Goal: Task Accomplishment & Management: Manage account settings

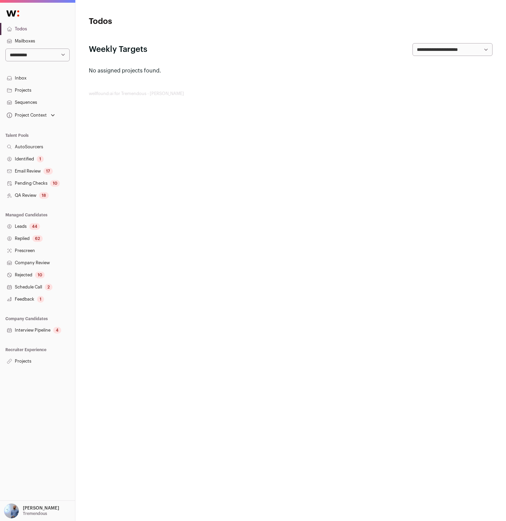
click at [45, 64] on nav "**********" at bounding box center [37, 185] width 75 height 363
click at [44, 55] on select "**********" at bounding box center [37, 54] width 64 height 13
click at [32, 359] on link "Projects" at bounding box center [37, 361] width 75 height 12
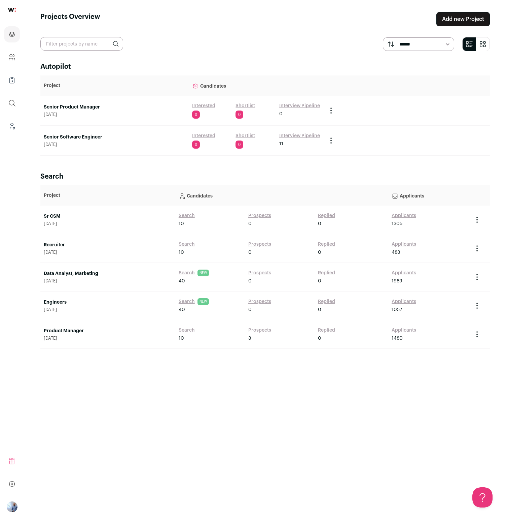
click at [76, 106] on link "Senior Product Manager" at bounding box center [115, 107] width 142 height 7
click at [80, 136] on link "Senior Software Engineer" at bounding box center [115, 137] width 142 height 7
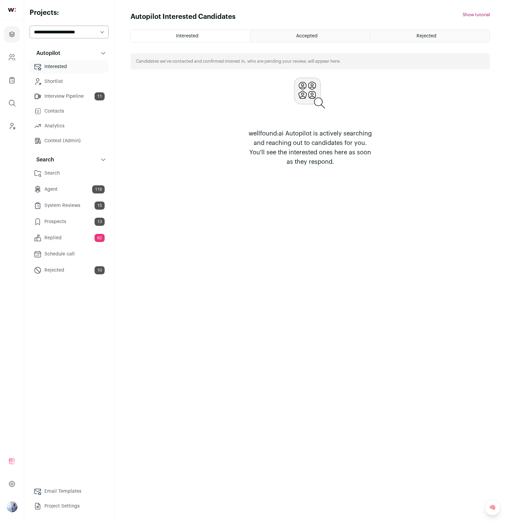
click at [71, 185] on link "Agent 118" at bounding box center [69, 188] width 79 height 13
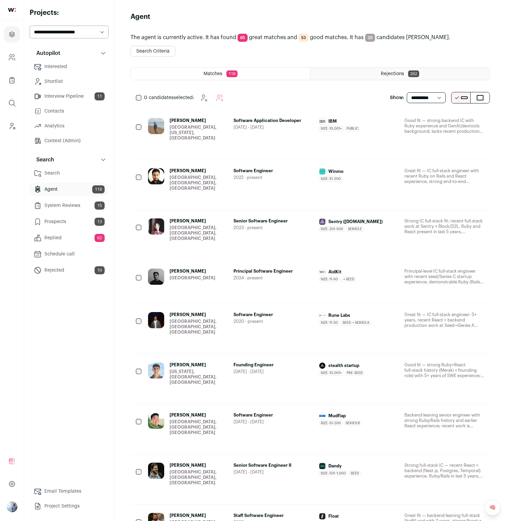
click at [272, 139] on link "Arshan Bhanage San Jose, California, United States Software Application Develop…" at bounding box center [316, 135] width 337 height 34
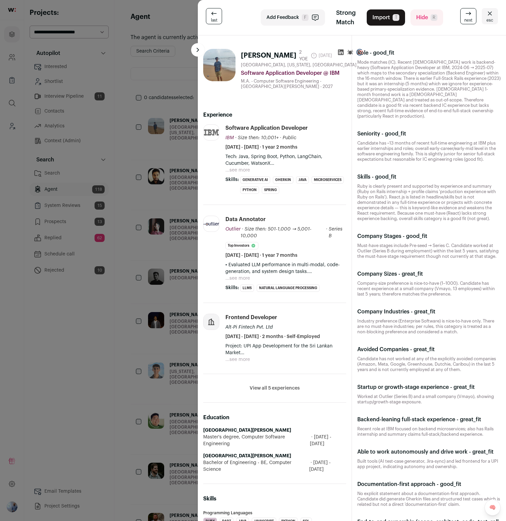
click at [283, 387] on button "View all 5 experiences" at bounding box center [275, 388] width 50 height 7
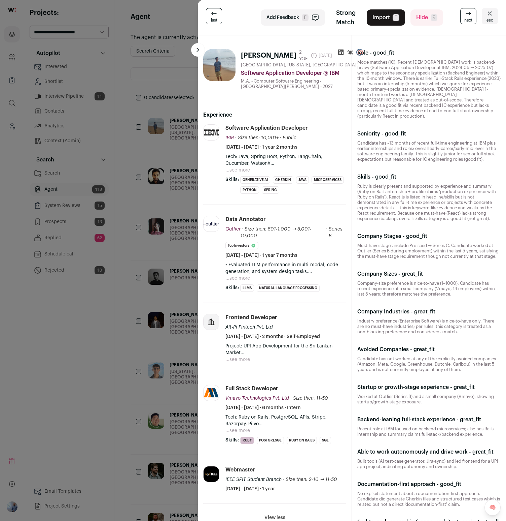
click at [318, 194] on ul "Generative AI Gherkin Java Microservices Python Spring ...see more ...see less" at bounding box center [293, 185] width 106 height 18
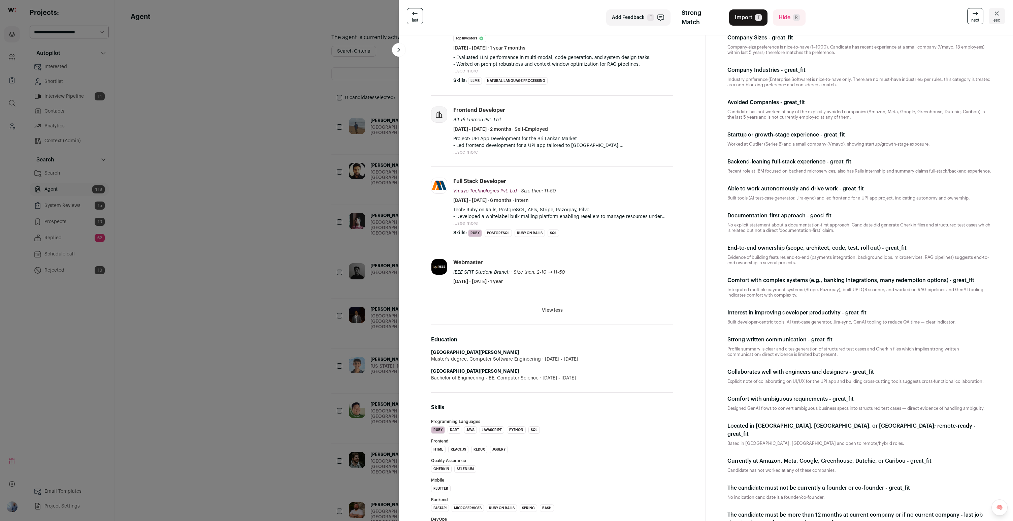
scroll to position [174, 0]
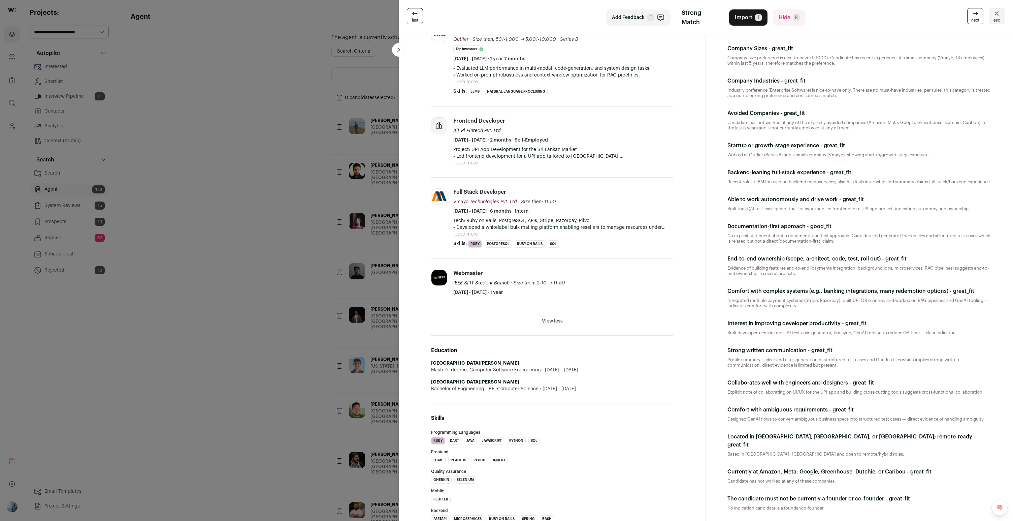
click at [304, 136] on div "last Add Feedback F Strong Match Import T Hide R next esc Arshan Bhanage 2 YOE …" at bounding box center [506, 260] width 1013 height 521
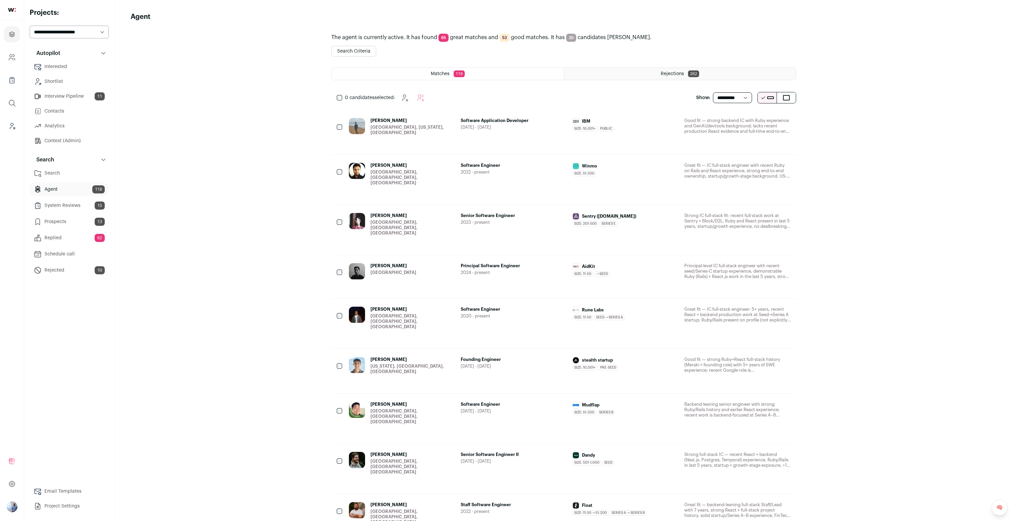
click at [452, 130] on div "Arshan Bhanage San Jose, California, United States" at bounding box center [402, 127] width 106 height 18
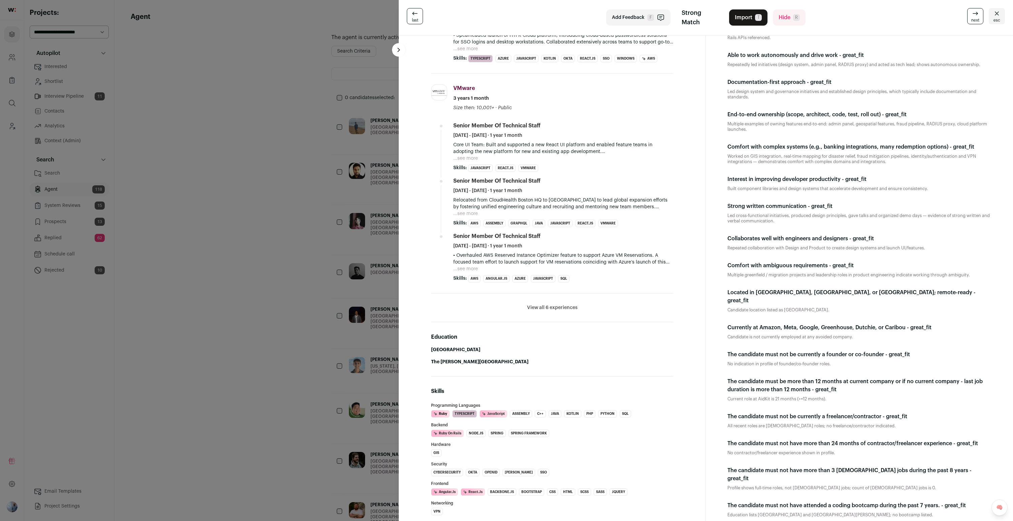
scroll to position [278, 0]
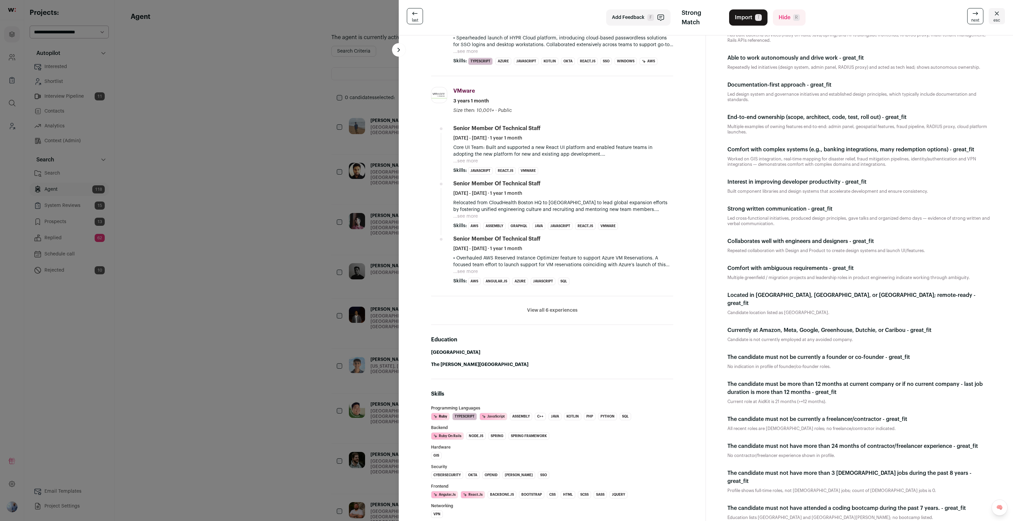
click at [506, 311] on button "View all 6 experiences" at bounding box center [552, 310] width 51 height 7
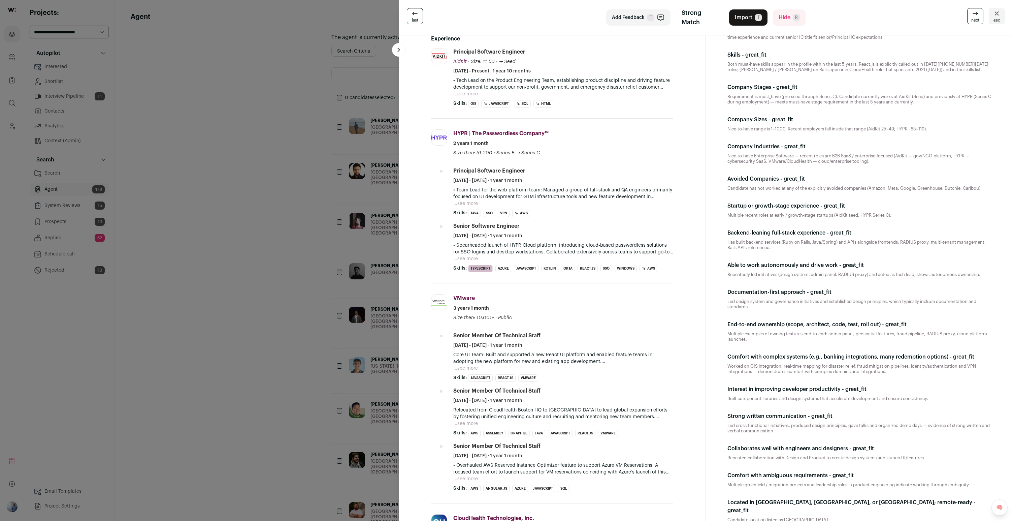
scroll to position [0, 0]
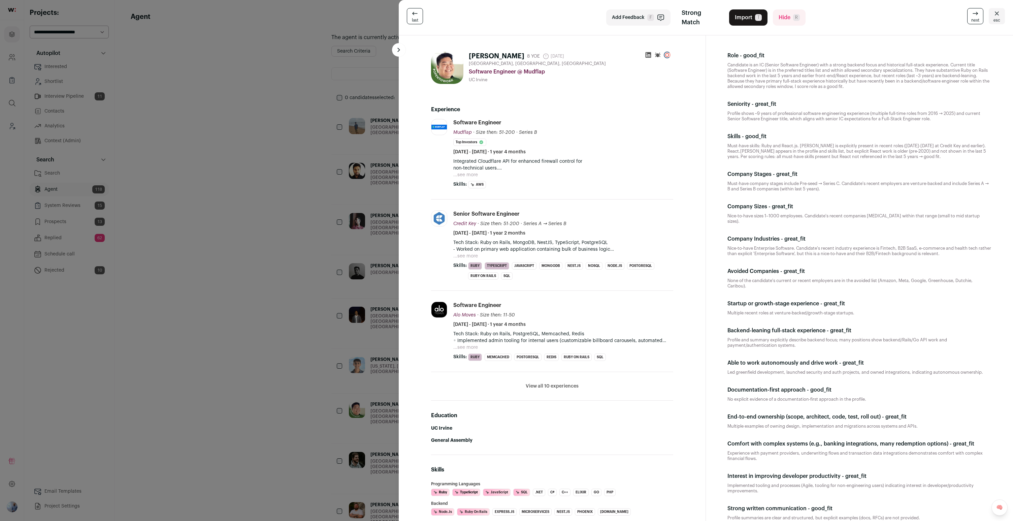
click at [237, 178] on div "last Add Feedback F Strong Match Import T Hide R next esc Edward Yu 8 YOE 18 da…" at bounding box center [506, 260] width 1013 height 521
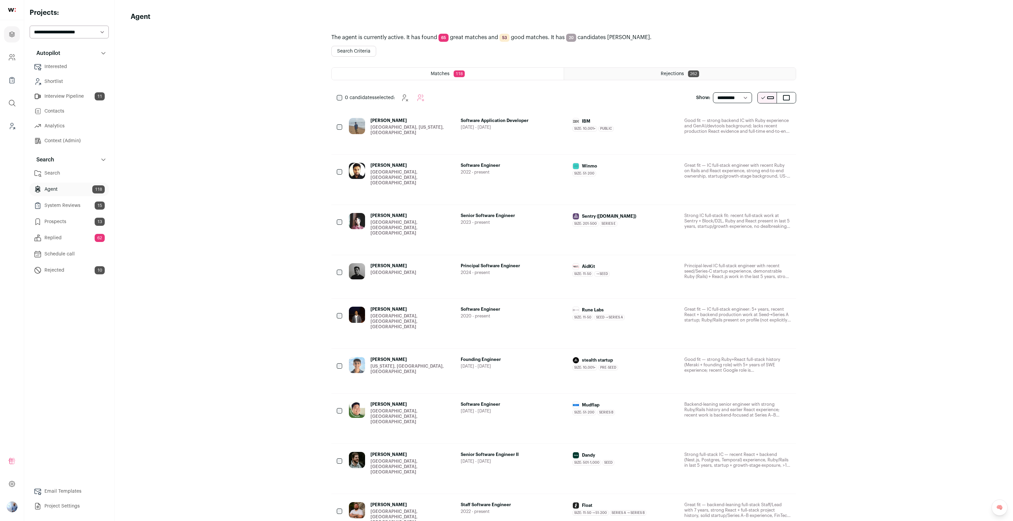
click at [419, 117] on div "Arshan Bhanage San Jose, California, United States Software Application Develop…" at bounding box center [563, 132] width 465 height 44
click at [405, 135] on link "Arshan Bhanage San Jose, California, United States Software Application Develop…" at bounding box center [570, 132] width 442 height 28
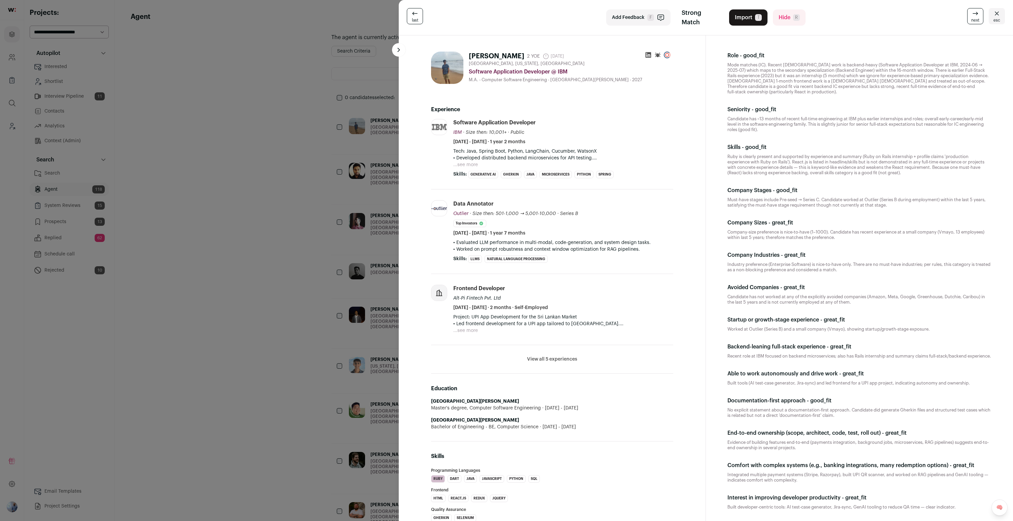
click at [506, 360] on button "View all 5 experiences" at bounding box center [552, 359] width 50 height 7
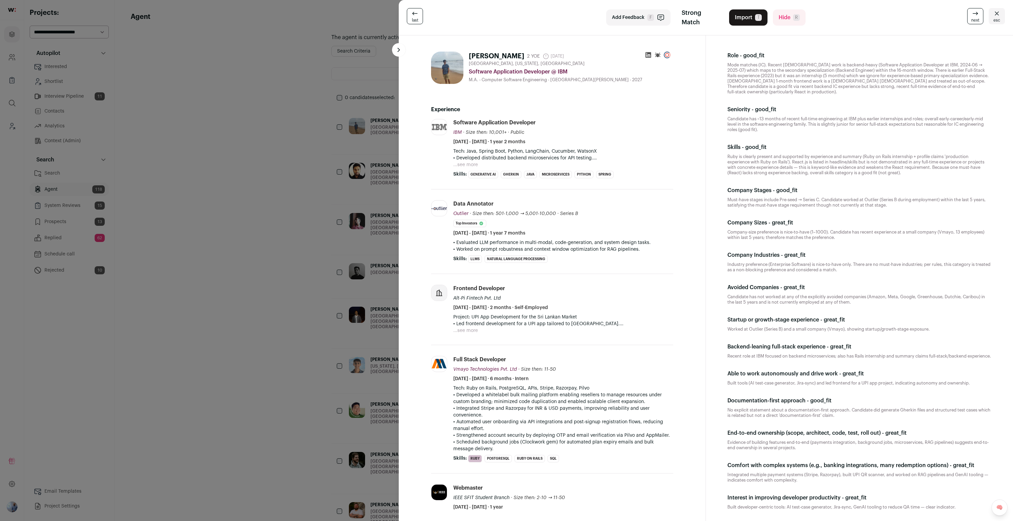
scroll to position [93, 0]
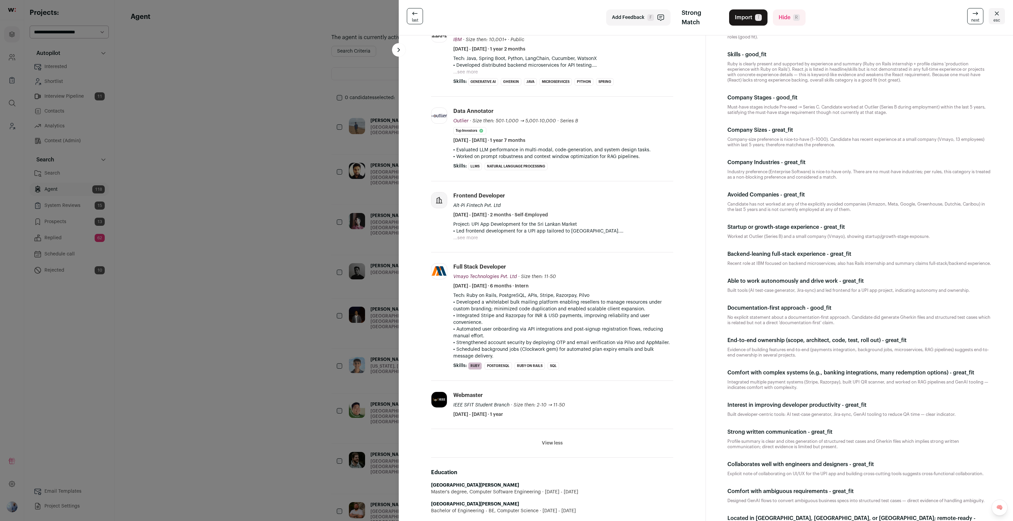
click at [506, 304] on p "• Developed a whitelabel bulk mailing platform enabling resellers to manage res…" at bounding box center [563, 305] width 220 height 13
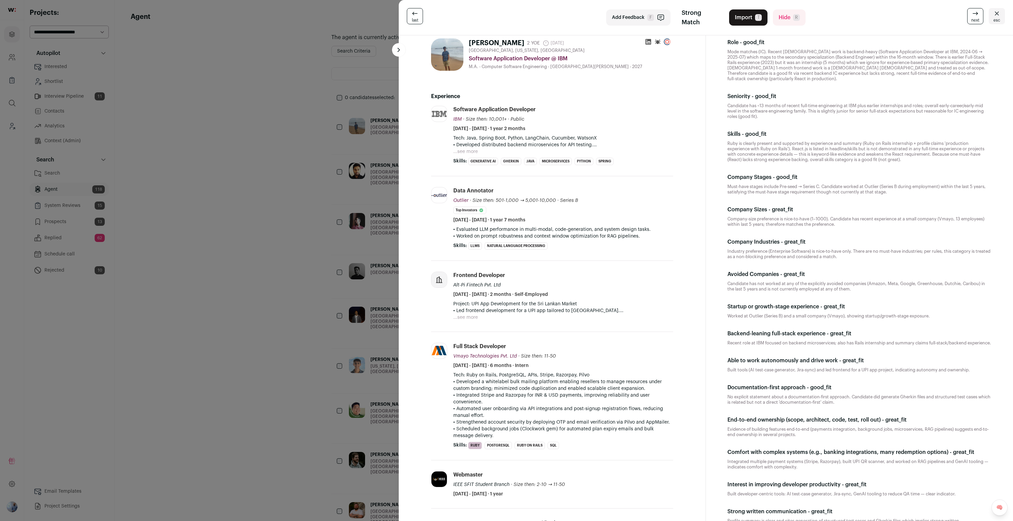
scroll to position [0, 0]
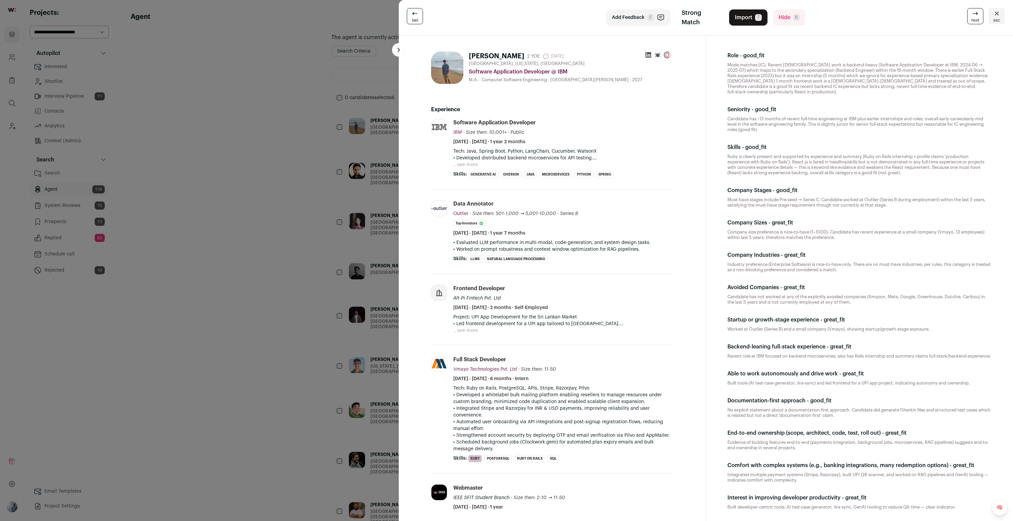
click at [500, 62] on span "San Jose, California, United States" at bounding box center [527, 63] width 116 height 5
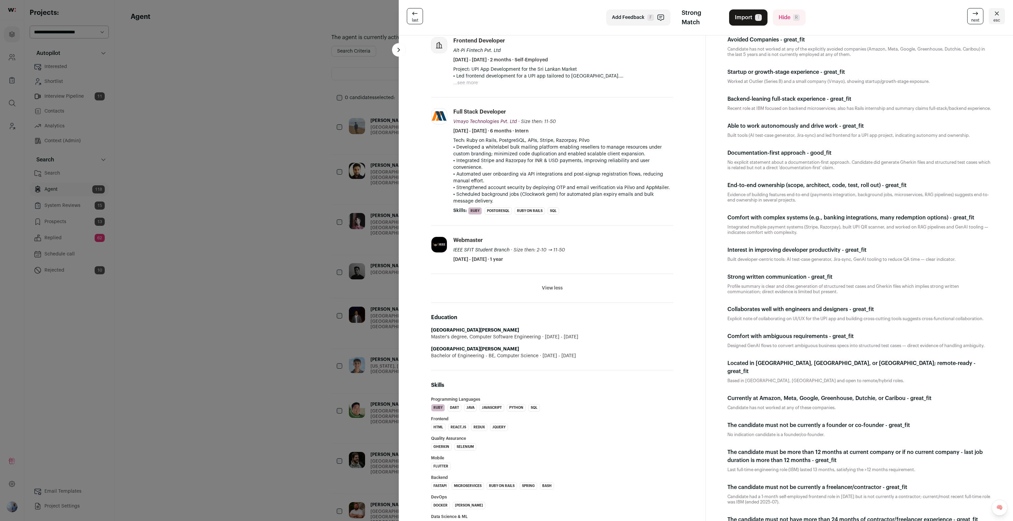
scroll to position [267, 0]
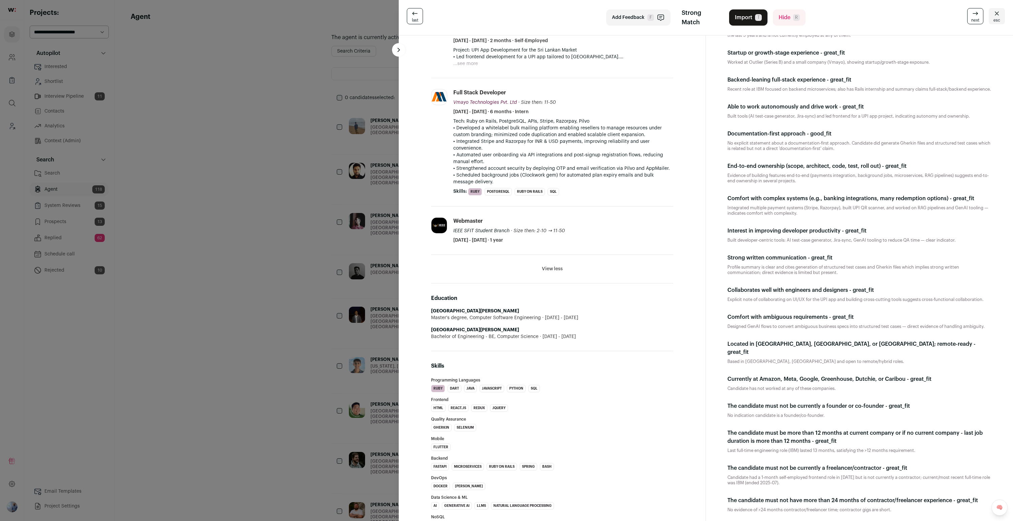
click at [292, 241] on div "last Add Feedback F Strong Match Import T Hide R next esc Arshan Bhanage 2 YOE …" at bounding box center [506, 260] width 1013 height 521
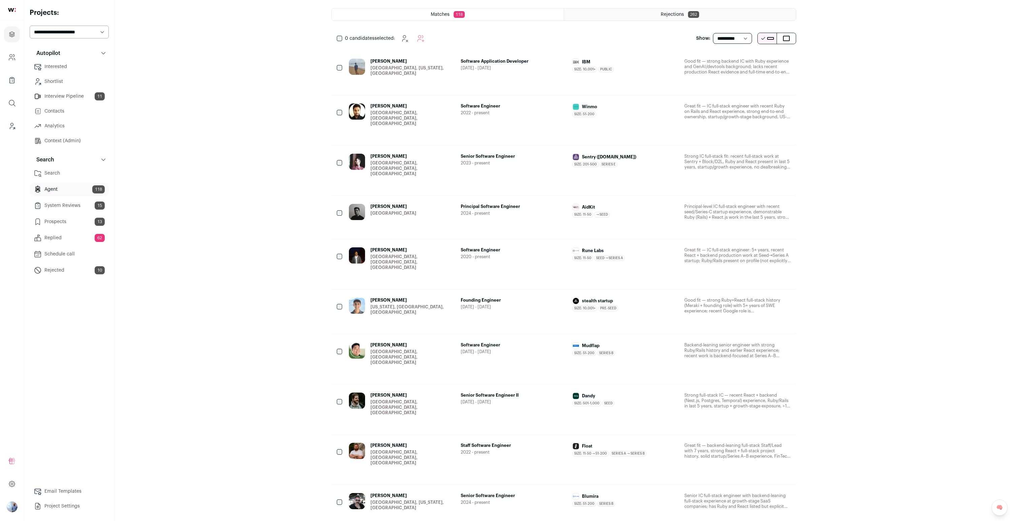
scroll to position [123, 0]
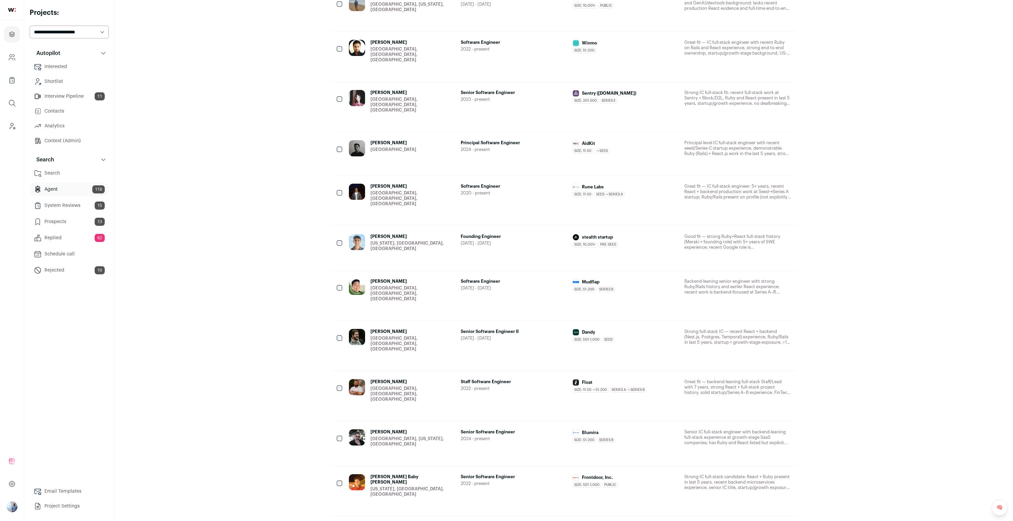
click at [415, 278] on div "Edward Yu Sunnyvale, CA, USA" at bounding box center [402, 289] width 106 height 23
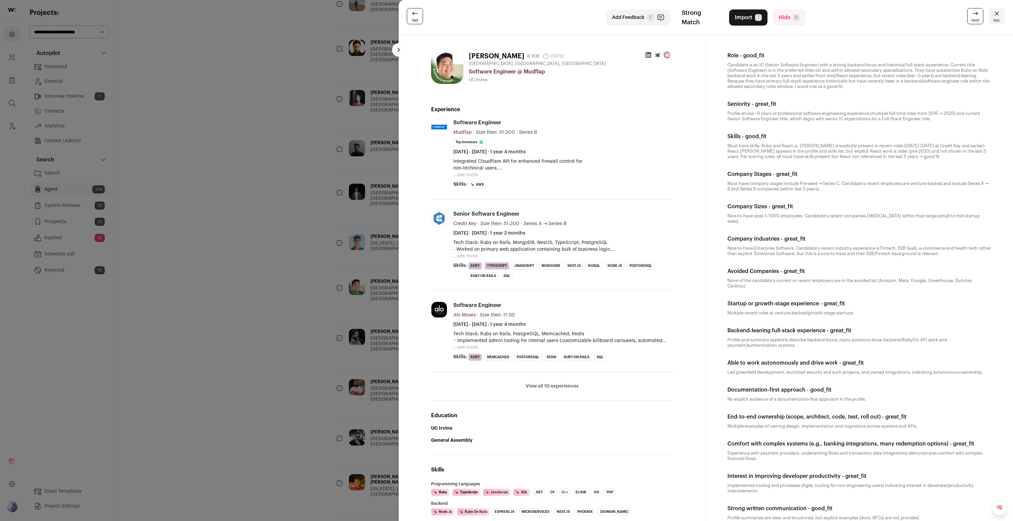
click at [350, 186] on div "last Add Feedback F Strong Match Import T Hide R next esc Edward Yu 8 YOE 18 da…" at bounding box center [506, 260] width 1013 height 521
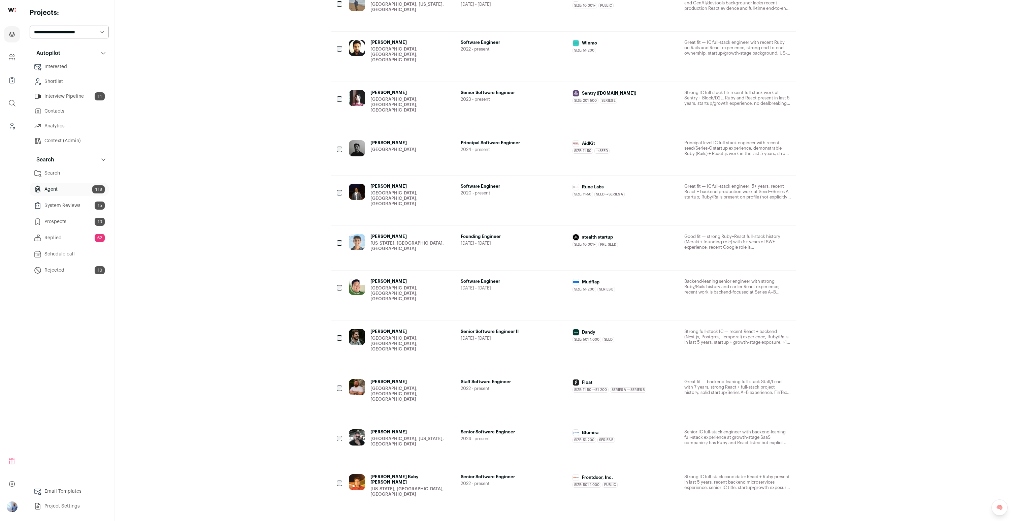
click at [62, 177] on link "Search" at bounding box center [69, 172] width 79 height 13
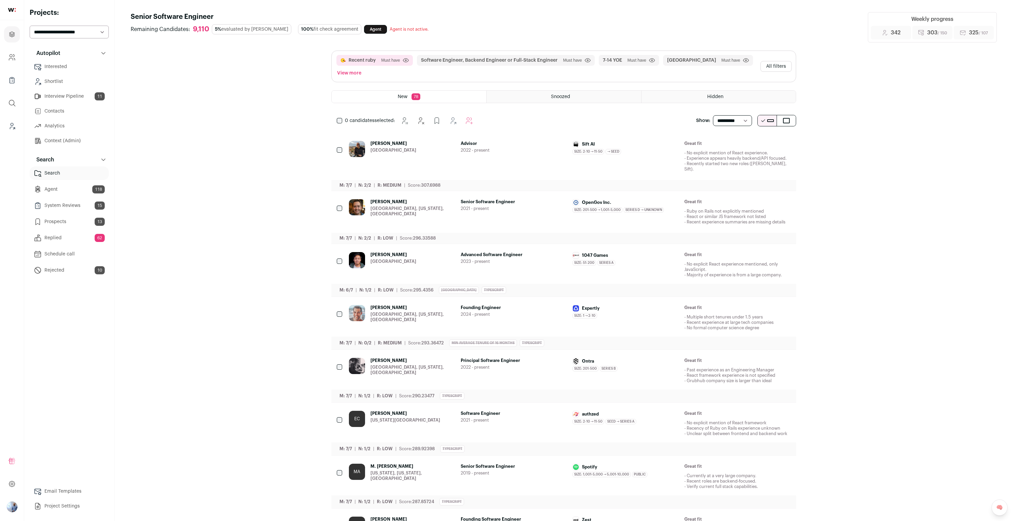
click at [62, 150] on div "Autopilot Autopilot Interested Shortlist Interview Pipeline 11 Contacts Analyti…" at bounding box center [69, 161] width 79 height 230
click at [68, 140] on link "Context (Admin)" at bounding box center [69, 140] width 79 height 13
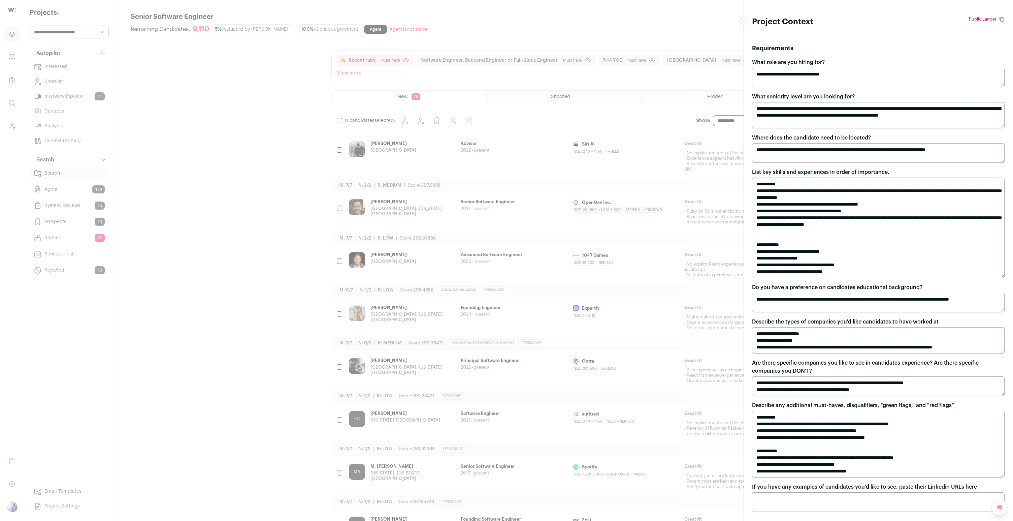
click at [506, 302] on textarea "**********" at bounding box center [878, 303] width 253 height 20
click at [506, 190] on div "**********" at bounding box center [506, 260] width 1013 height 521
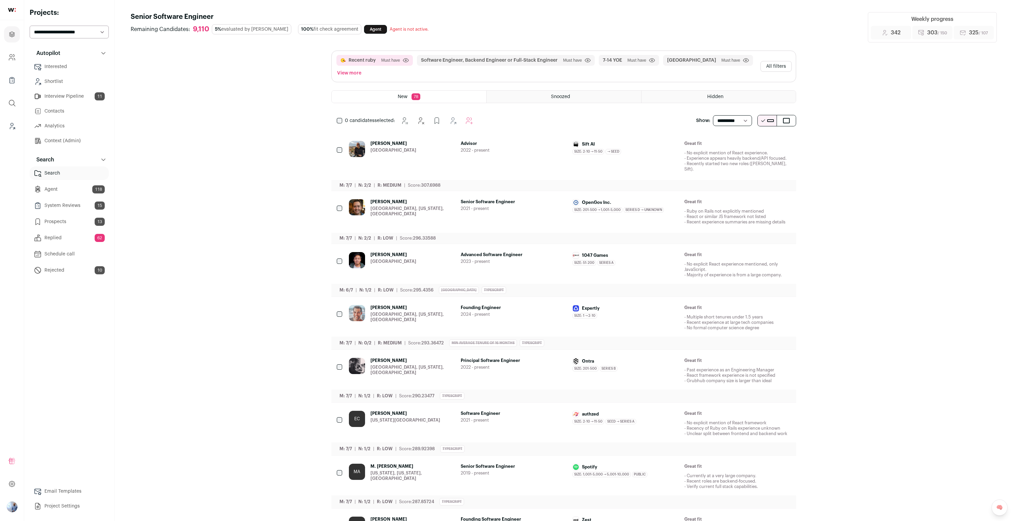
click at [62, 30] on select "**********" at bounding box center [69, 32] width 79 height 13
select select "*****"
click at [30, 26] on select "**********" at bounding box center [69, 32] width 79 height 13
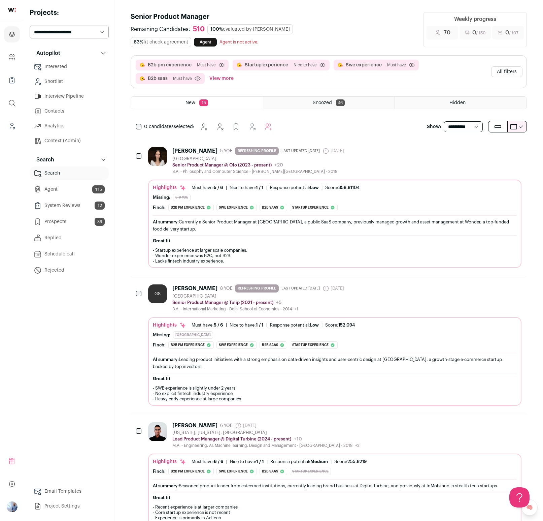
click at [92, 223] on link "Prospects 36" at bounding box center [69, 221] width 79 height 13
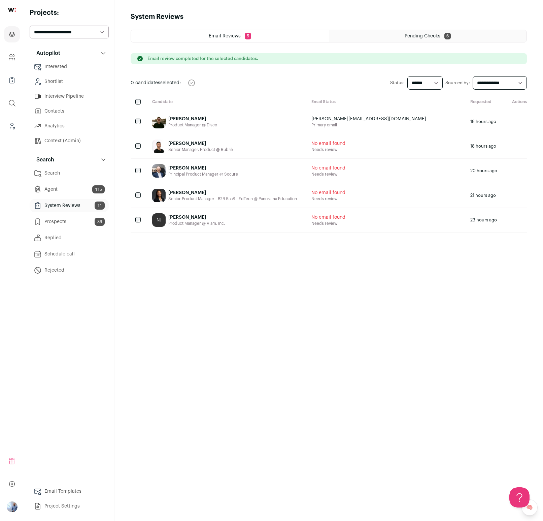
click at [82, 226] on link "Prospects 36" at bounding box center [69, 221] width 79 height 13
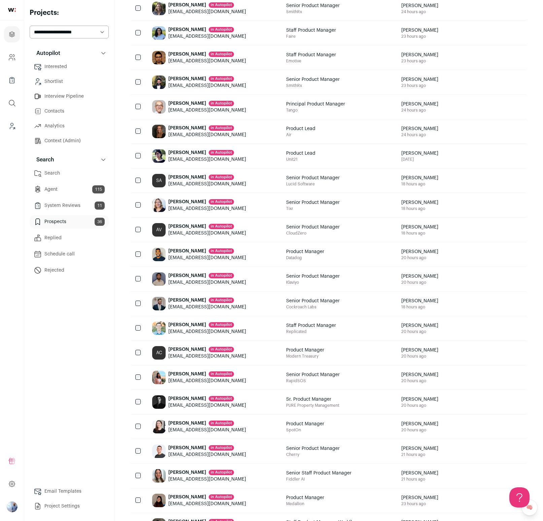
scroll to position [226, 0]
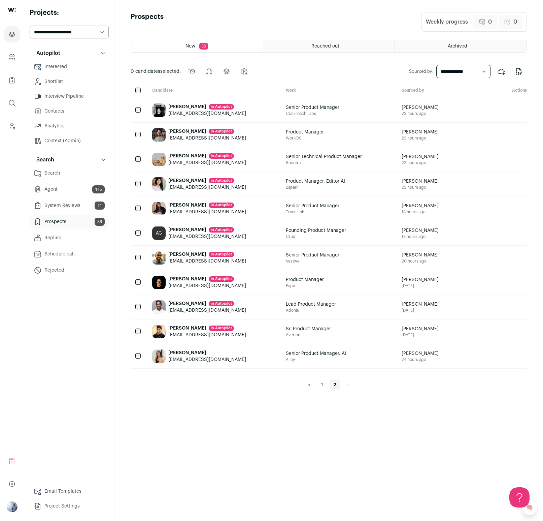
click at [77, 210] on link "System Reviews 11" at bounding box center [69, 205] width 79 height 13
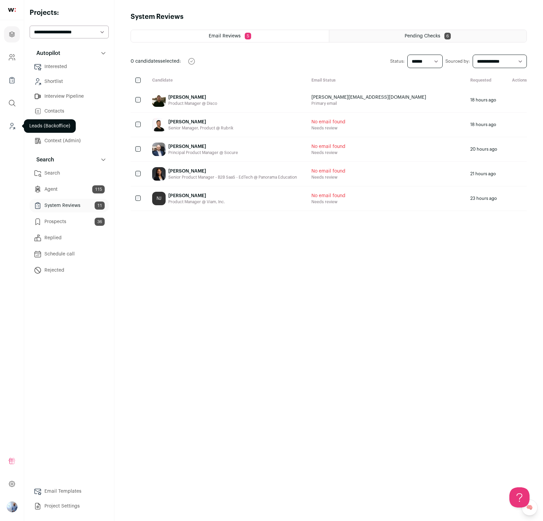
click at [8, 128] on icon "Leads (Backoffice)" at bounding box center [12, 126] width 8 height 8
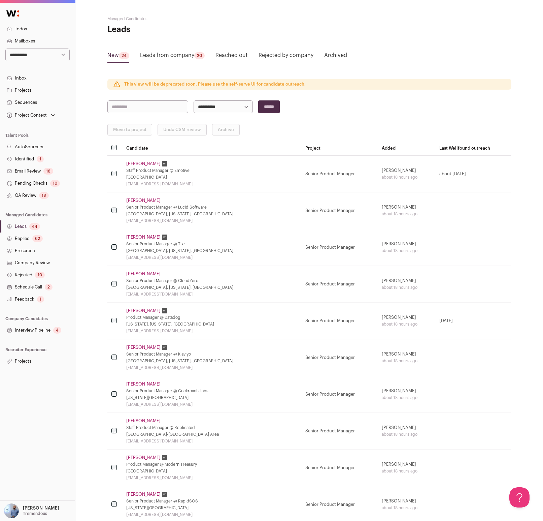
click at [43, 171] on link "Email Review 16" at bounding box center [37, 171] width 75 height 12
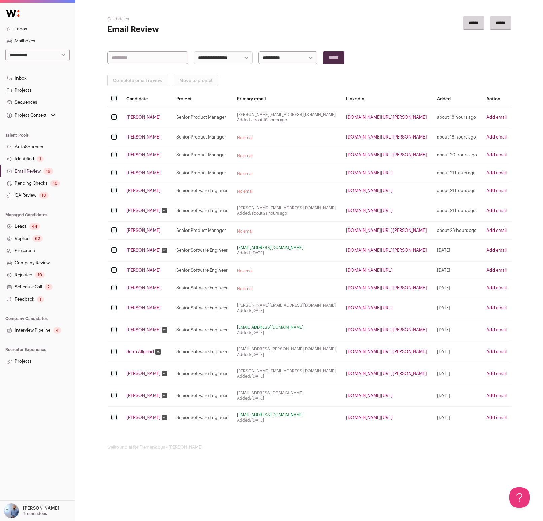
click at [285, 61] on select "**********" at bounding box center [287, 57] width 59 height 13
click at [228, 57] on select "**********" at bounding box center [223, 57] width 59 height 13
click at [46, 183] on link "Pending Checks 10" at bounding box center [37, 183] width 75 height 12
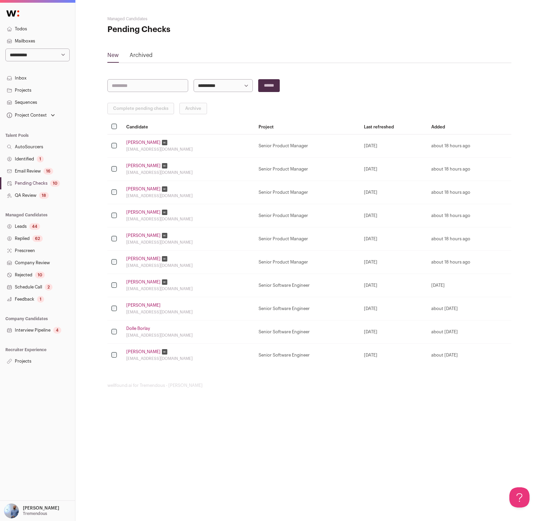
click at [134, 62] on div "Archived" at bounding box center [141, 56] width 23 height 11
click at [135, 60] on link "Archived" at bounding box center [141, 56] width 23 height 11
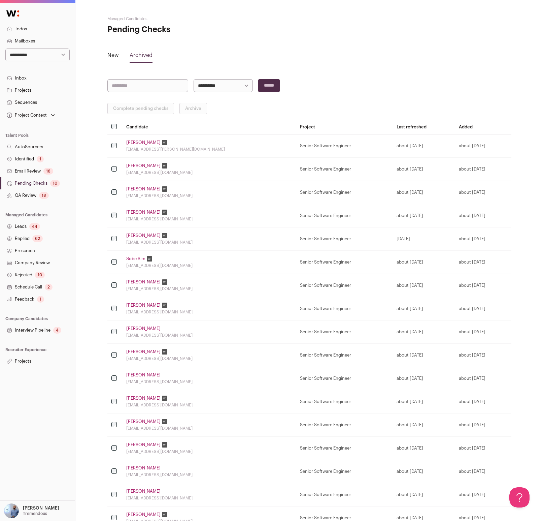
click at [149, 90] on input "search" at bounding box center [147, 85] width 81 height 13
type input "*******"
click at [258, 79] on input "******" at bounding box center [269, 85] width 22 height 13
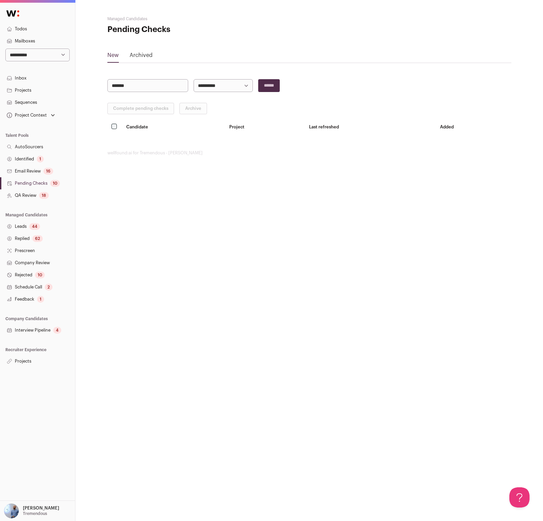
click at [138, 87] on input "*******" at bounding box center [147, 85] width 81 height 13
click at [140, 84] on input "*******" at bounding box center [147, 85] width 81 height 13
click at [47, 219] on nav "**********" at bounding box center [37, 185] width 75 height 363
click at [52, 223] on link "Leads 44" at bounding box center [37, 226] width 75 height 12
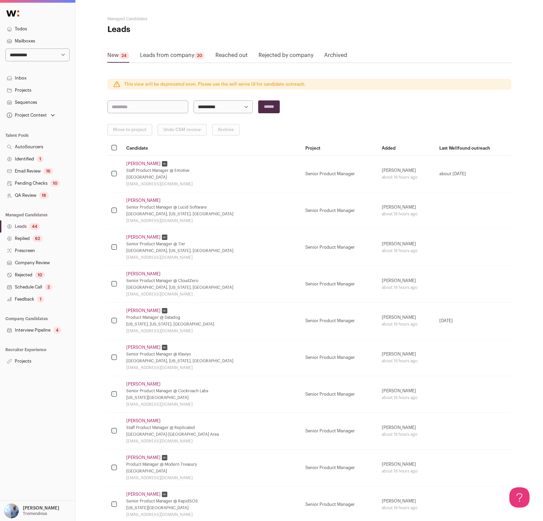
click at [132, 105] on input "search" at bounding box center [147, 106] width 81 height 13
type input "*******"
click at [258, 100] on input "******" at bounding box center [269, 106] width 22 height 13
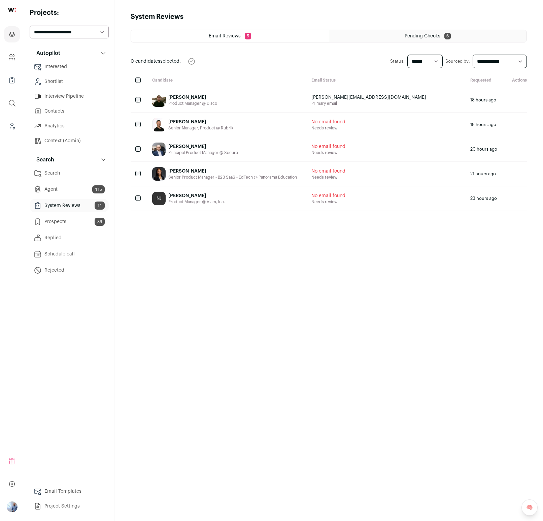
click at [49, 178] on link "Search" at bounding box center [69, 172] width 79 height 13
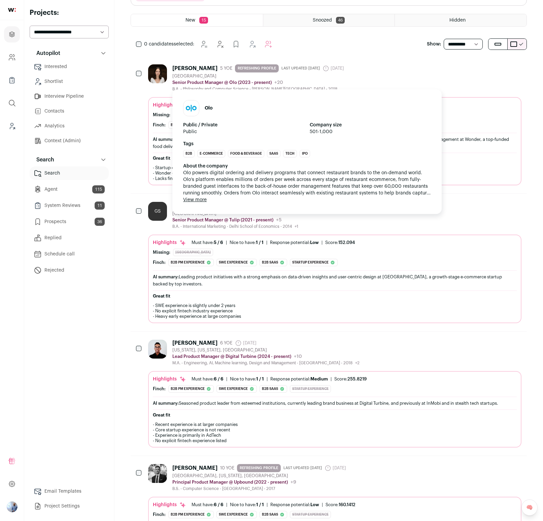
scroll to position [43, 0]
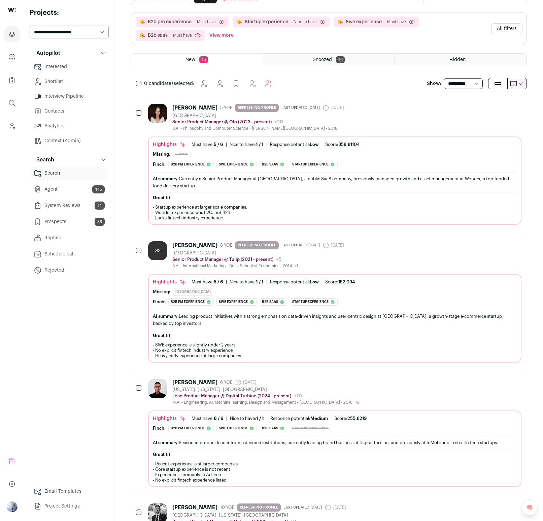
click at [345, 128] on div "B.A. - Philosophy and Computer Science - Barnard College - 2018" at bounding box center [259, 128] width 174 height 5
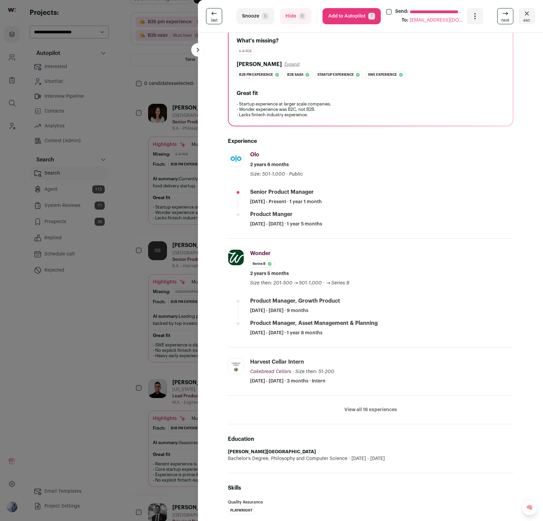
scroll to position [137, 0]
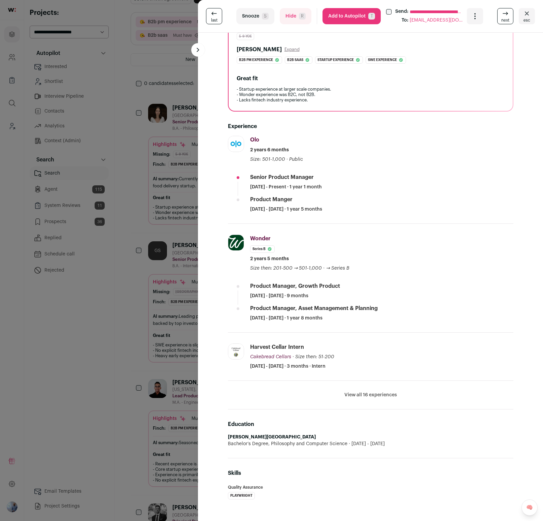
click at [164, 170] on div "**********" at bounding box center [271, 260] width 543 height 521
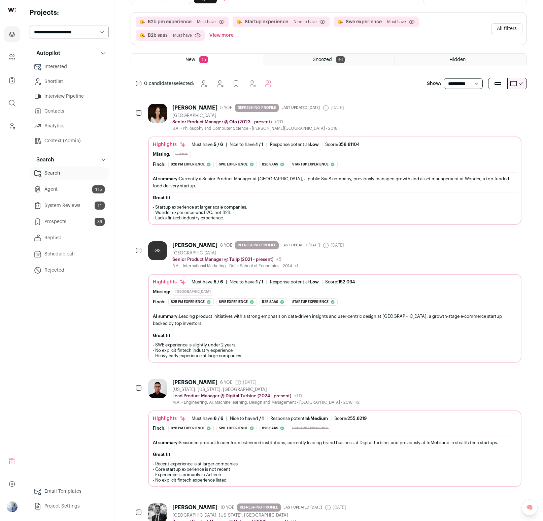
scroll to position [0, 0]
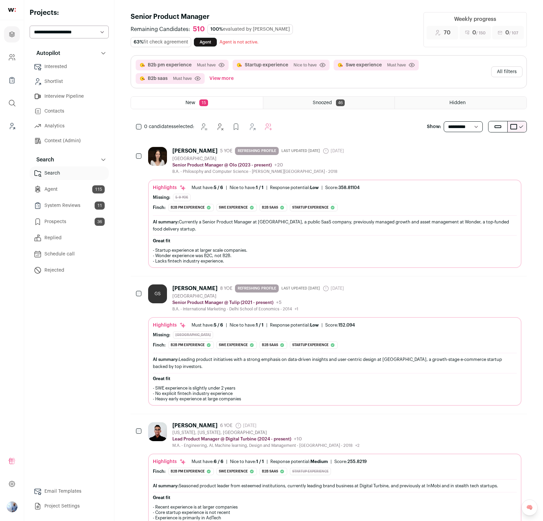
click at [512, 71] on button "All filters" at bounding box center [506, 71] width 31 height 11
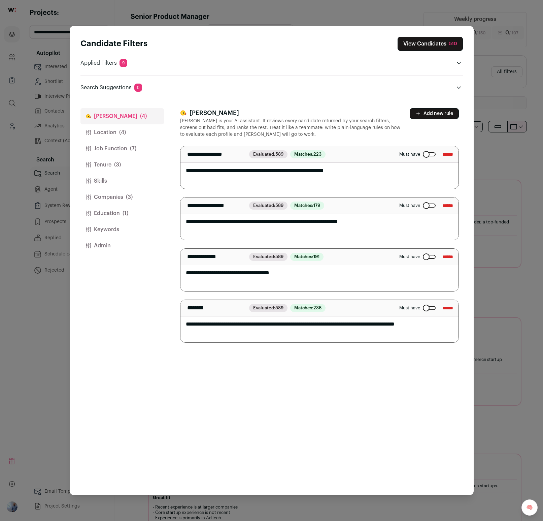
click at [113, 135] on button "Location (4)" at bounding box center [122, 132] width 84 height 16
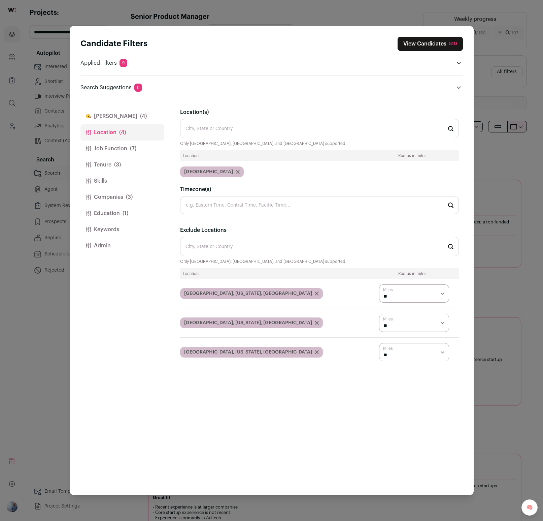
click at [137, 141] on button "Job Function (7)" at bounding box center [122, 148] width 84 height 16
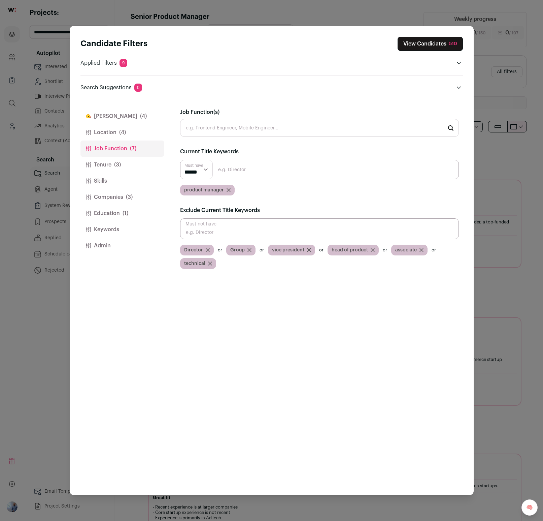
click at [210, 122] on input "Job Function(s)" at bounding box center [319, 128] width 279 height 18
click at [101, 167] on button "Tenure (3)" at bounding box center [122, 165] width 84 height 16
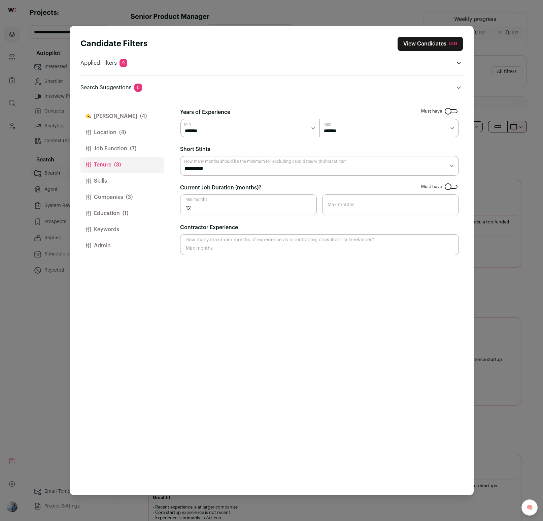
click at [130, 200] on span "(3)" at bounding box center [129, 197] width 7 height 8
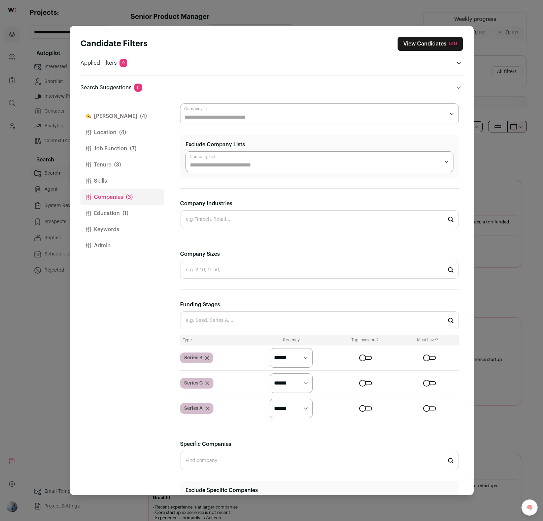
scroll to position [68, 0]
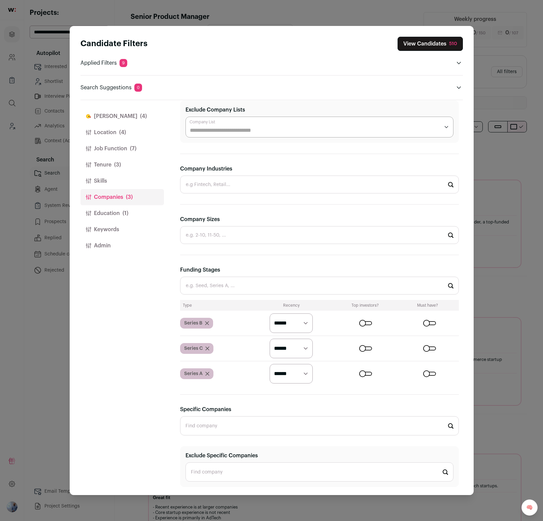
click at [129, 211] on button "Education (1)" at bounding box center [122, 213] width 84 height 16
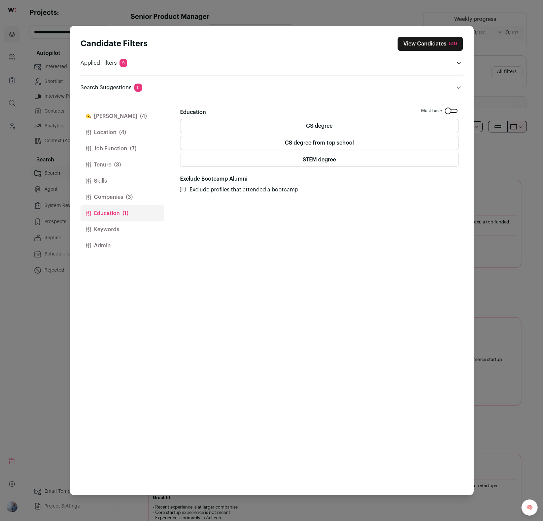
click at [420, 39] on button "View Candidates 510" at bounding box center [430, 44] width 65 height 14
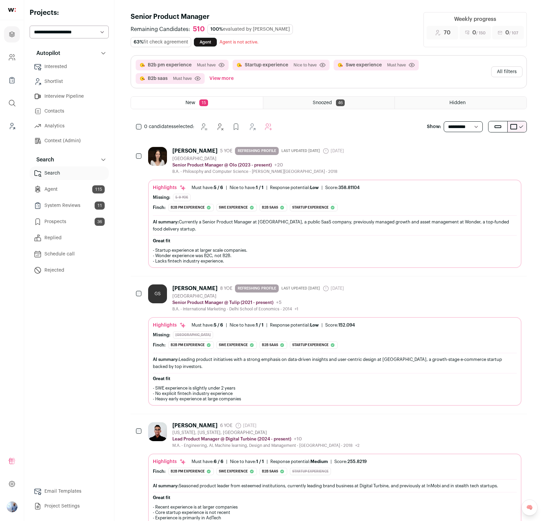
click at [347, 147] on div "Bridget Jackson 5 YOE REFRESHING PROFILE Last updated 8/19/2025 9 months ago Ad…" at bounding box center [259, 151] width 174 height 8
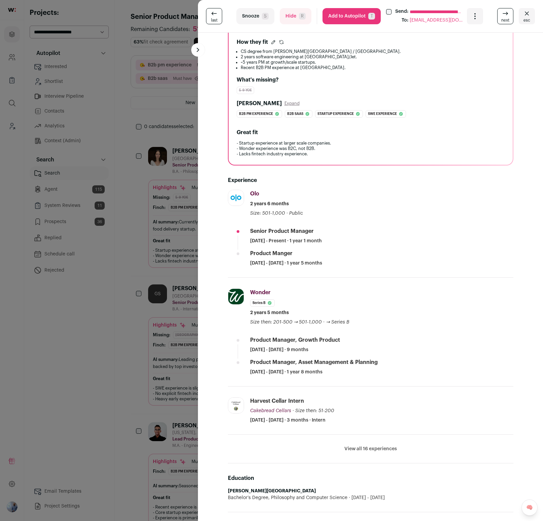
scroll to position [137, 0]
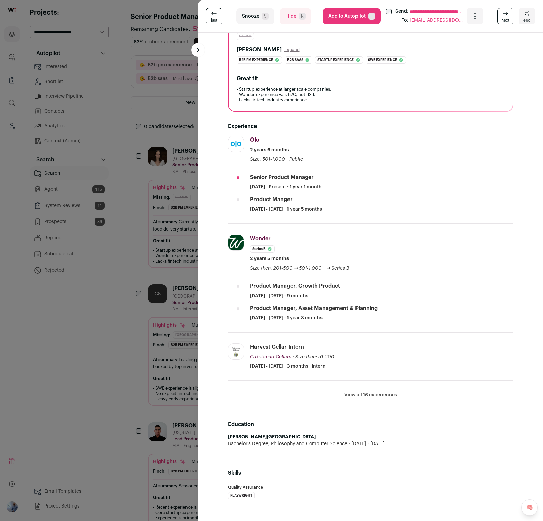
click at [371, 398] on li "View all 16 experiences View less" at bounding box center [371, 394] width 286 height 29
click at [376, 390] on li "View all 16 experiences View less" at bounding box center [371, 394] width 286 height 29
click at [373, 397] on button "View all 16 experiences" at bounding box center [370, 394] width 53 height 7
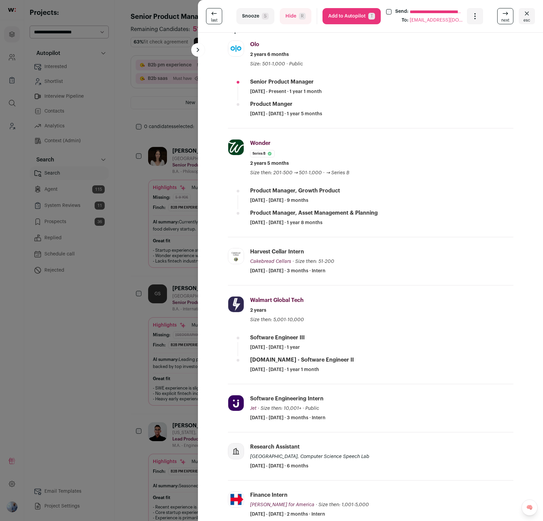
scroll to position [0, 0]
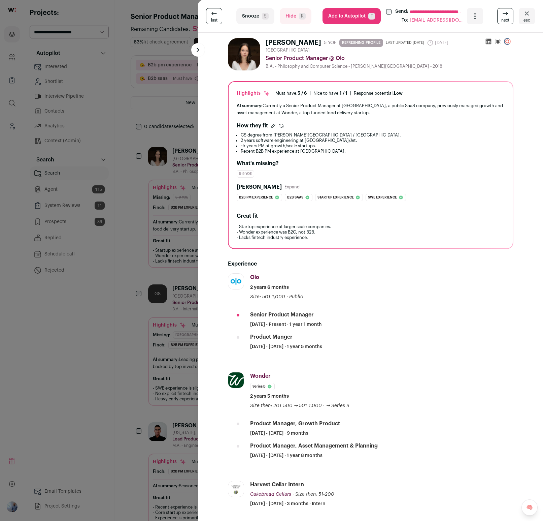
click at [342, 15] on button "Add to Autopilot T" at bounding box center [352, 16] width 58 height 16
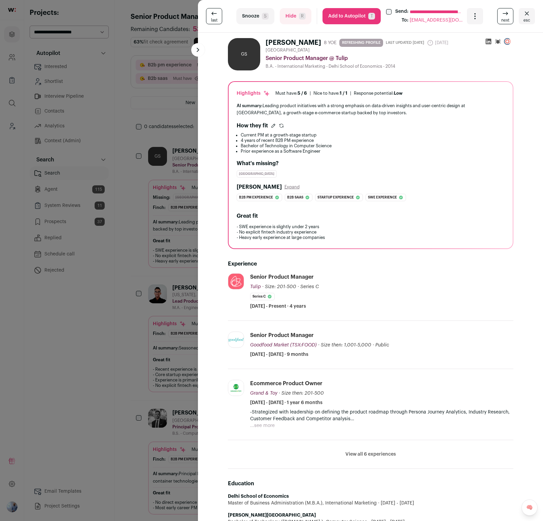
click at [72, 195] on div "**********" at bounding box center [271, 260] width 543 height 521
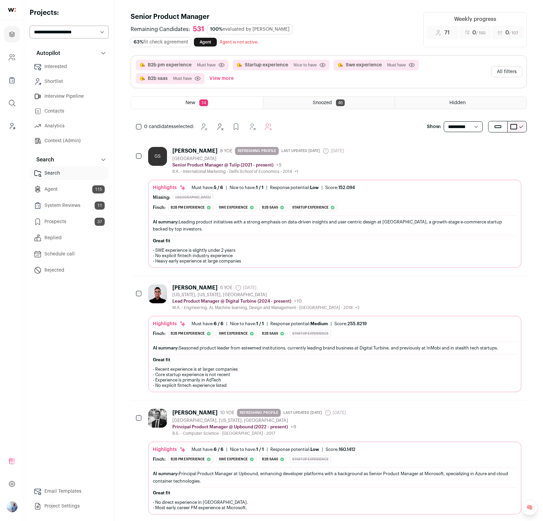
click at [72, 192] on link "Agent 115" at bounding box center [69, 188] width 79 height 13
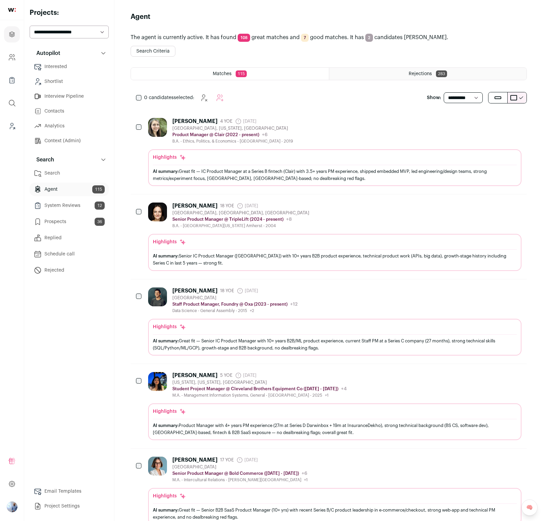
click at [327, 225] on div "Emera Trujillo 18 YOE 18 days ago Admin only. The last time the profile was scr…" at bounding box center [334, 215] width 373 height 26
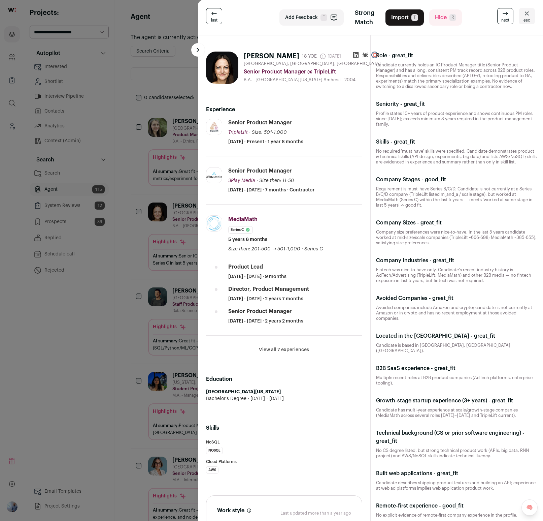
click at [144, 157] on div "last Add Feedback F Strong Match Import T Hide R next esc Emera Trujillo 18 YOE…" at bounding box center [271, 260] width 543 height 521
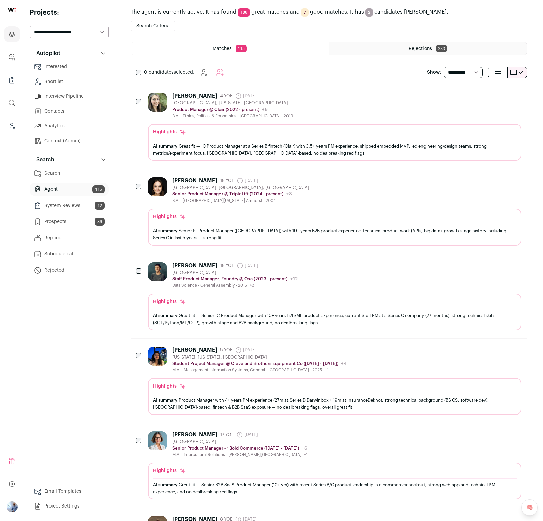
scroll to position [63, 0]
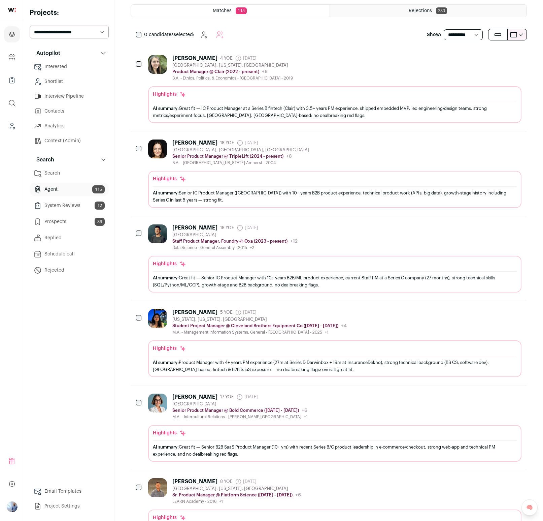
click at [216, 238] on div "Staff Product Manager, Foundry @ Oxa (2023 - present) Oxa Public / Private Priv…" at bounding box center [234, 241] width 125 height 7
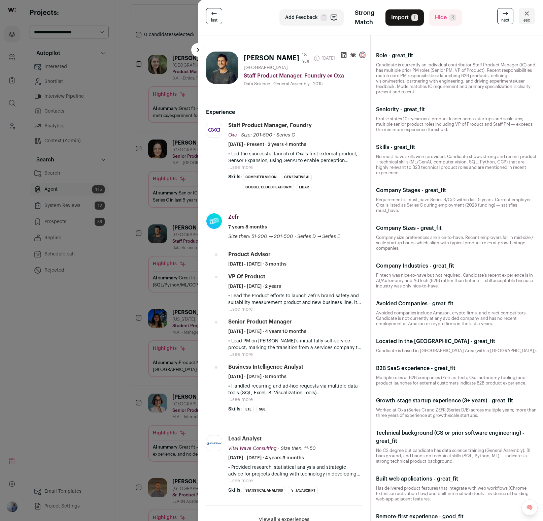
click at [132, 111] on div "last Add Feedback F Strong Match Import T Hide R next esc Rick Doerr 18 YOE 8 d…" at bounding box center [271, 260] width 543 height 521
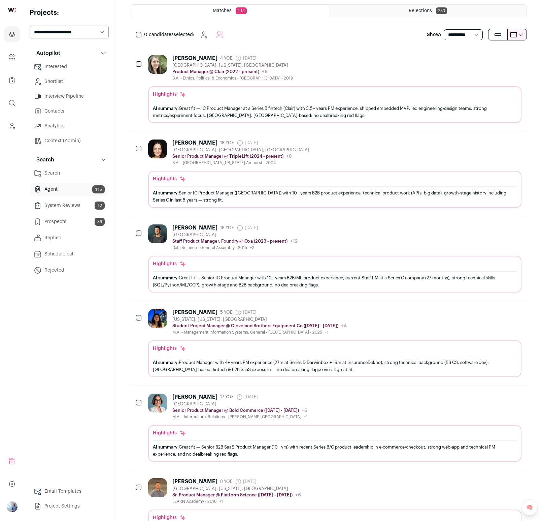
click at [94, 38] on div "**********" at bounding box center [69, 260] width 79 height 504
click at [94, 35] on select "**********" at bounding box center [69, 32] width 79 height 13
select select "*****"
click at [30, 26] on select "**********" at bounding box center [69, 32] width 79 height 13
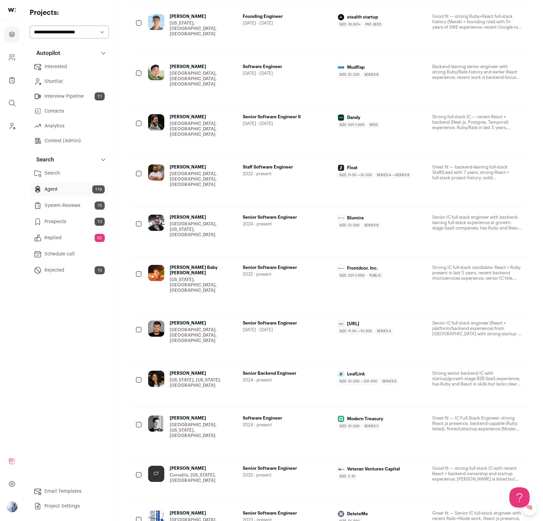
scroll to position [451, 0]
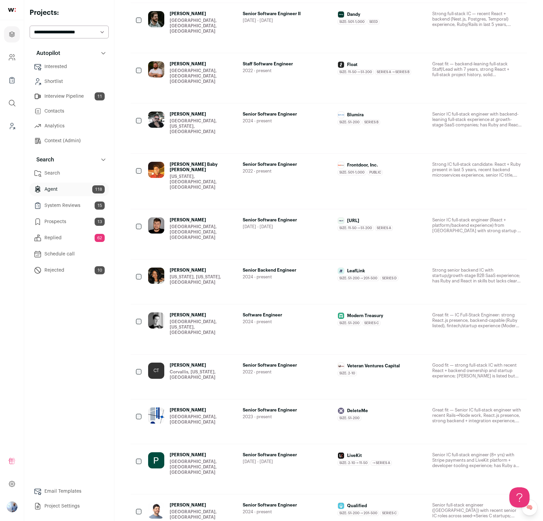
click at [236, 274] on div "[US_STATE], [US_STATE], [GEOGRAPHIC_DATA]" at bounding box center [204, 279] width 68 height 11
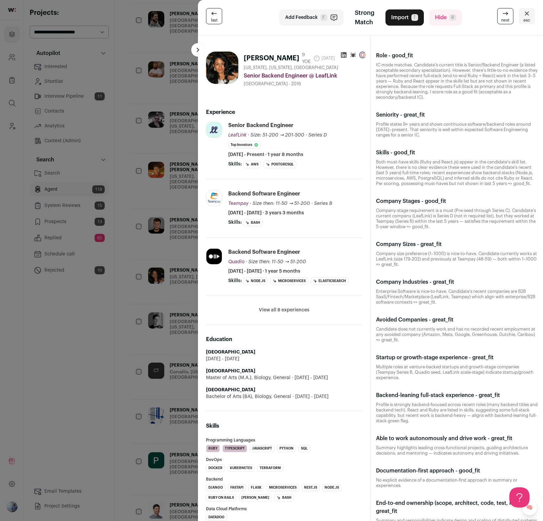
click at [172, 180] on div "last Add Feedback F Strong Match Import T Hide R next esc [PERSON_NAME] 9 YOE […" at bounding box center [271, 260] width 543 height 521
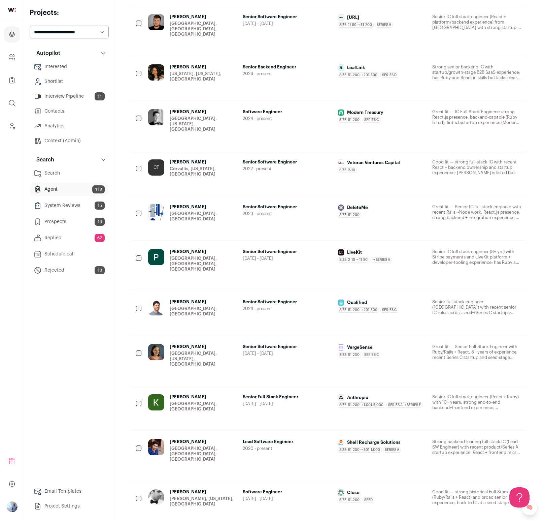
scroll to position [722, 0]
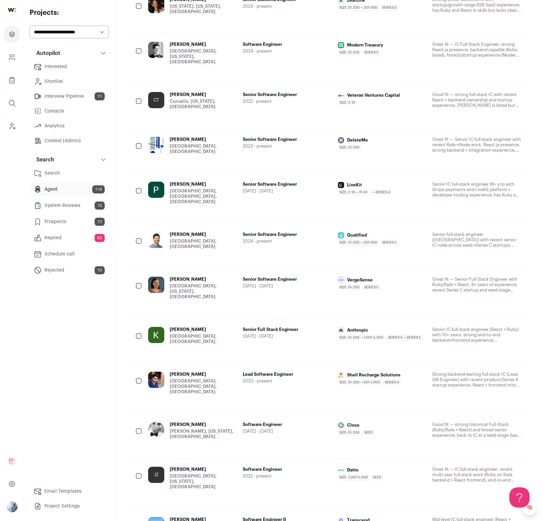
click at [225, 283] on div "[GEOGRAPHIC_DATA], [US_STATE], [GEOGRAPHIC_DATA]" at bounding box center [204, 291] width 68 height 16
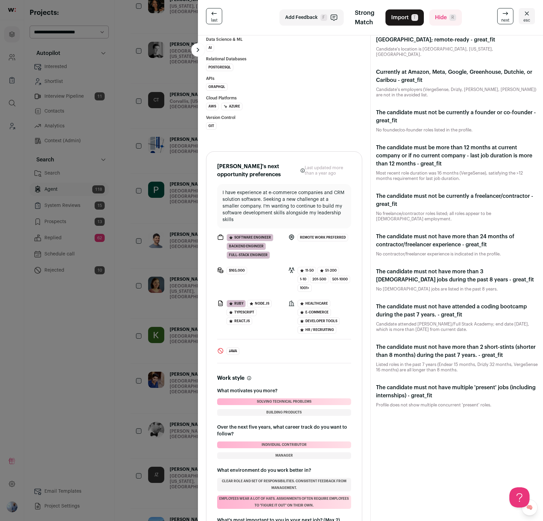
scroll to position [642, 0]
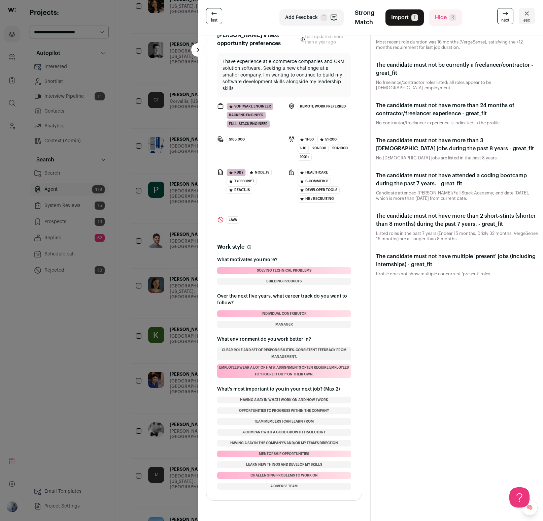
click at [111, 162] on div "last Add Feedback F Strong Match Import T Hide R next esc [PERSON_NAME] 8 YOE […" at bounding box center [271, 260] width 543 height 521
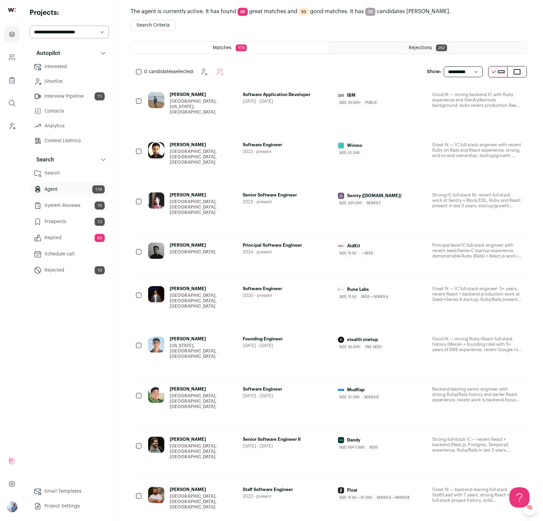
scroll to position [0, 0]
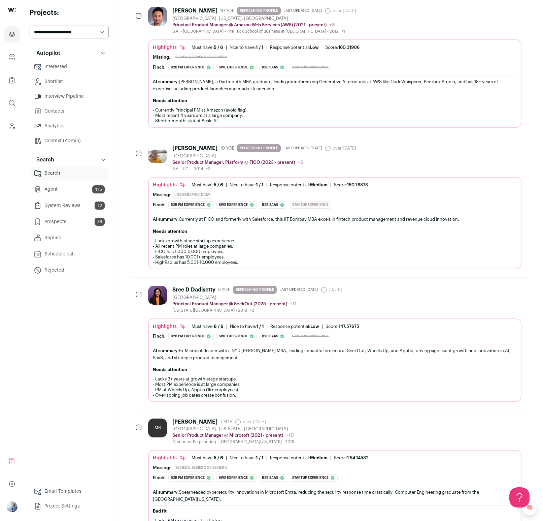
click at [76, 132] on link "Analytics" at bounding box center [69, 125] width 79 height 13
click at [74, 139] on link "Context (Admin)" at bounding box center [69, 140] width 79 height 13
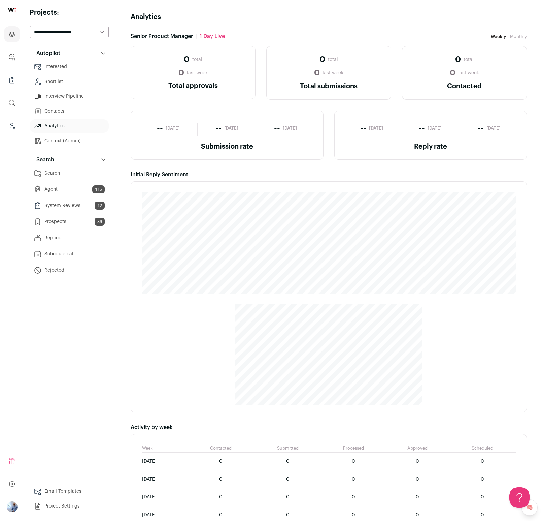
click at [70, 143] on link "Context (Admin)" at bounding box center [69, 140] width 79 height 13
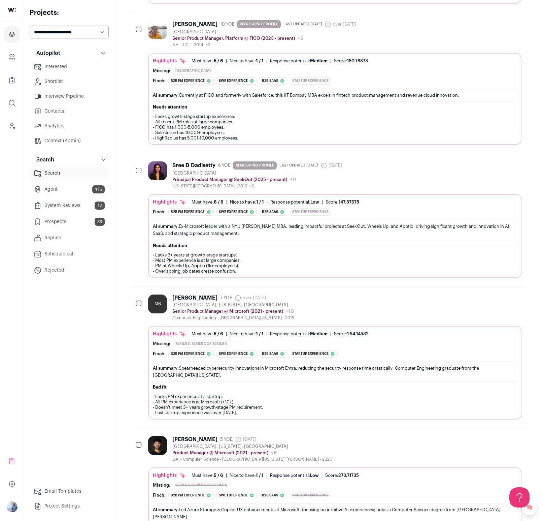
click at [65, 141] on link "Context (Admin)" at bounding box center [69, 140] width 79 height 13
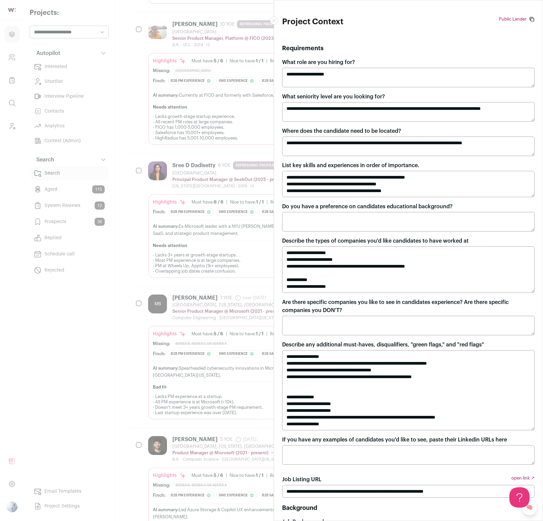
click at [224, 119] on div "**********" at bounding box center [271, 260] width 543 height 521
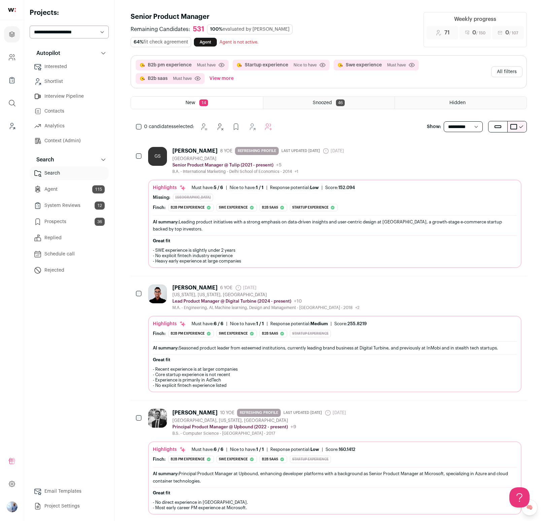
click at [499, 72] on button "All filters" at bounding box center [506, 71] width 31 height 11
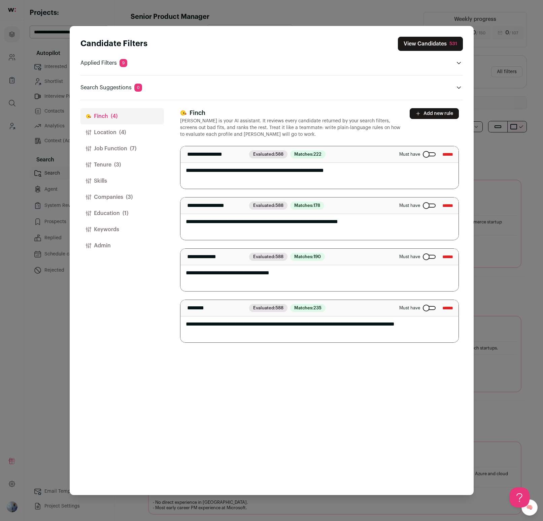
click at [117, 214] on button "Education (1)" at bounding box center [122, 213] width 84 height 16
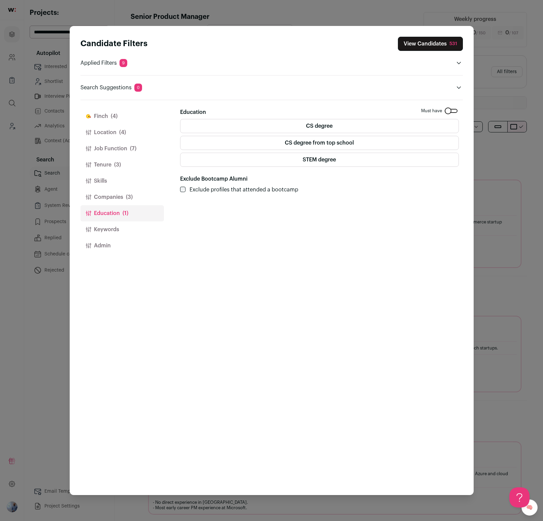
click at [122, 232] on button "Keywords" at bounding box center [122, 229] width 84 height 16
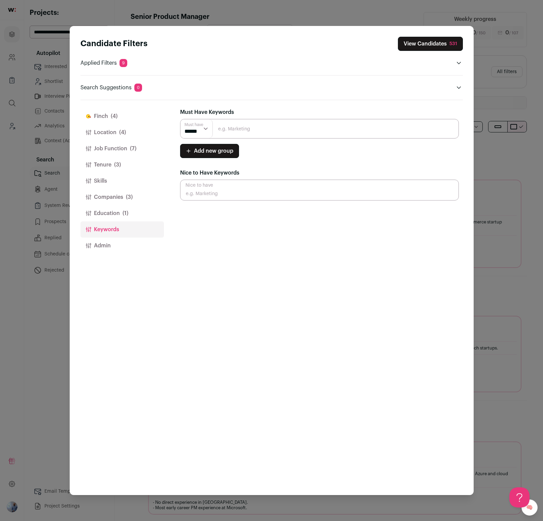
click at [108, 201] on button "Companies (3)" at bounding box center [122, 197] width 84 height 16
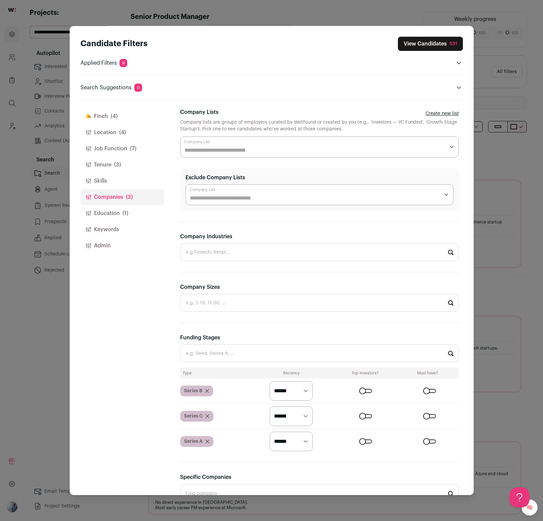
click at [228, 196] on input "Exclude Company Lists" at bounding box center [315, 198] width 250 height 8
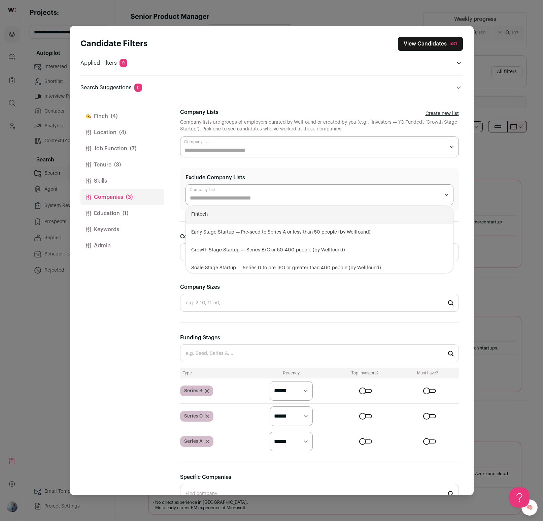
click at [156, 266] on div "Finch (4) Location (4) Job Function (7) Tenure (3) Skills Companies (3) Educati…" at bounding box center [122, 297] width 84 height 394
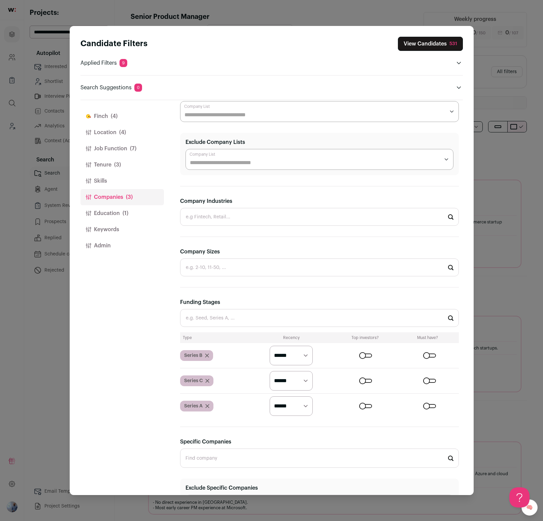
scroll to position [41, 0]
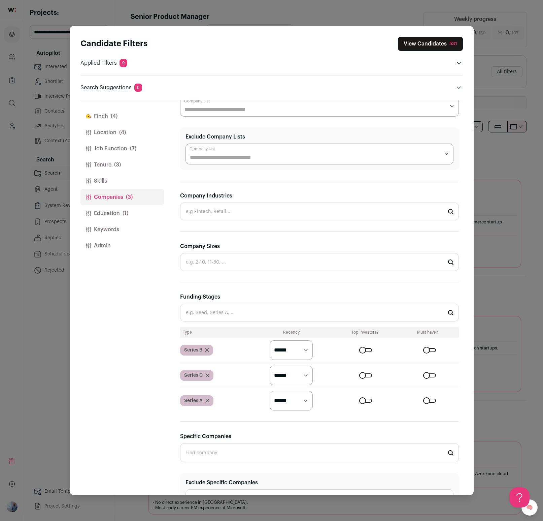
click at [221, 198] on label "Company Industries" at bounding box center [206, 196] width 52 height 8
click at [221, 202] on input "Company Industries" at bounding box center [319, 211] width 279 height 18
click at [215, 216] on input "Company Industries" at bounding box center [319, 211] width 279 height 18
click at [208, 228] on li "Fintech" at bounding box center [319, 230] width 278 height 18
type input "Fintech"
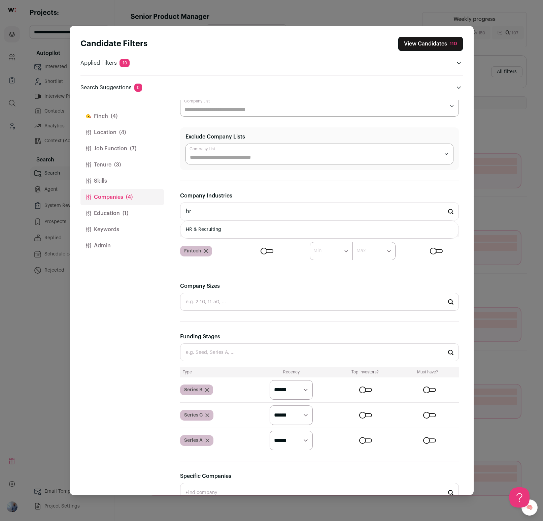
click at [230, 226] on li "HR & Recruiting" at bounding box center [319, 230] width 278 height 18
type input "HR & Recruiting"
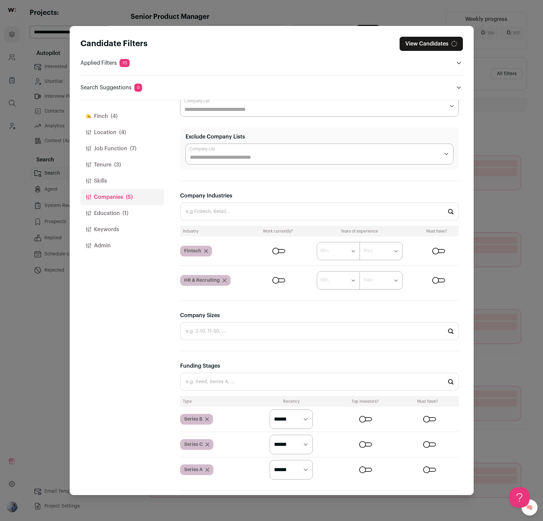
click at [278, 253] on form "****** ******* ******* ******* ******* ******* ******* ******* ******* ********…" at bounding box center [356, 251] width 205 height 18
click at [275, 249] on div "Close modal via background" at bounding box center [278, 251] width 13 height 4
click at [275, 280] on div "Close modal via background" at bounding box center [278, 280] width 13 height 4
click at [429, 45] on button "View Candidates 54" at bounding box center [431, 44] width 63 height 14
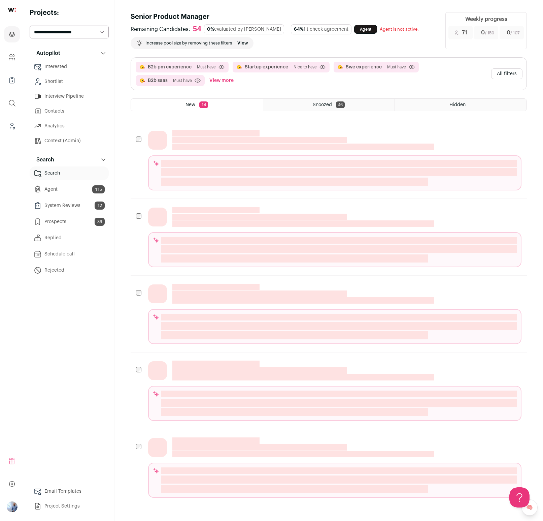
click at [388, 116] on div "B2b pm experience Must have Click to disable/enable criteria Startup experience…" at bounding box center [329, 89] width 396 height 65
click at [505, 75] on button "All filters" at bounding box center [506, 73] width 31 height 11
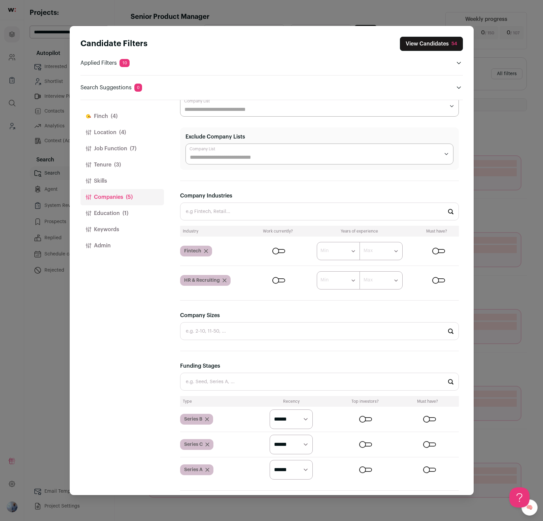
click at [298, 214] on input "Company Industries" at bounding box center [319, 211] width 279 height 18
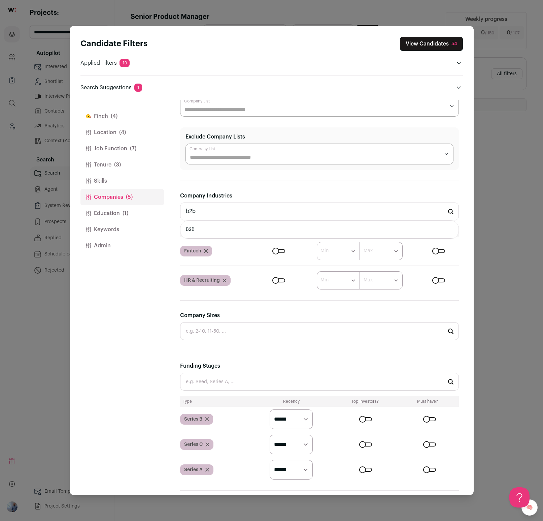
scroll to position [0, 0]
type input "b2b"
click at [388, 85] on header "Search Suggestions 1" at bounding box center [271, 88] width 382 height 8
click at [419, 47] on button "View Candidates 54" at bounding box center [431, 44] width 63 height 14
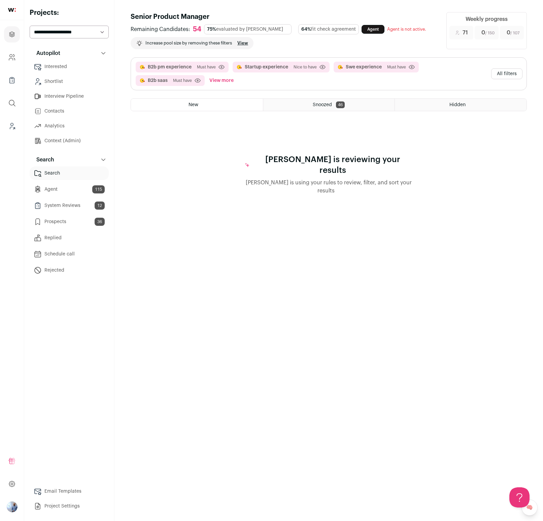
click at [503, 74] on button "All filters" at bounding box center [506, 73] width 31 height 11
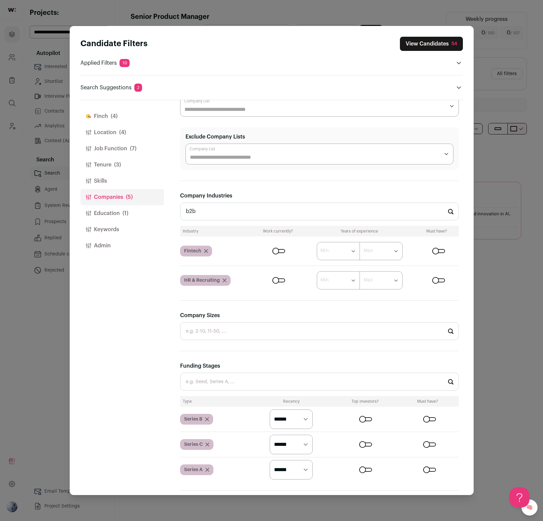
click at [497, 163] on div "Candidate Filters View Candidates 54 Applied Filters 10 B2b pm experience, Star…" at bounding box center [271, 260] width 543 height 521
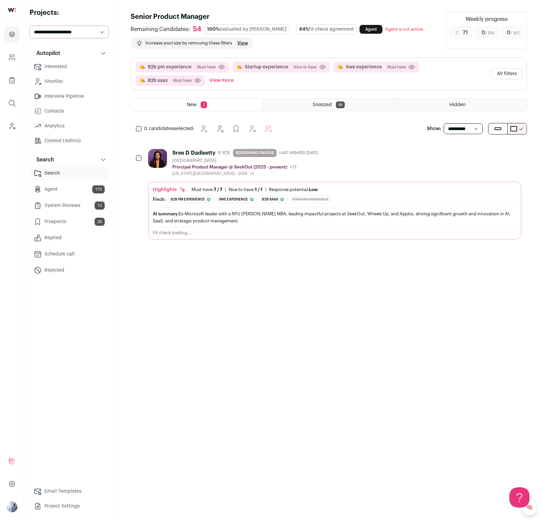
click at [354, 168] on div "Sree D Dadisetty 6 YOE REFRESHING PROFILE Last updated 8/27/2025 Greater Seattl…" at bounding box center [334, 162] width 373 height 27
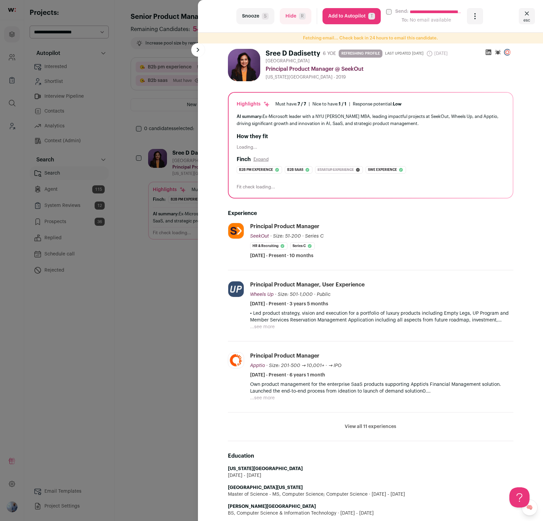
click at [346, 17] on button "Add to Autopilot T" at bounding box center [352, 16] width 58 height 16
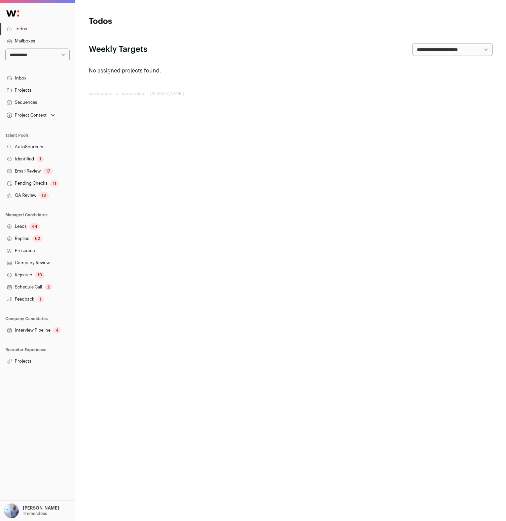
click at [17, 354] on nav "**********" at bounding box center [37, 185] width 75 height 363
click at [18, 359] on link "Projects" at bounding box center [37, 361] width 75 height 12
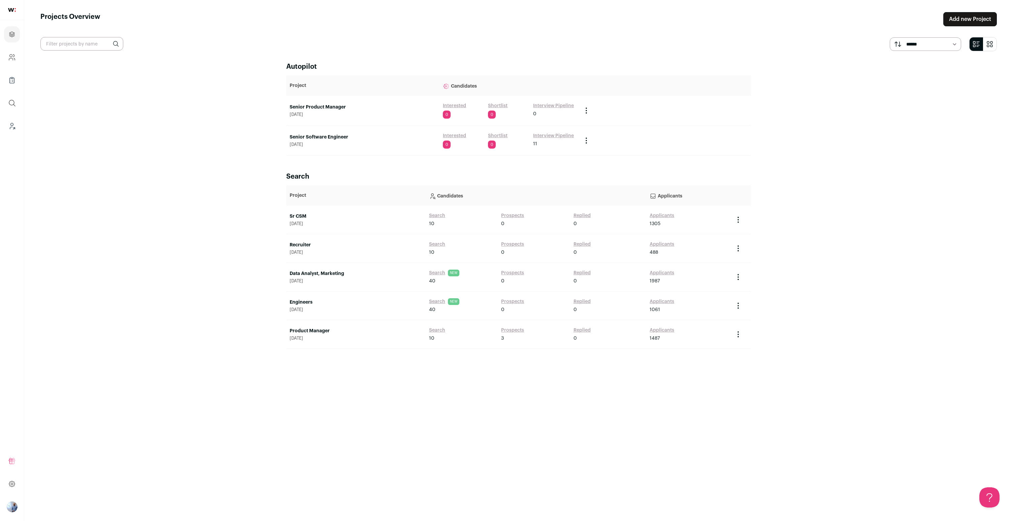
click at [340, 110] on div "Senior Product Manager [DATE]" at bounding box center [363, 110] width 146 height 13
click at [338, 107] on link "Senior Product Manager" at bounding box center [363, 107] width 146 height 7
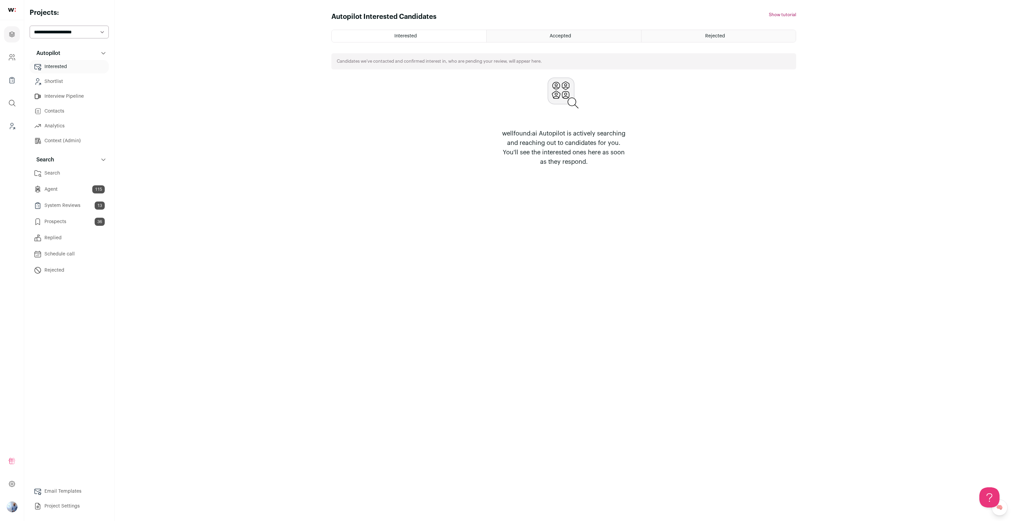
click at [52, 175] on link "Search" at bounding box center [69, 172] width 79 height 13
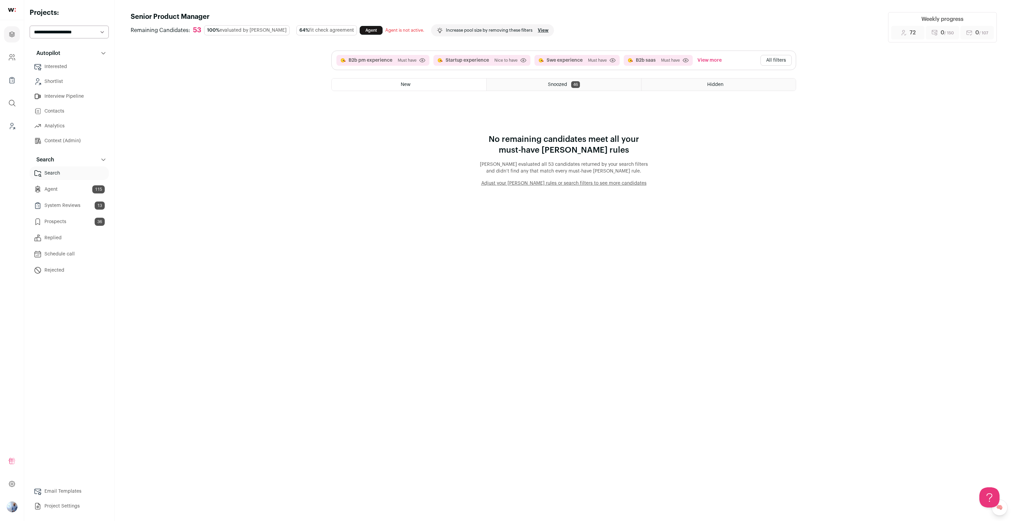
click at [506, 59] on button "All filters" at bounding box center [775, 60] width 31 height 11
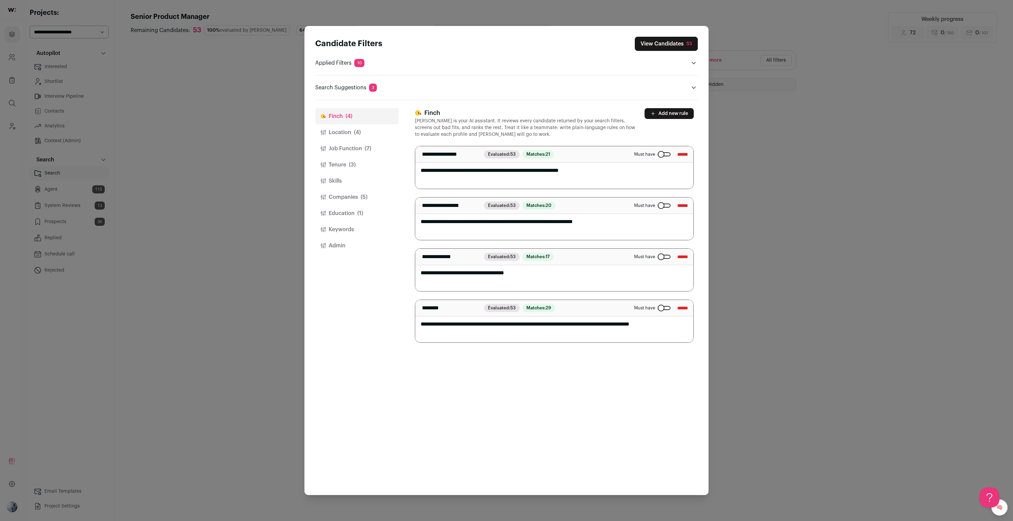
click at [506, 141] on div "Candidate Filters View Candidates 53 Applied Filters 10 B2b pm experience, Star…" at bounding box center [506, 260] width 1013 height 521
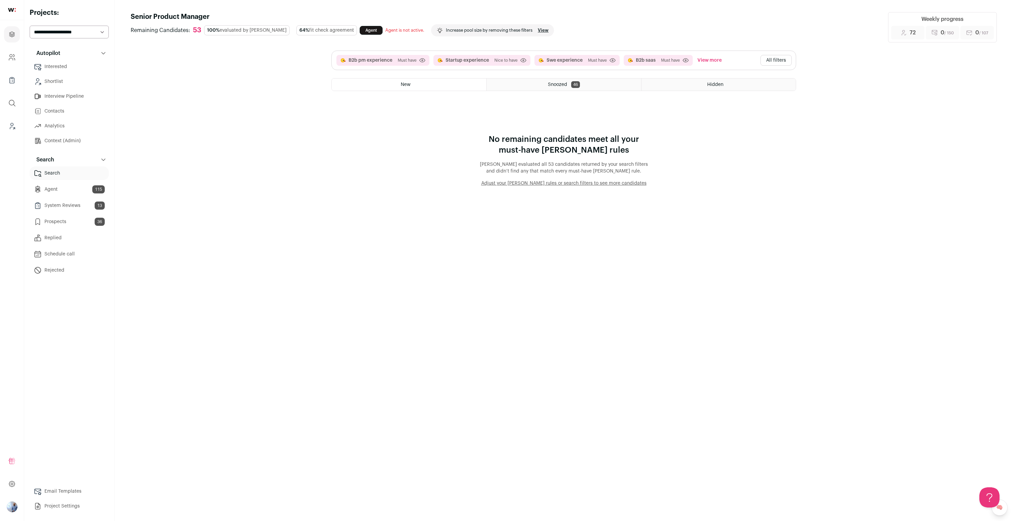
click at [506, 56] on button "All filters" at bounding box center [775, 60] width 31 height 11
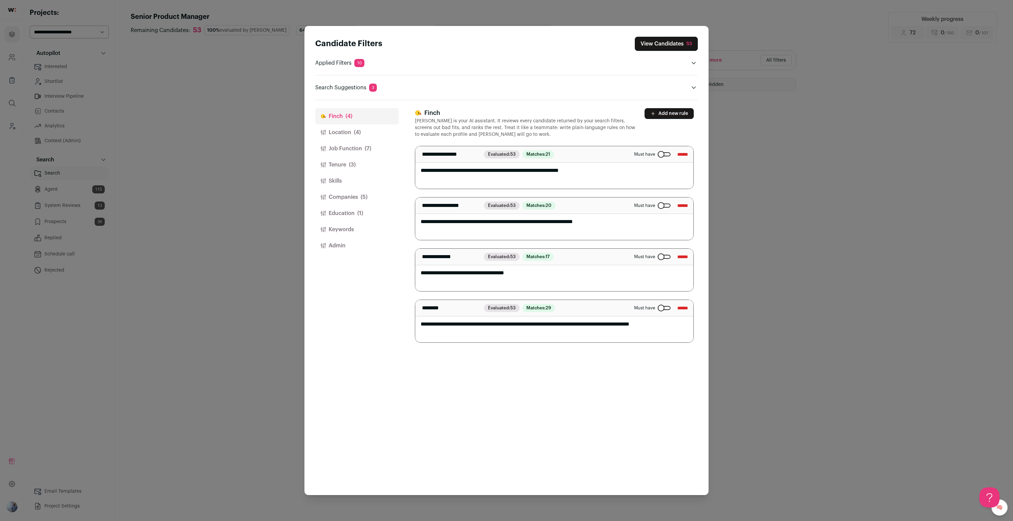
click at [345, 137] on button "Location (4)" at bounding box center [357, 132] width 84 height 16
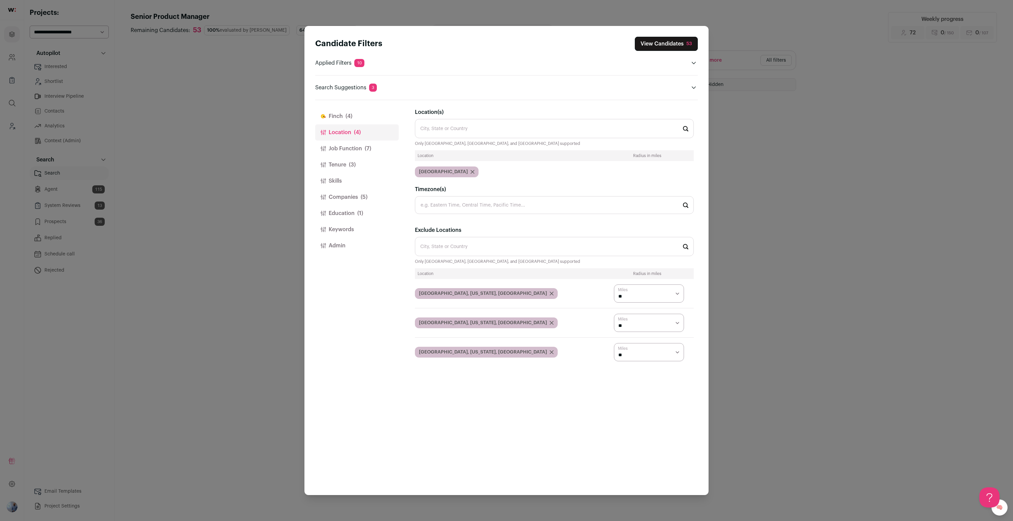
click at [338, 170] on button "Tenure (3)" at bounding box center [357, 165] width 84 height 16
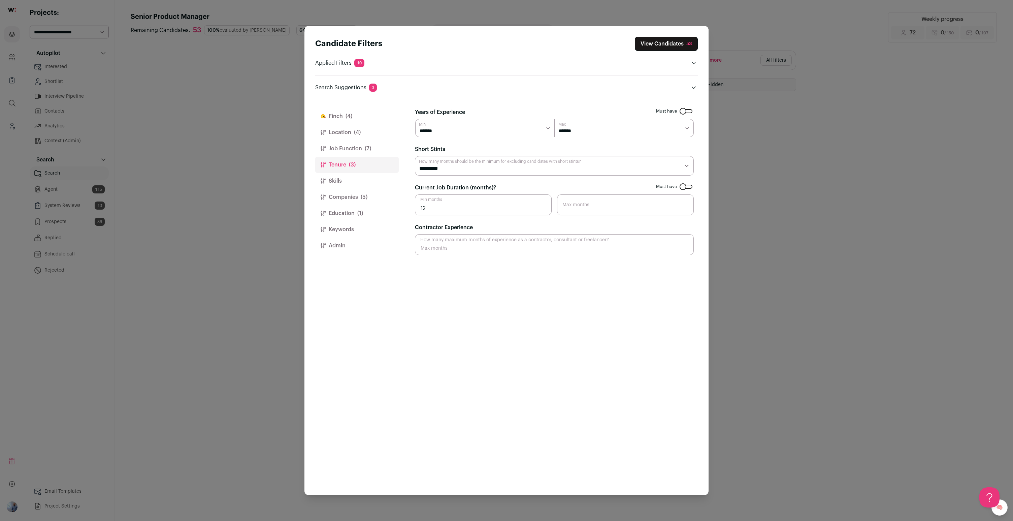
click at [342, 189] on button "Companies (5)" at bounding box center [357, 197] width 84 height 16
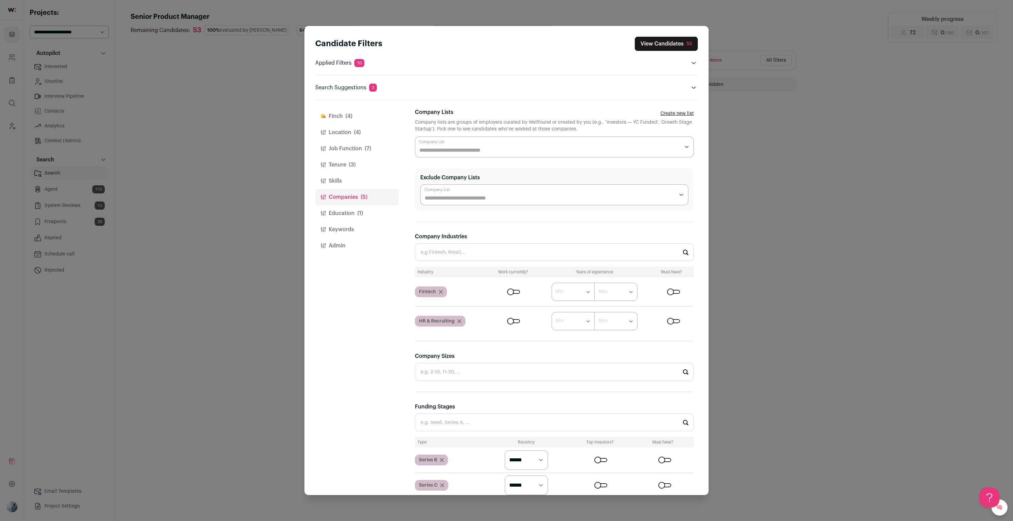
click at [348, 220] on button "Education (1)" at bounding box center [357, 213] width 84 height 16
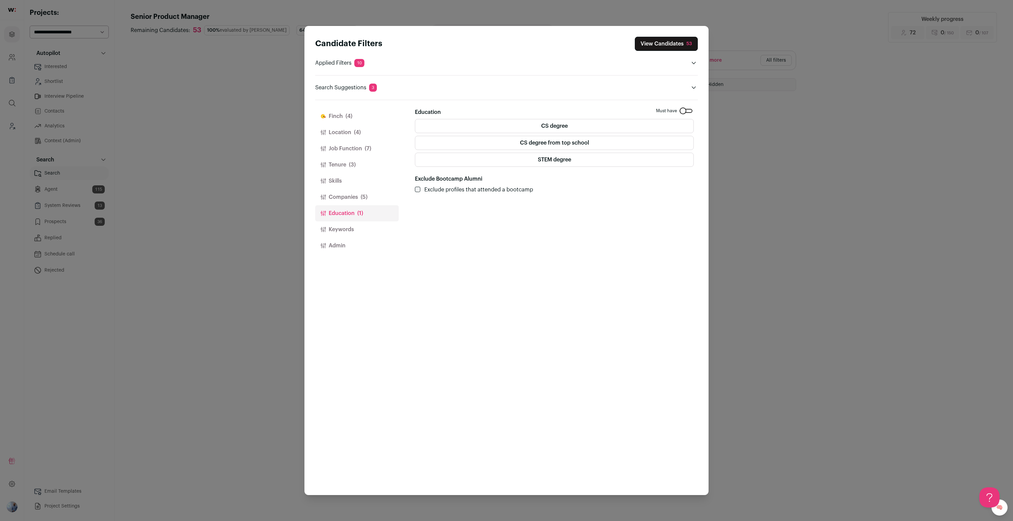
click at [352, 148] on button "Job Function (7)" at bounding box center [357, 148] width 84 height 16
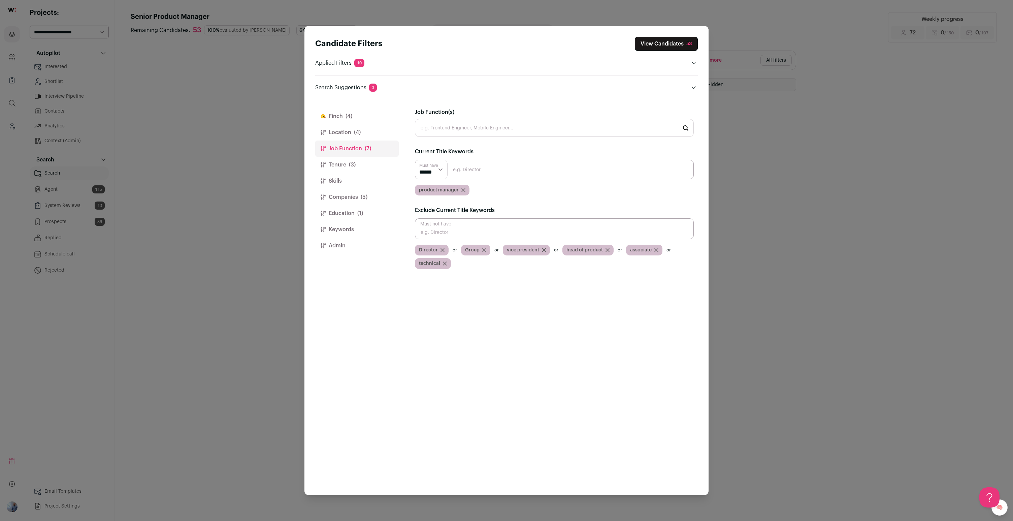
click at [343, 195] on button "Companies (5)" at bounding box center [357, 197] width 84 height 16
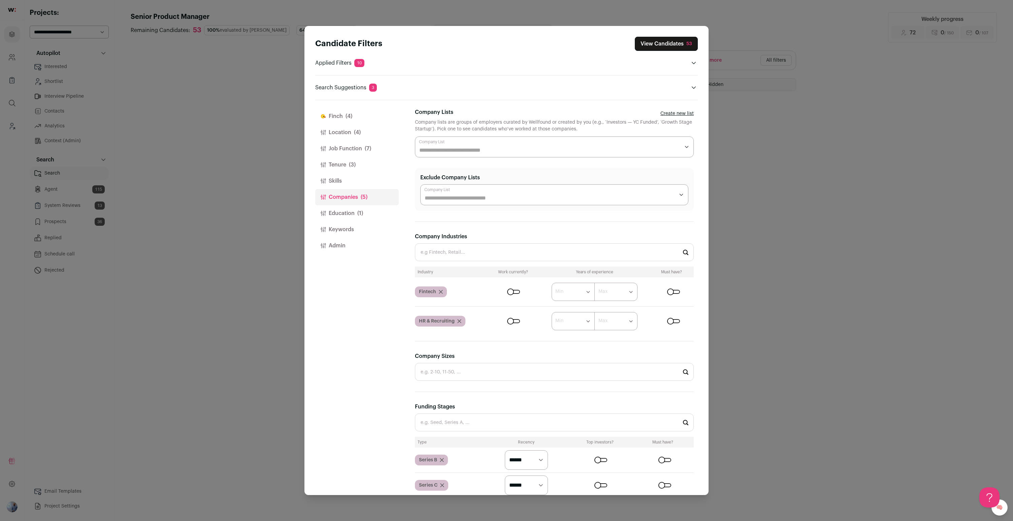
click at [440, 293] on icon "Close modal via background" at bounding box center [441, 292] width 4 height 4
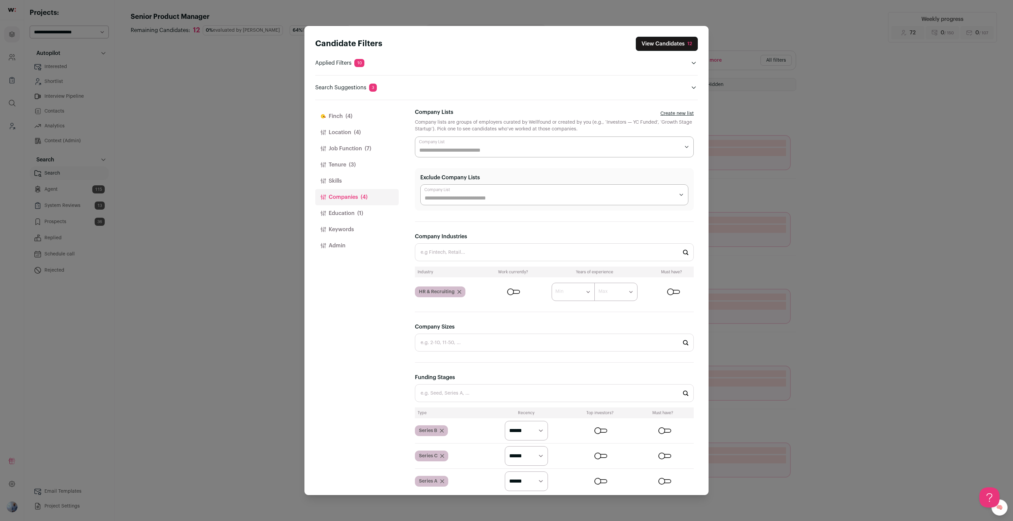
click at [459, 292] on icon "Close modal via background" at bounding box center [459, 291] width 3 height 3
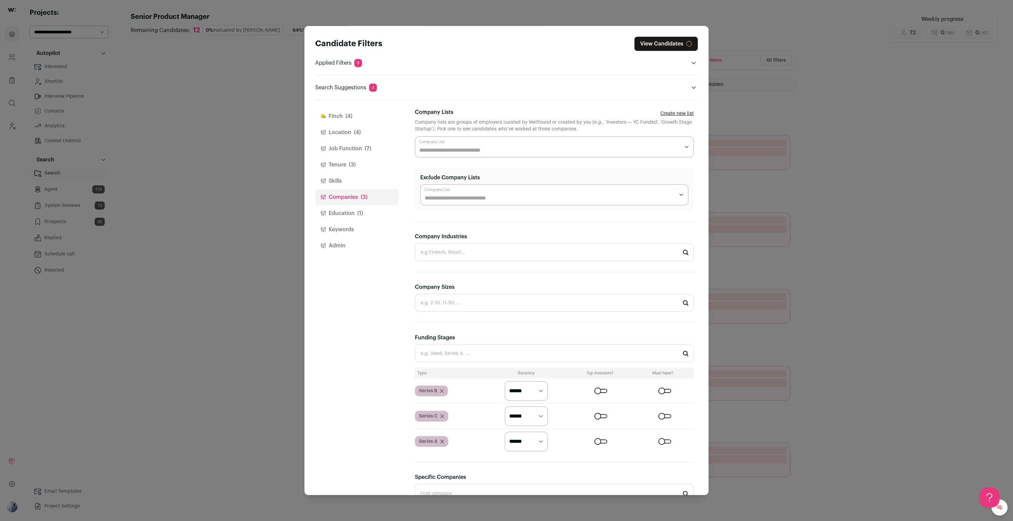
click at [446, 242] on div "Company Industries" at bounding box center [554, 246] width 279 height 29
click at [444, 244] on input "Company Industries" at bounding box center [554, 252] width 279 height 18
click at [467, 274] on li "B2B" at bounding box center [554, 270] width 278 height 18
type input "B2B"
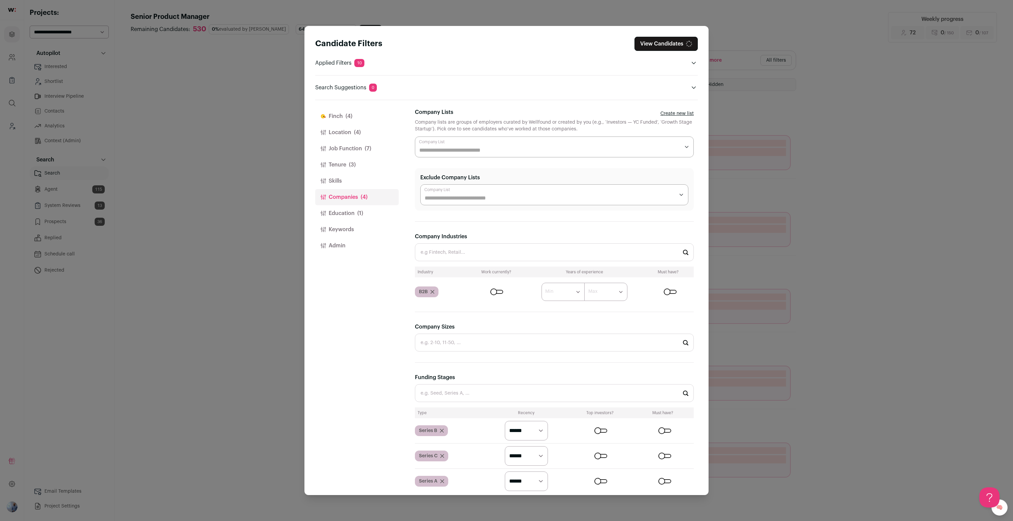
click at [492, 290] on div "Close modal via background" at bounding box center [496, 292] width 13 height 4
click at [506, 42] on button "View Candidates 332" at bounding box center [665, 44] width 66 height 14
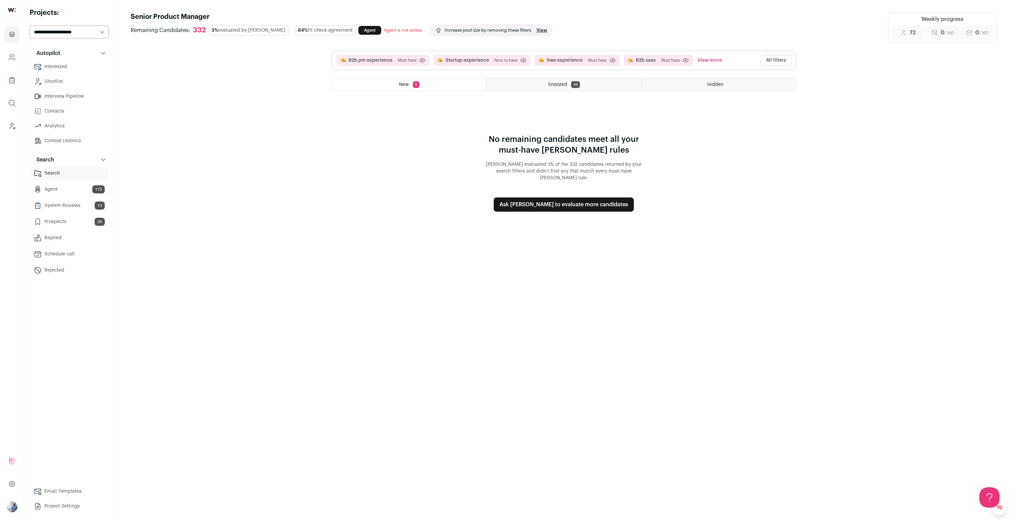
click at [506, 200] on button "Ask [PERSON_NAME] to evaluate more candidates" at bounding box center [564, 204] width 140 height 14
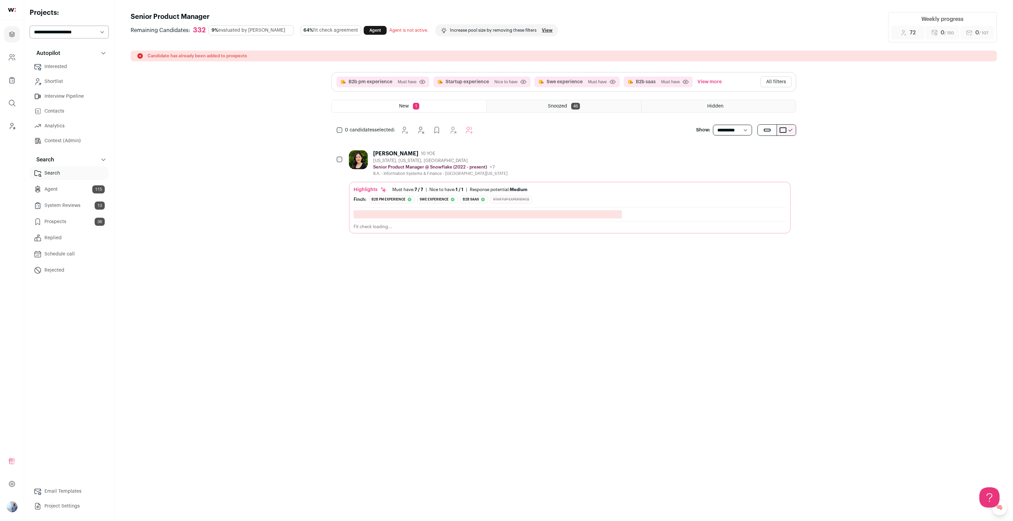
click at [537, 160] on div "[PERSON_NAME] 10 YOE [US_STATE], [US_STATE], [GEOGRAPHIC_DATA] Senior Product M…" at bounding box center [570, 163] width 442 height 26
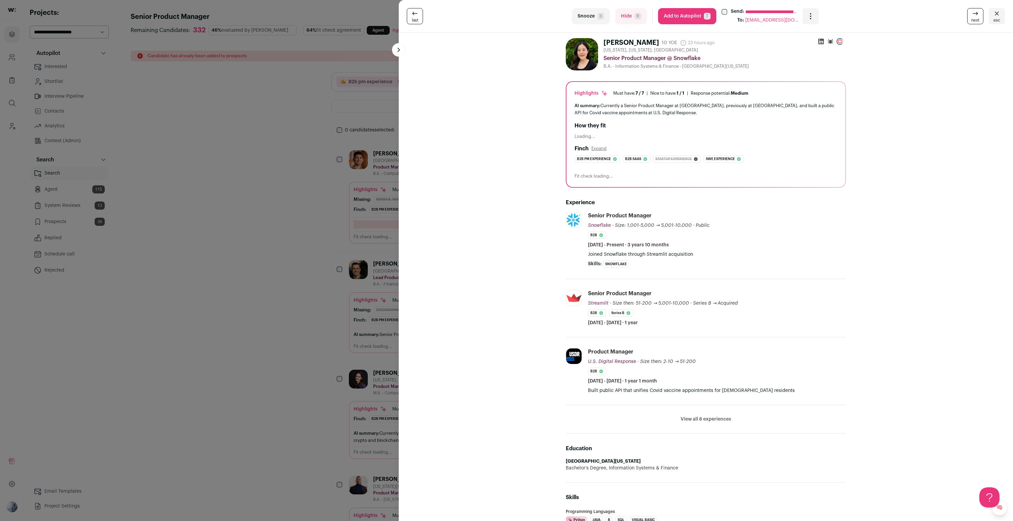
click at [717, 425] on li "View all 8 experiences View less" at bounding box center [706, 419] width 280 height 29
click at [710, 417] on button "View all 8 experiences" at bounding box center [705, 418] width 51 height 7
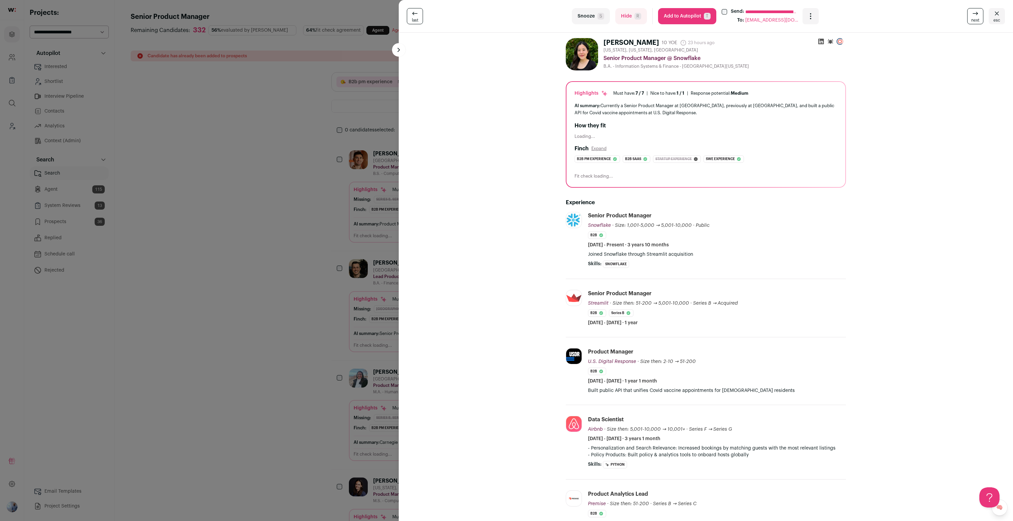
click at [667, 15] on button "Add to Autopilot T" at bounding box center [687, 16] width 58 height 16
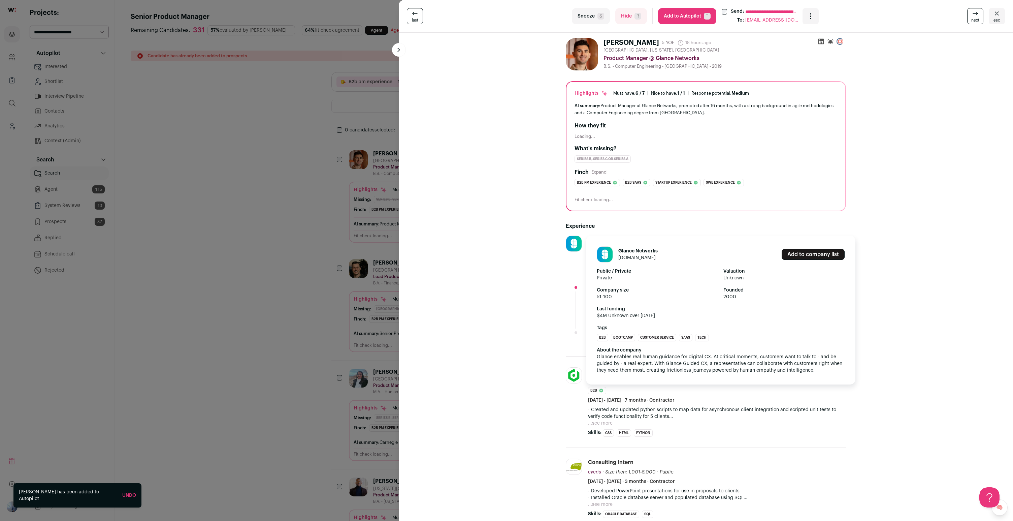
click at [659, 366] on div "About the company Glance enables real human guidance for digital CX. At critica…" at bounding box center [721, 359] width 248 height 27
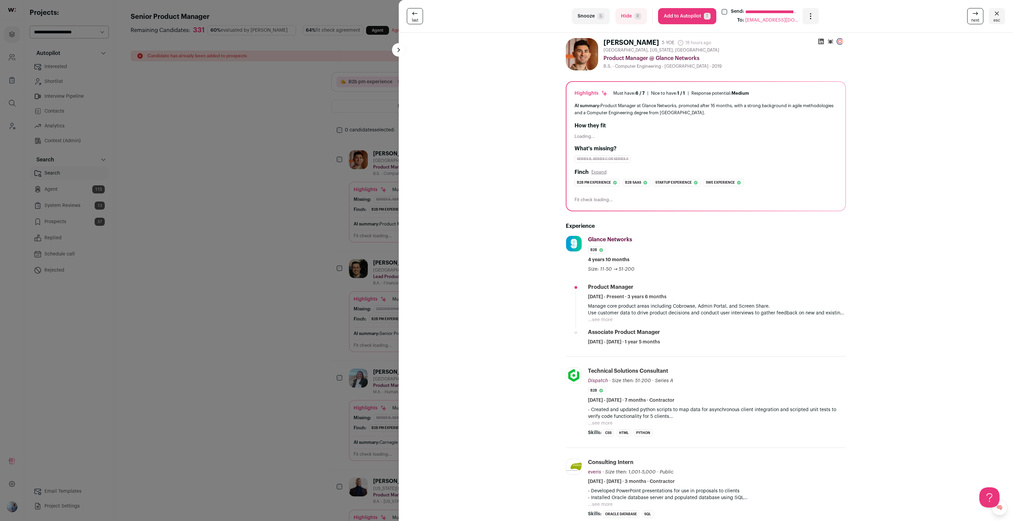
click at [674, 18] on button "Add to Autopilot T" at bounding box center [687, 16] width 58 height 16
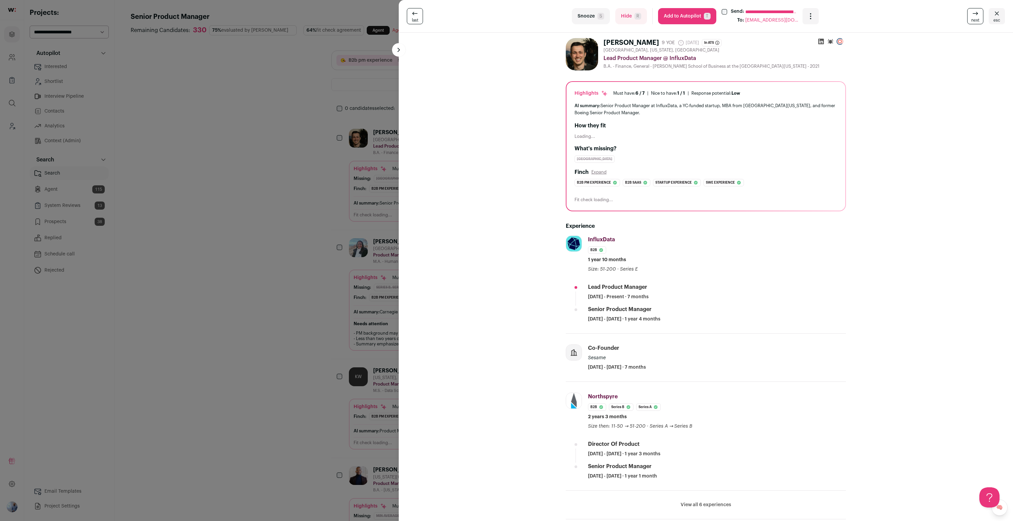
click at [405, 238] on turbo-frame "**********" at bounding box center [706, 260] width 614 height 521
click at [372, 257] on div "**********" at bounding box center [506, 260] width 1013 height 521
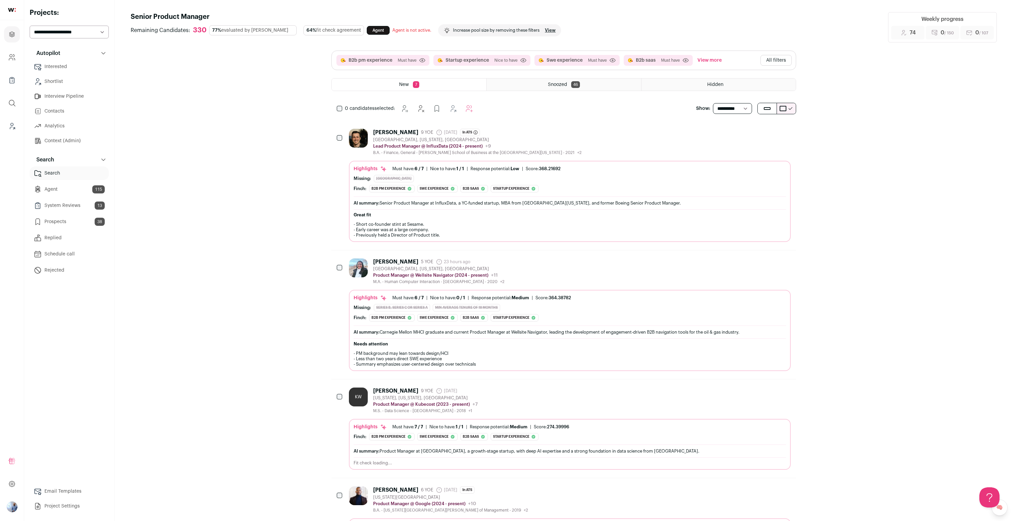
click at [435, 203] on div "AI summary: Senior Product Manager at InfluxData, a YC-funded startup, MBA from…" at bounding box center [570, 202] width 432 height 7
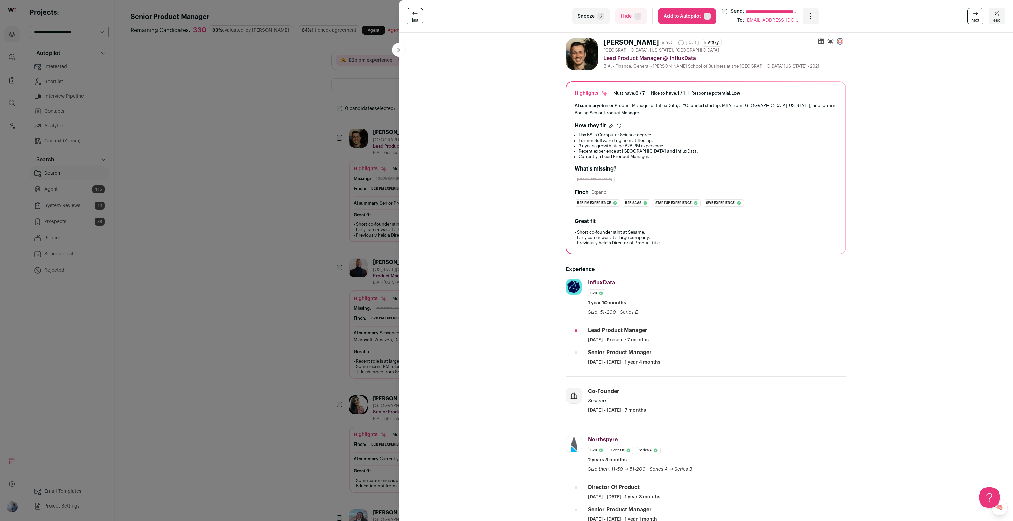
drag, startPoint x: 682, startPoint y: 255, endPoint x: 674, endPoint y: 77, distance: 177.6
click at [675, 79] on div "Pete Barnett 9 YOE 23 days ago Admin only. The last time the profile was scrape…" at bounding box center [706, 421] width 302 height 776
click at [690, 178] on div "United States" at bounding box center [705, 178] width 263 height 7
click at [310, 250] on div "**********" at bounding box center [506, 260] width 1013 height 521
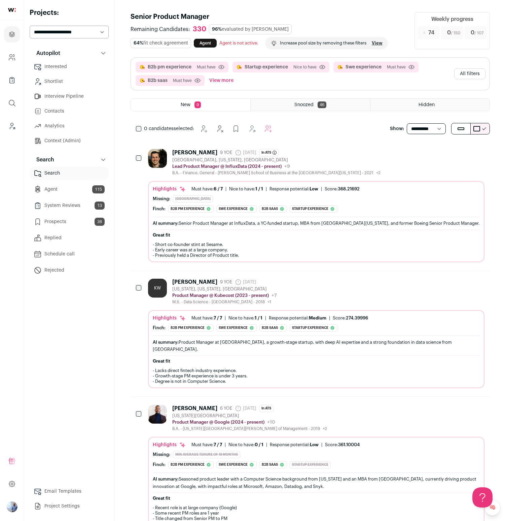
click at [292, 279] on div "KW Kai Wombacher 9 YOE 8 months ago Admin only. The last time the profile was s…" at bounding box center [316, 291] width 337 height 26
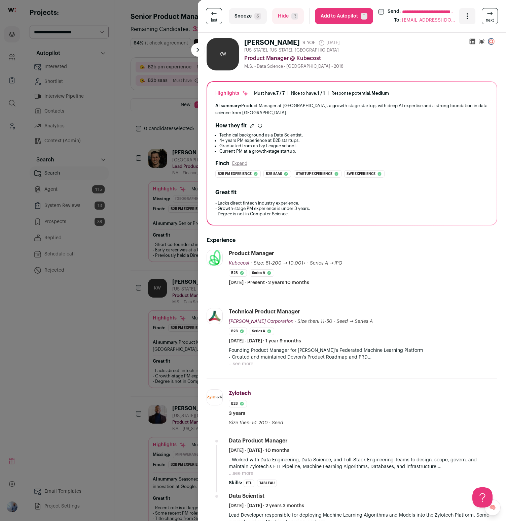
click at [62, 331] on div "**********" at bounding box center [253, 260] width 506 height 521
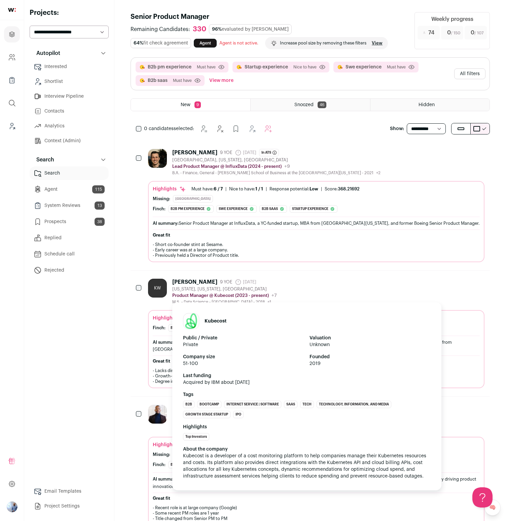
click at [200, 304] on div "Kubecost Public / Private Private Valuation Unknown Company size 51-100 Founded…" at bounding box center [306, 396] width 269 height 188
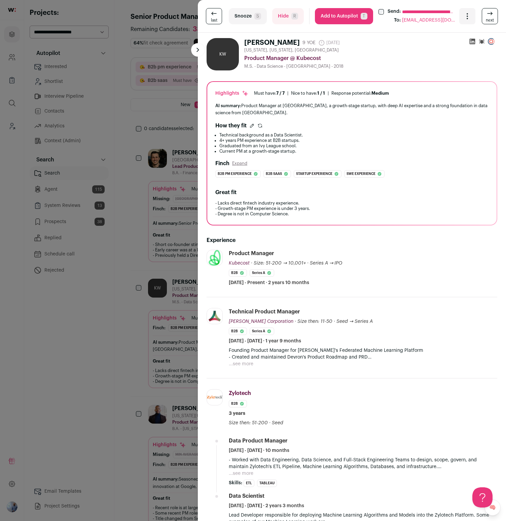
click at [27, 184] on div "**********" at bounding box center [253, 260] width 506 height 521
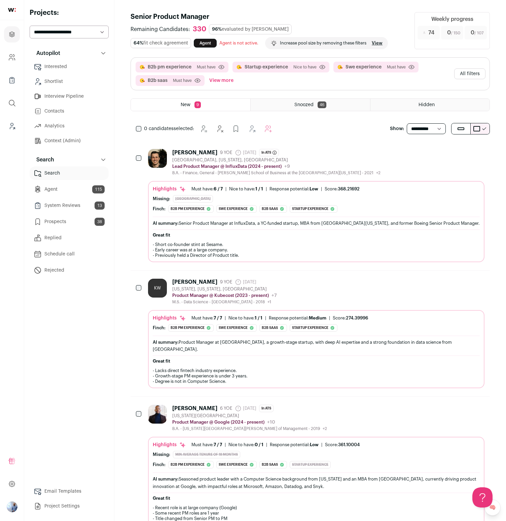
click at [47, 184] on link "Agent 115" at bounding box center [69, 188] width 79 height 13
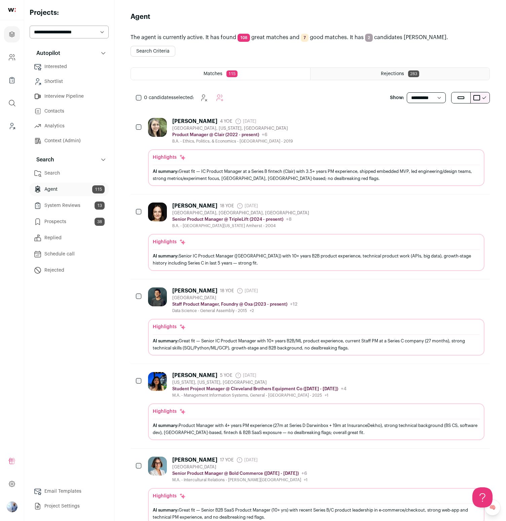
click at [252, 155] on div "Highlights" at bounding box center [316, 157] width 327 height 7
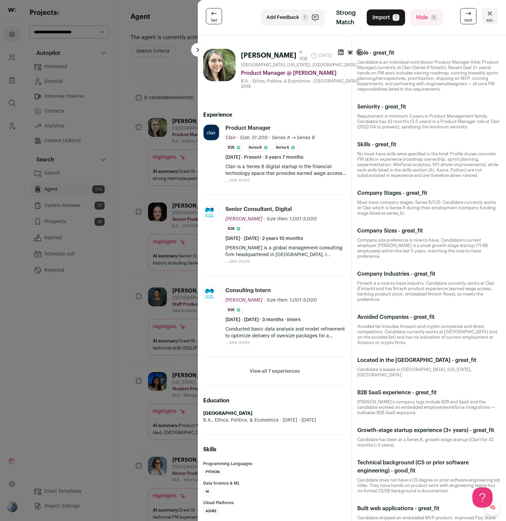
click at [383, 14] on button "Import T" at bounding box center [386, 17] width 38 height 16
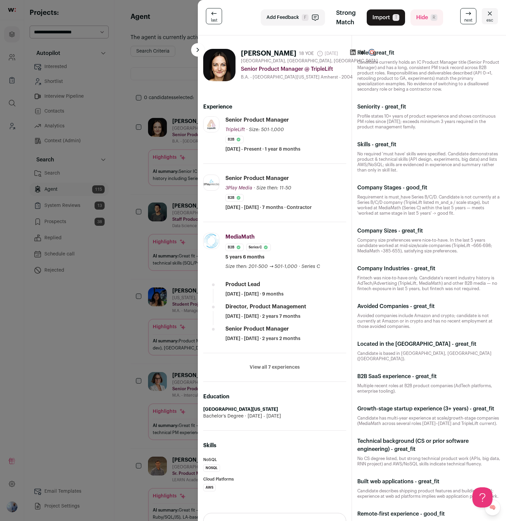
click at [379, 21] on button "Import T" at bounding box center [386, 17] width 38 height 16
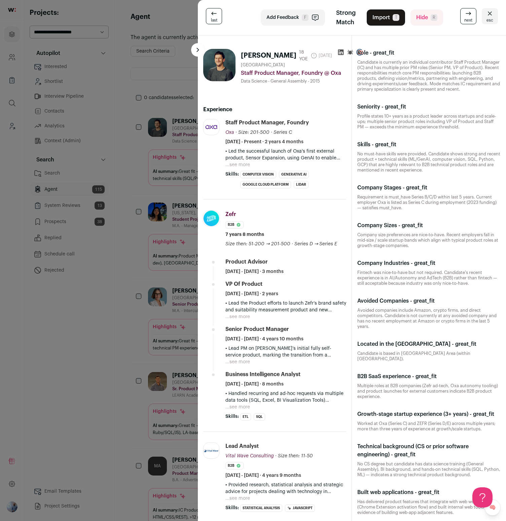
click at [237, 161] on p "• Led the successful launch of Oxa's first external product, Sensor Expansion, …" at bounding box center [286, 154] width 121 height 13
click at [237, 168] on button "...see more" at bounding box center [238, 164] width 25 height 7
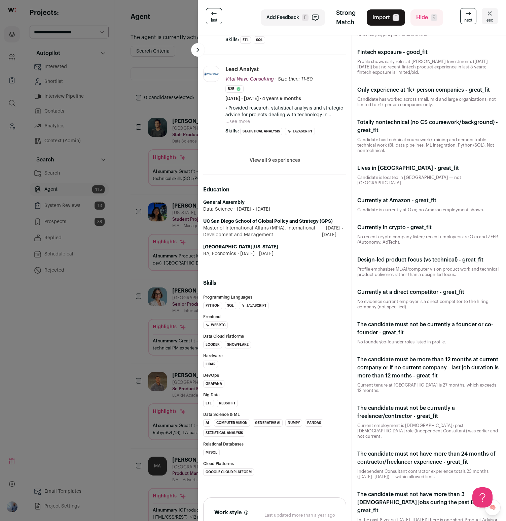
scroll to position [559, 0]
click at [98, 193] on div "last Add Feedback F Strong Match Import T Hide R next esc Rick Doerr 18 YOE 8 d…" at bounding box center [253, 260] width 506 height 521
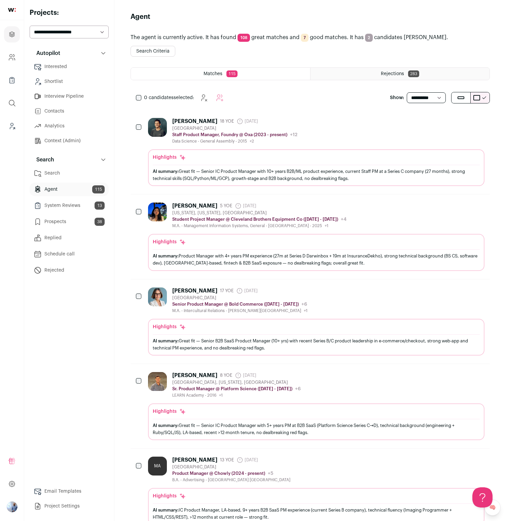
click at [188, 213] on div "[US_STATE], [US_STATE], [GEOGRAPHIC_DATA]" at bounding box center [259, 212] width 174 height 5
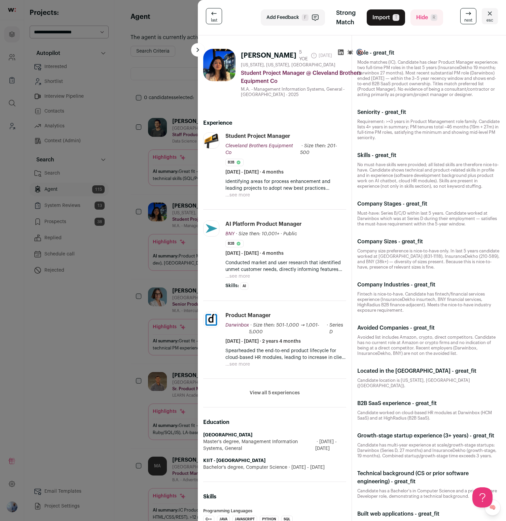
click at [110, 308] on div "last Add Feedback F Strong Match Import T Hide R next esc Riya Singh 5 YOE 13 d…" at bounding box center [253, 260] width 506 height 521
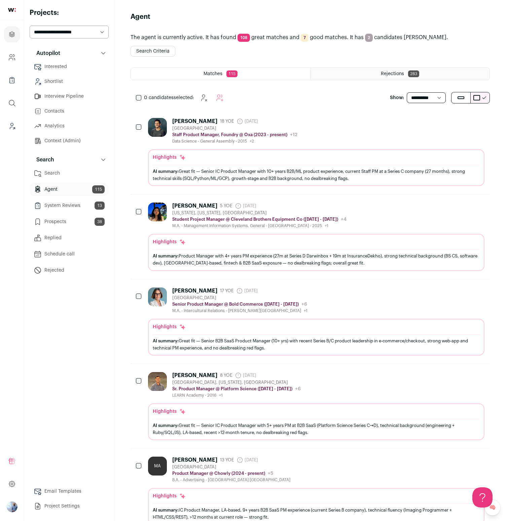
click at [59, 181] on ul "Search Agent 115 System Reviews 13 Prospects 38 Replied" at bounding box center [69, 221] width 79 height 110
click at [57, 174] on link "Search" at bounding box center [69, 172] width 79 height 13
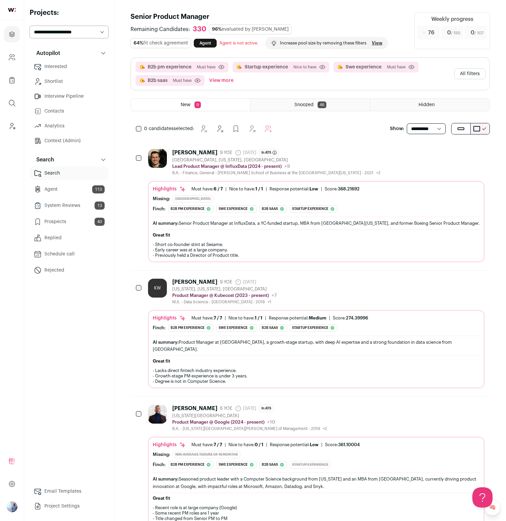
click at [464, 66] on div "B2b pm experience Must have Click to disable/enable criteria Startup experience…" at bounding box center [310, 74] width 359 height 32
click at [463, 70] on button "All filters" at bounding box center [470, 73] width 31 height 11
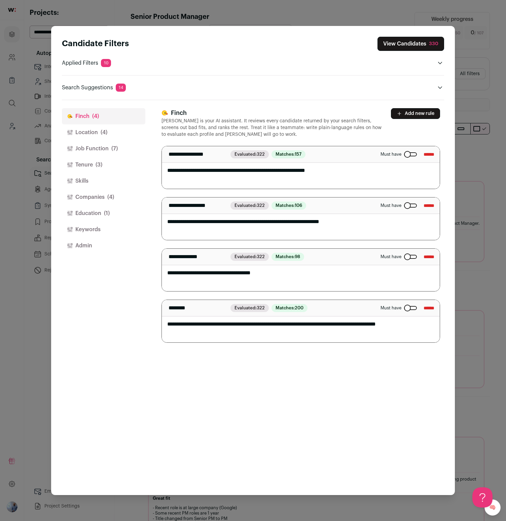
click at [462, 40] on div "Candidate Filters View Candidates 330 Applied Filters 10 B2b pm experience, Sta…" at bounding box center [253, 260] width 506 height 521
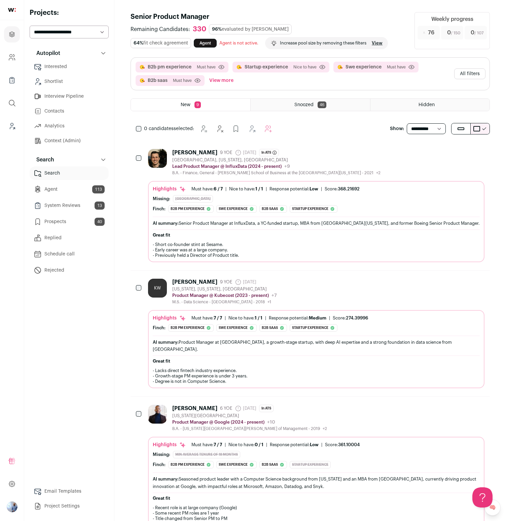
click at [462, 69] on button "All filters" at bounding box center [470, 73] width 31 height 11
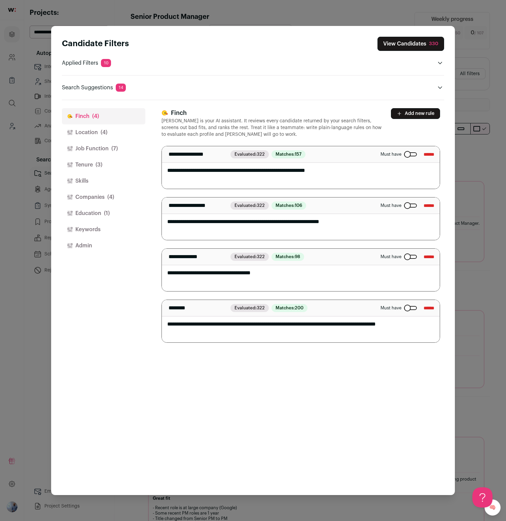
click at [473, 23] on div "Candidate Filters View Candidates 330 Applied Filters 10 B2b pm experience, Sta…" at bounding box center [253, 260] width 506 height 521
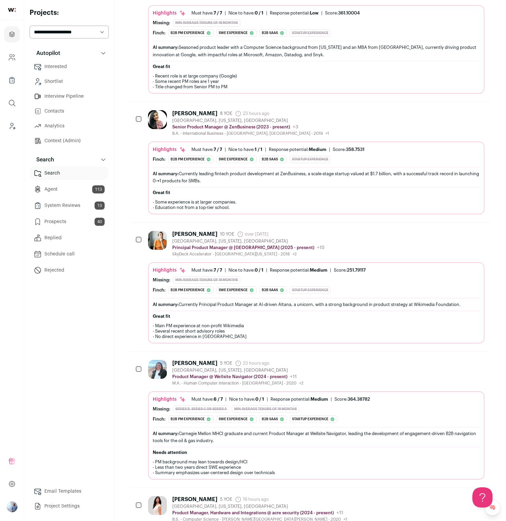
scroll to position [465, 0]
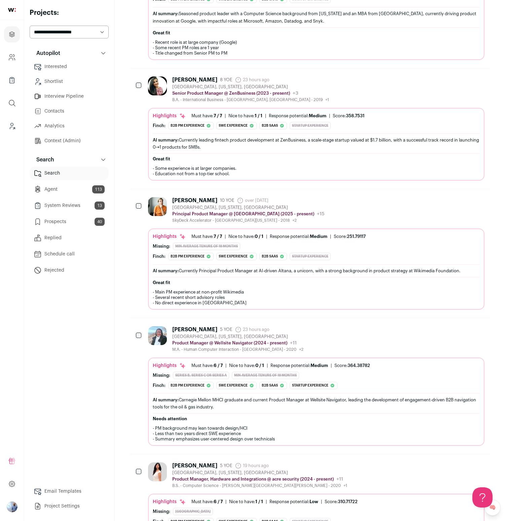
click at [370, 207] on div "Ryan Brounley 10 YOE over 1 year ago Admin only. The last time the profile was …" at bounding box center [316, 210] width 337 height 26
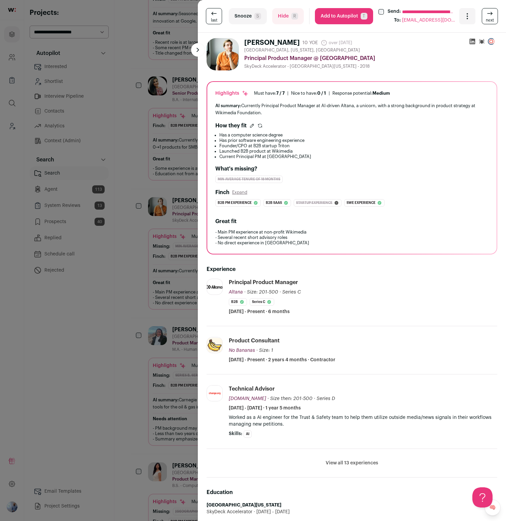
click at [331, 465] on button "View all 13 experiences" at bounding box center [352, 462] width 53 height 7
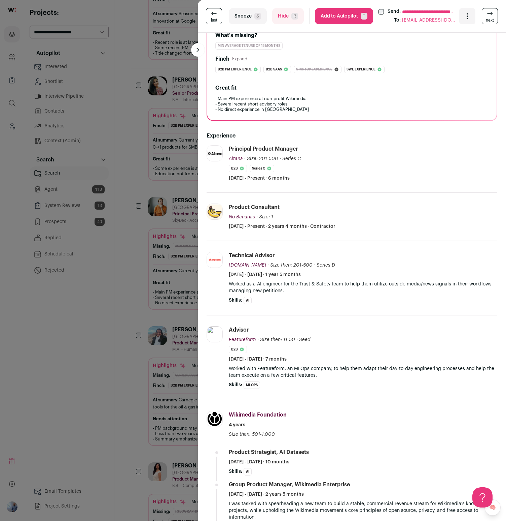
scroll to position [173, 0]
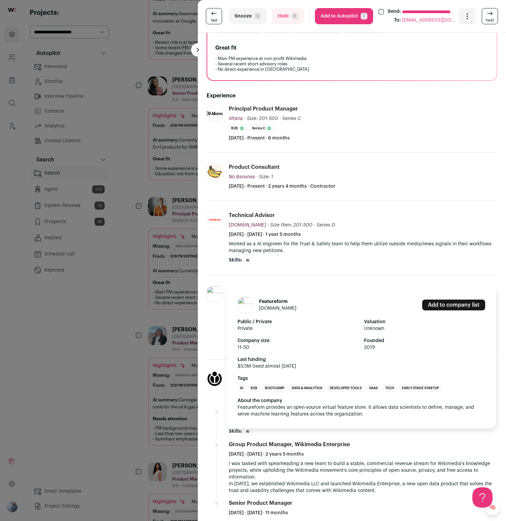
click at [156, 295] on div "**********" at bounding box center [253, 260] width 506 height 521
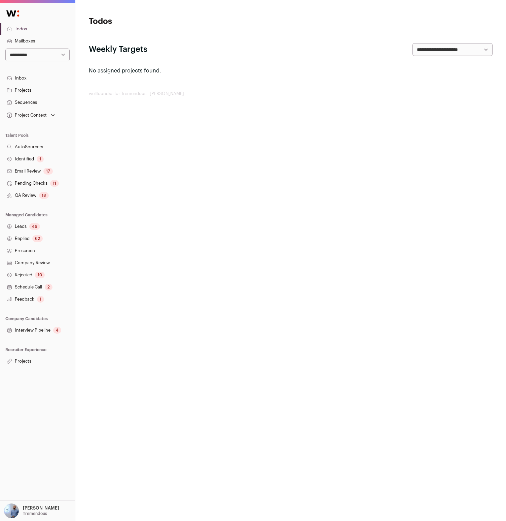
click at [33, 364] on link "Projects" at bounding box center [37, 361] width 75 height 12
click at [29, 360] on link "Projects" at bounding box center [37, 361] width 75 height 12
click at [26, 231] on link "Leads 46" at bounding box center [37, 226] width 75 height 12
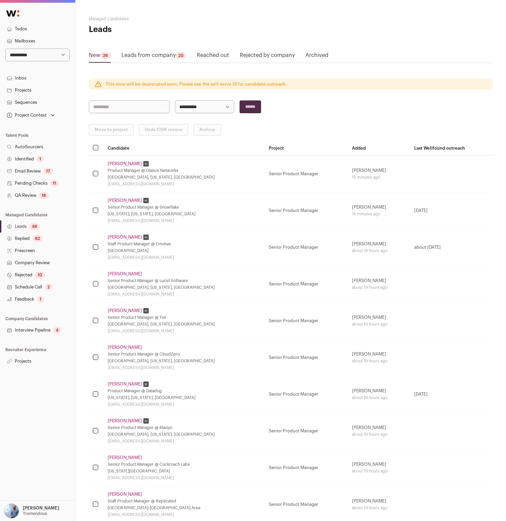
click at [31, 236] on link "Replied 62" at bounding box center [37, 238] width 75 height 12
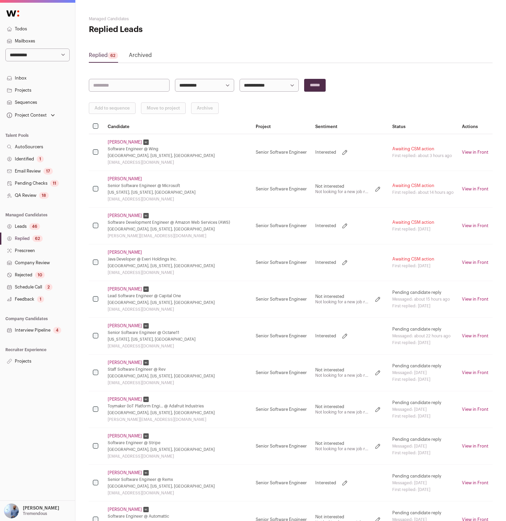
click at [109, 140] on link "[PERSON_NAME]" at bounding box center [125, 141] width 34 height 5
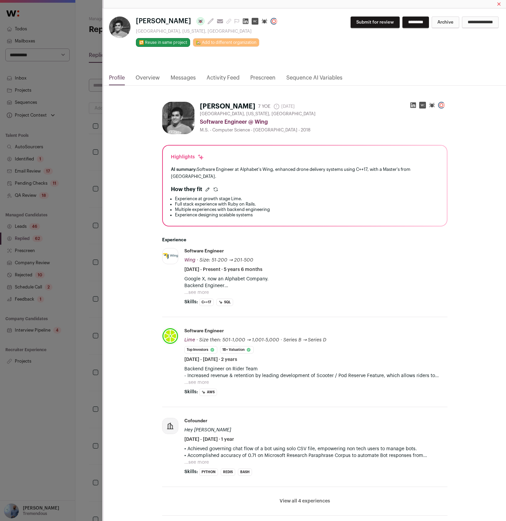
click at [180, 73] on div "[PERSON_NAME] Last update: [DATE] View most recent conversation in Front [GEOGR…" at bounding box center [305, 40] width 403 height 65
click at [110, 113] on div "[PERSON_NAME] 7 YOE [DATE] Admin only. The last time the profile was scraped. […" at bounding box center [305, 456] width 403 height 741
click at [87, 123] on div "[PERSON_NAME] Last update: [DATE] View most recent conversation in Front [GEOGR…" at bounding box center [253, 260] width 506 height 521
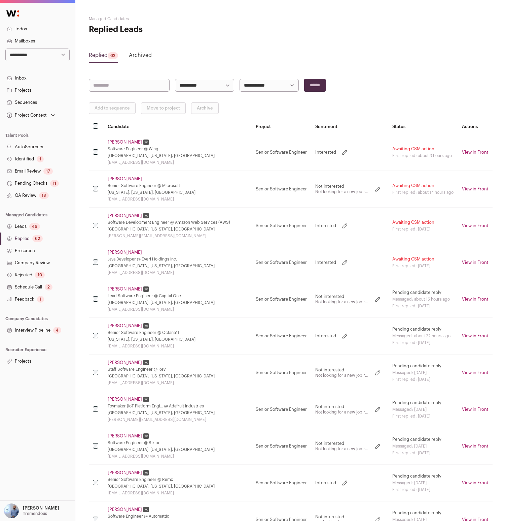
click at [128, 144] on link "[PERSON_NAME]" at bounding box center [125, 141] width 34 height 5
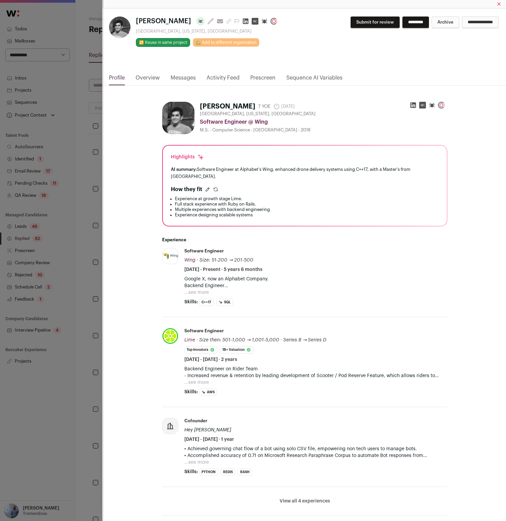
click at [182, 79] on link "Messages" at bounding box center [183, 79] width 25 height 11
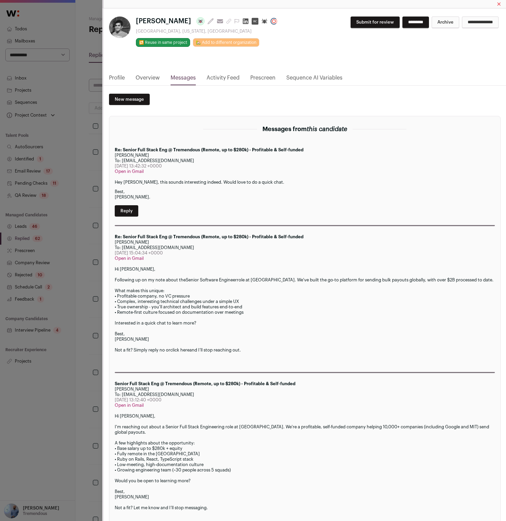
scroll to position [17, 0]
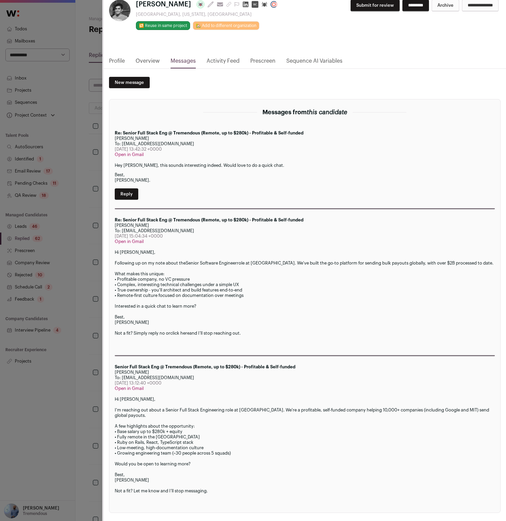
click at [79, 326] on div "[PERSON_NAME] Last update: [DATE] View most recent conversation in Front [GEOGR…" at bounding box center [253, 260] width 506 height 521
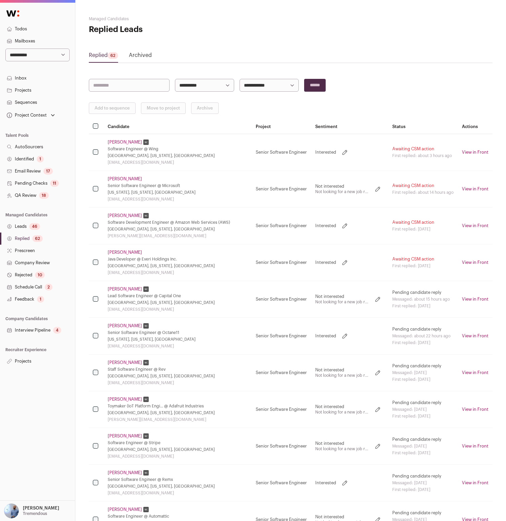
click at [30, 359] on link "Projects" at bounding box center [37, 361] width 75 height 12
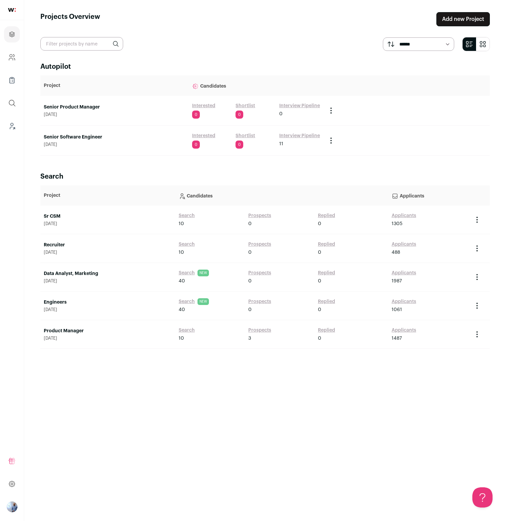
click at [78, 113] on span "[DATE]" at bounding box center [115, 114] width 142 height 5
click at [79, 110] on link "Senior Product Manager" at bounding box center [115, 107] width 142 height 7
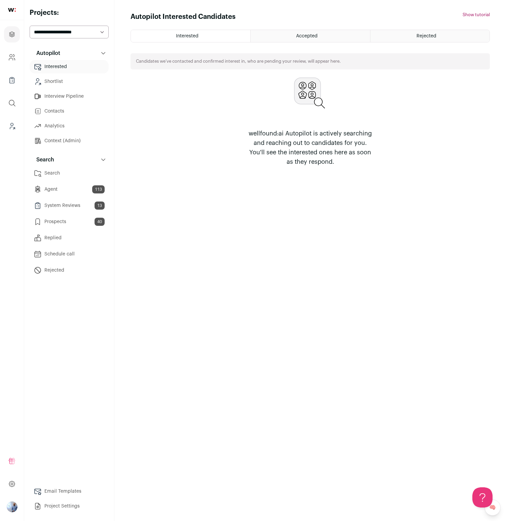
click at [72, 170] on link "Search" at bounding box center [69, 172] width 79 height 13
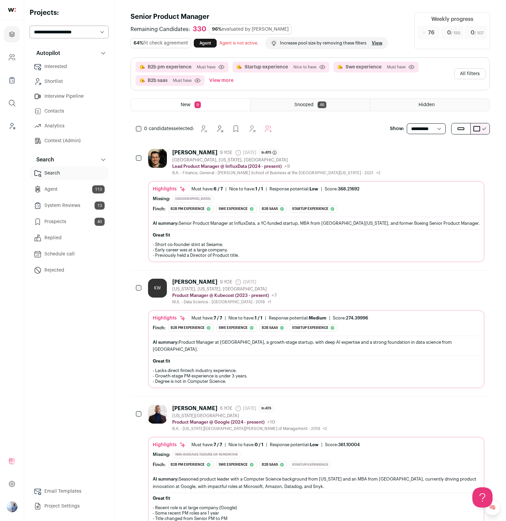
click at [240, 187] on div "Nice to have: 1 / 1" at bounding box center [246, 188] width 34 height 5
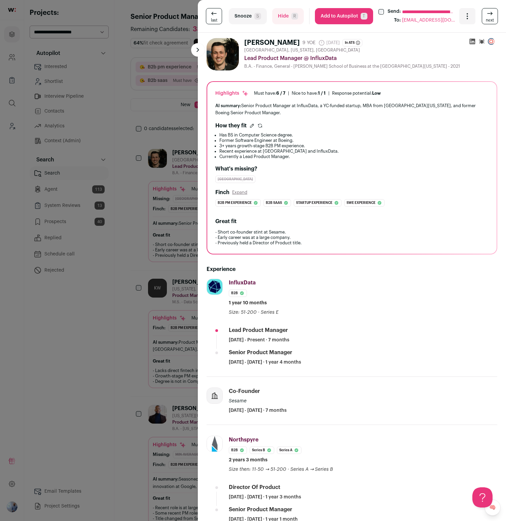
click at [335, 22] on button "Add to Autopilot T" at bounding box center [344, 16] width 58 height 16
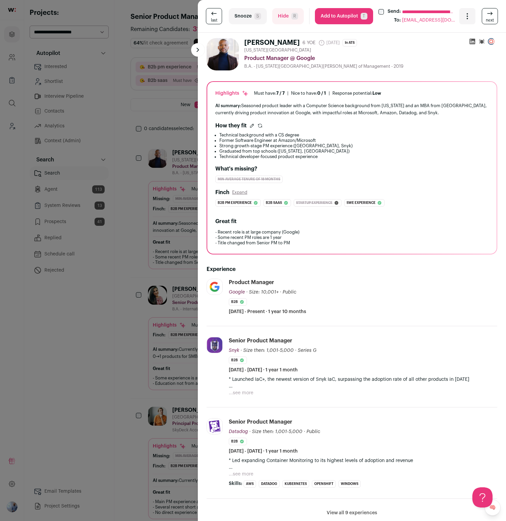
click at [248, 196] on div "[PERSON_NAME] Expand" at bounding box center [351, 192] width 273 height 8
click at [108, 250] on div "**********" at bounding box center [253, 260] width 506 height 521
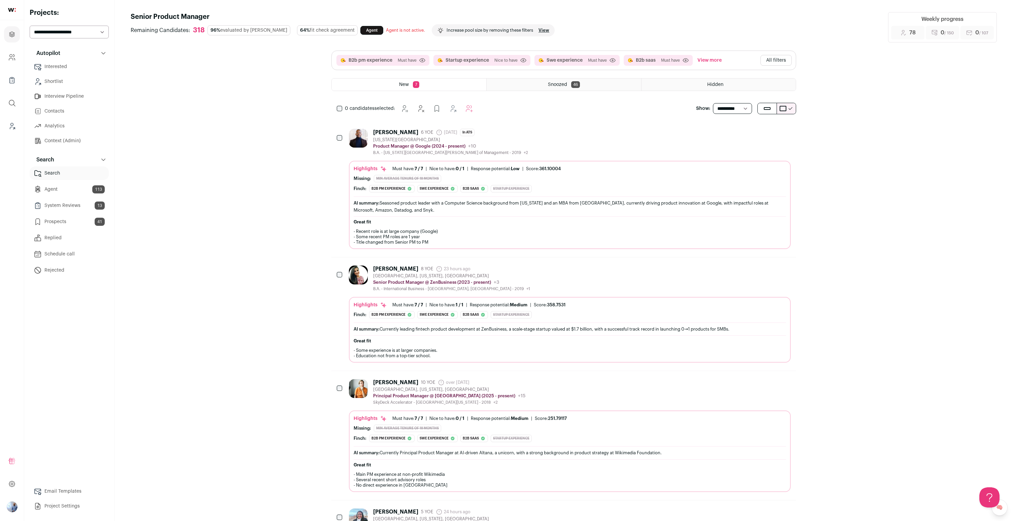
click at [506, 55] on button "All filters" at bounding box center [775, 60] width 31 height 11
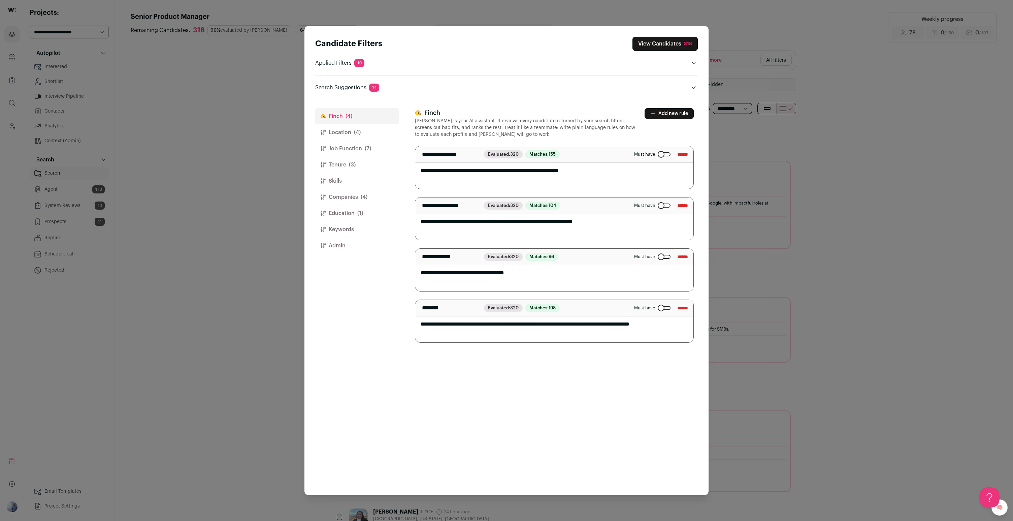
click at [195, 132] on div "Candidate Filters View Candidates 318 Applied Filters 10 B2b pm experience, Sta…" at bounding box center [506, 260] width 1013 height 521
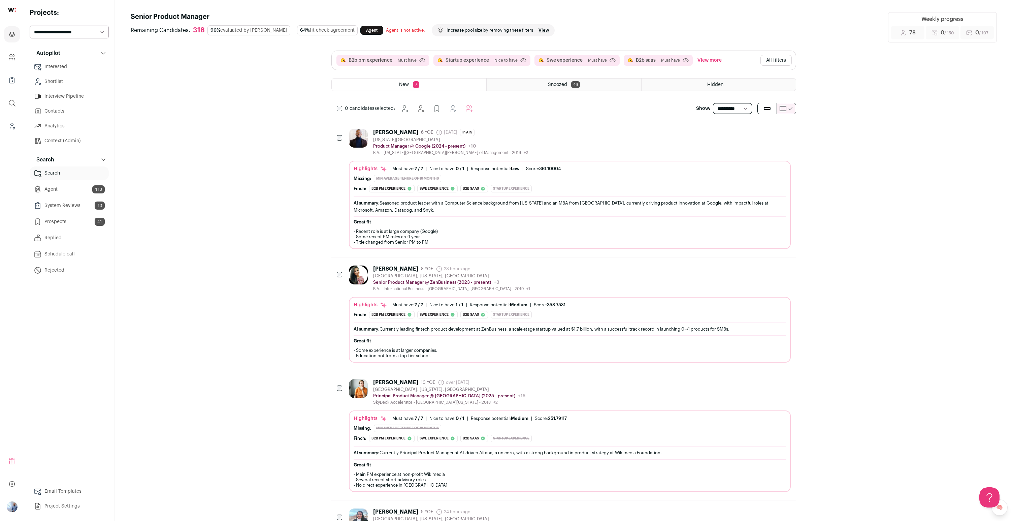
click at [62, 33] on select "**********" at bounding box center [69, 32] width 79 height 13
select select "*****"
click at [30, 26] on select "**********" at bounding box center [69, 32] width 79 height 13
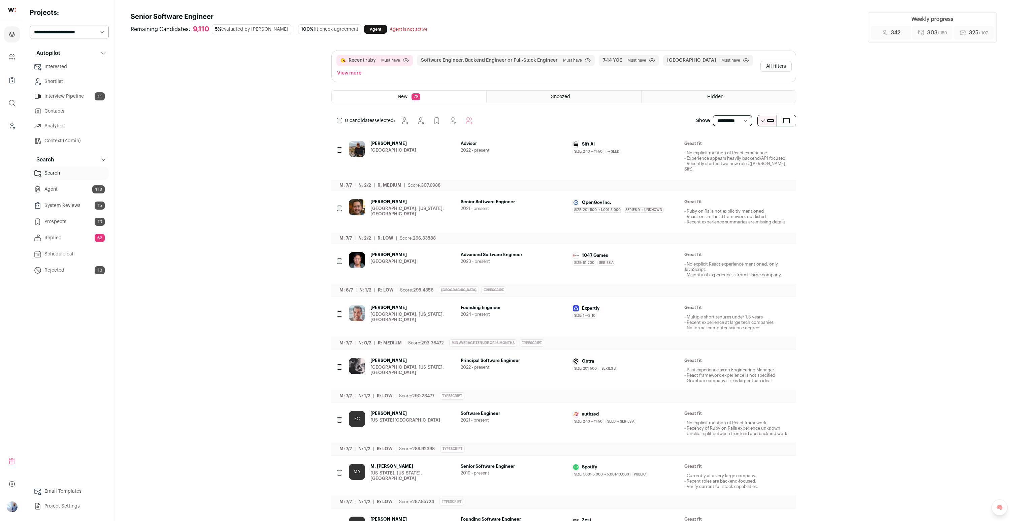
click at [776, 63] on button "All filters" at bounding box center [775, 66] width 31 height 11
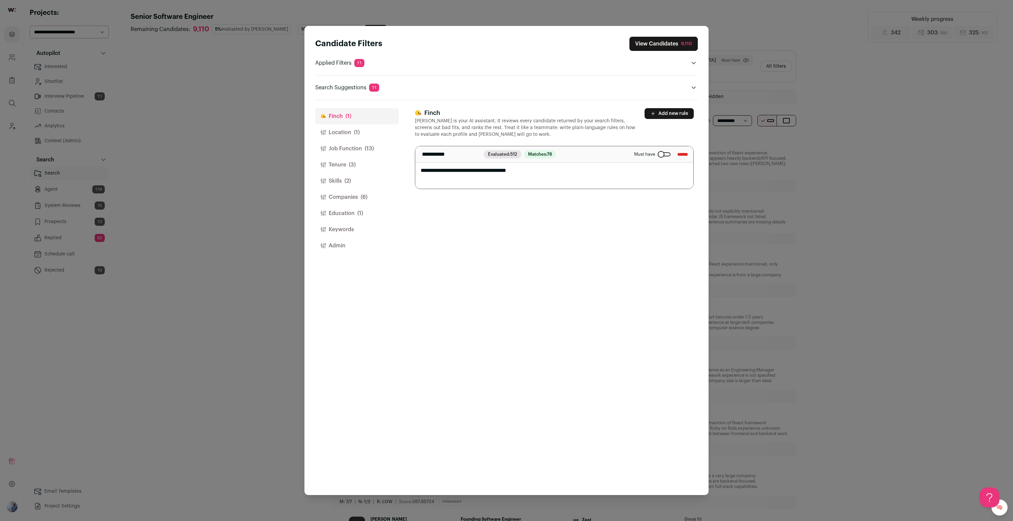
click at [218, 92] on div "Candidate Filters View Candidates 9,110 Applied Filters 11 Recent ruby Must hav…" at bounding box center [506, 260] width 1013 height 521
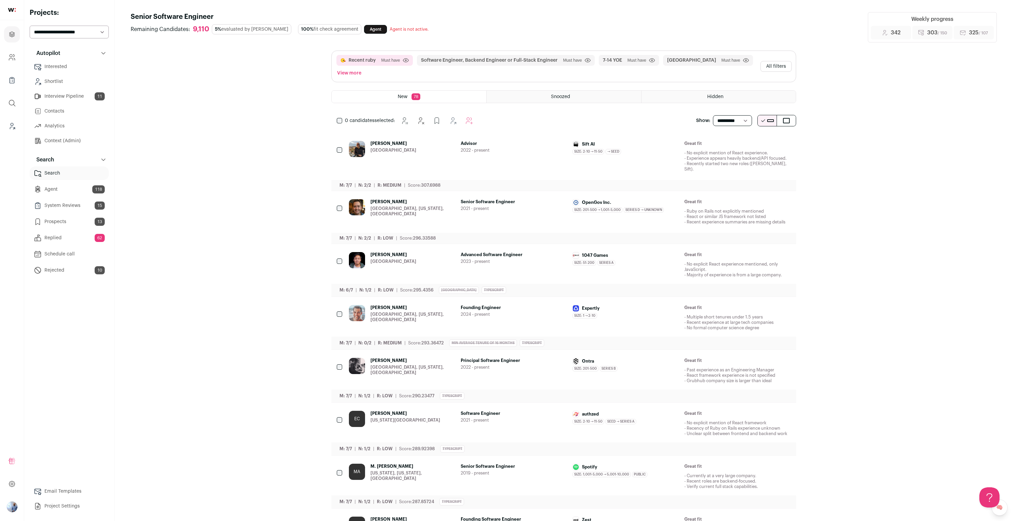
click at [778, 66] on button "All filters" at bounding box center [775, 66] width 31 height 11
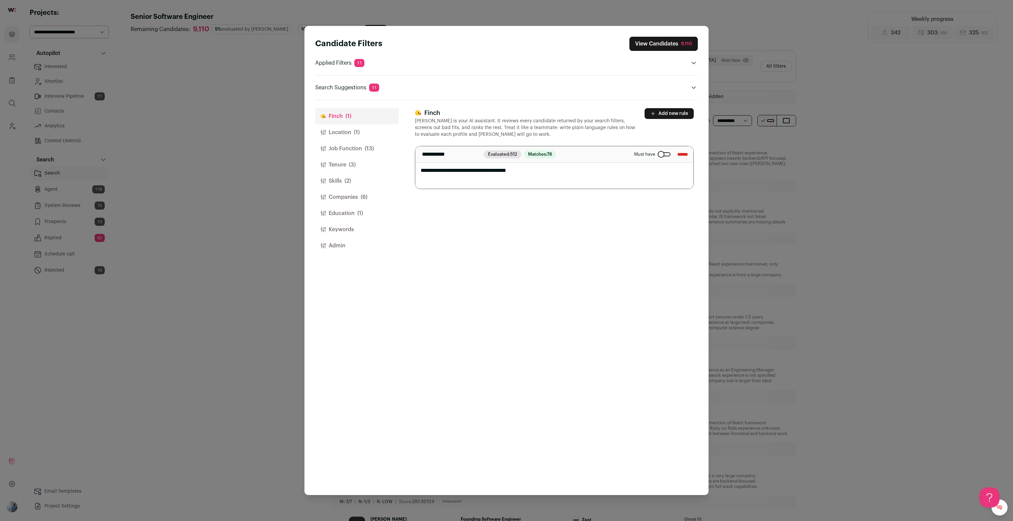
click at [340, 197] on button "Companies (6)" at bounding box center [357, 197] width 84 height 16
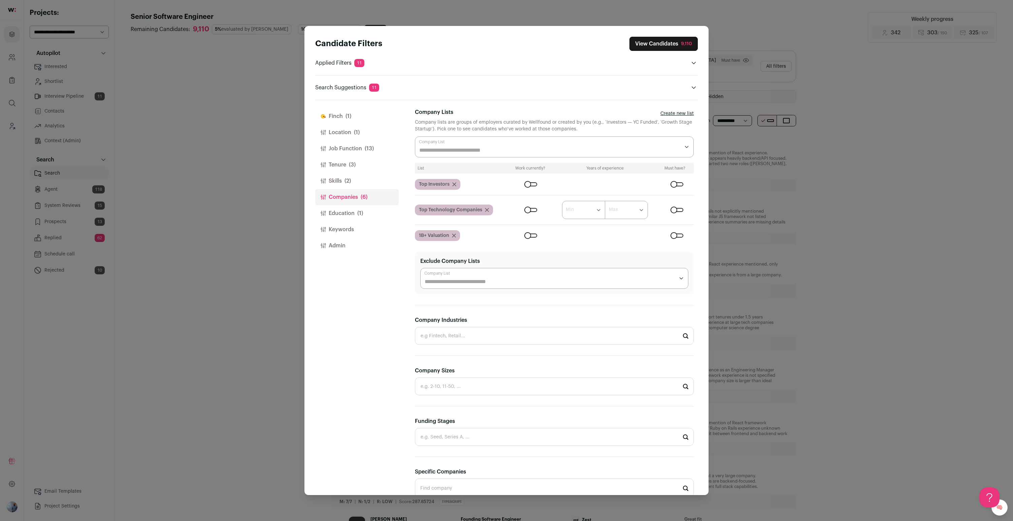
click at [350, 214] on button "Education (1)" at bounding box center [357, 213] width 84 height 16
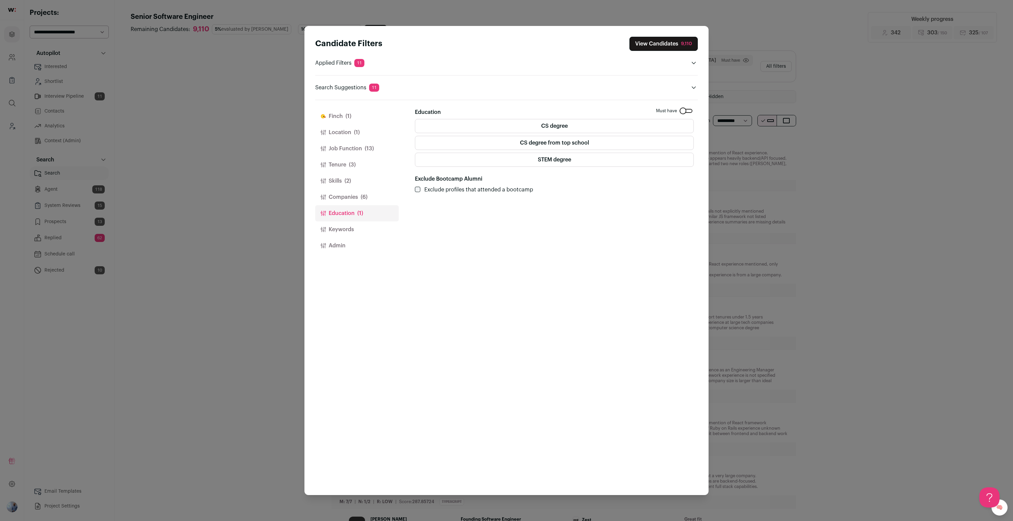
click at [349, 229] on button "Keywords" at bounding box center [357, 229] width 84 height 16
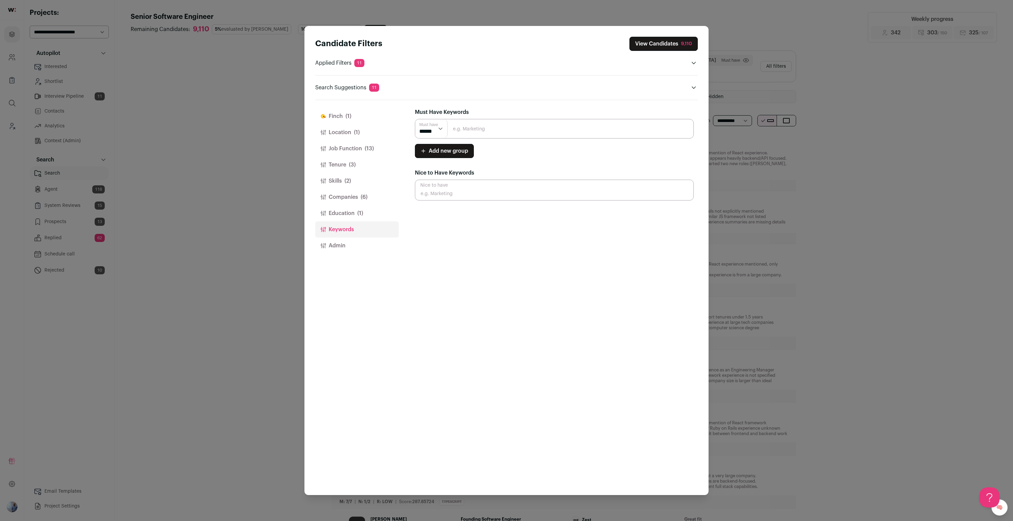
click at [350, 182] on span "(2)" at bounding box center [347, 181] width 6 height 8
click at [359, 214] on span "(1)" at bounding box center [360, 213] width 6 height 8
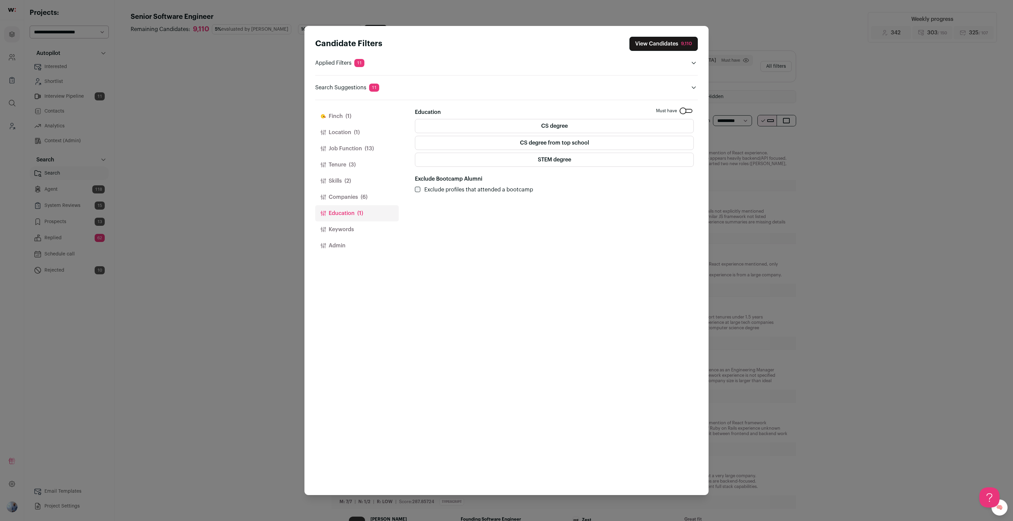
click at [368, 189] on button "Companies (6)" at bounding box center [357, 197] width 84 height 16
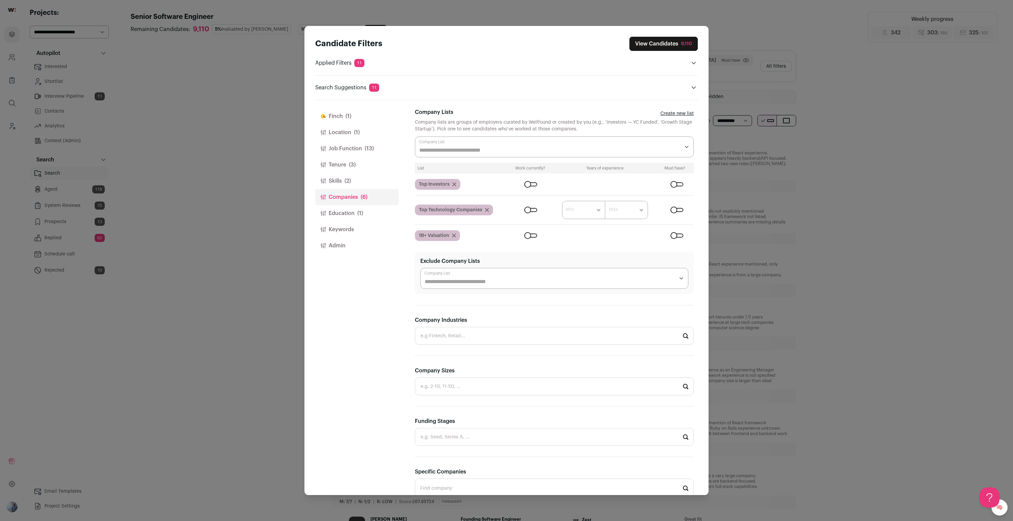
click at [634, 49] on button "View Candidates 9,110" at bounding box center [663, 44] width 68 height 14
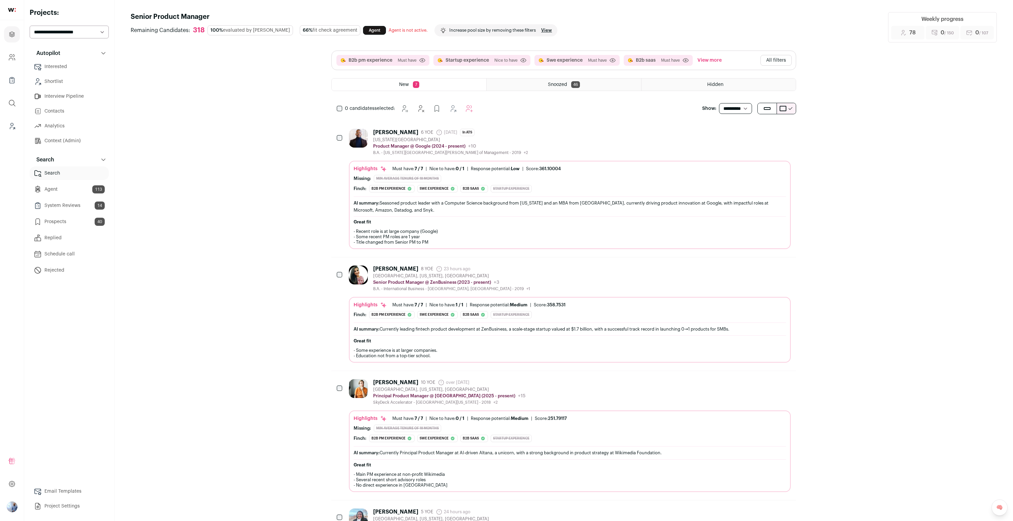
select select "*****"
click at [769, 64] on button "All filters" at bounding box center [775, 60] width 31 height 11
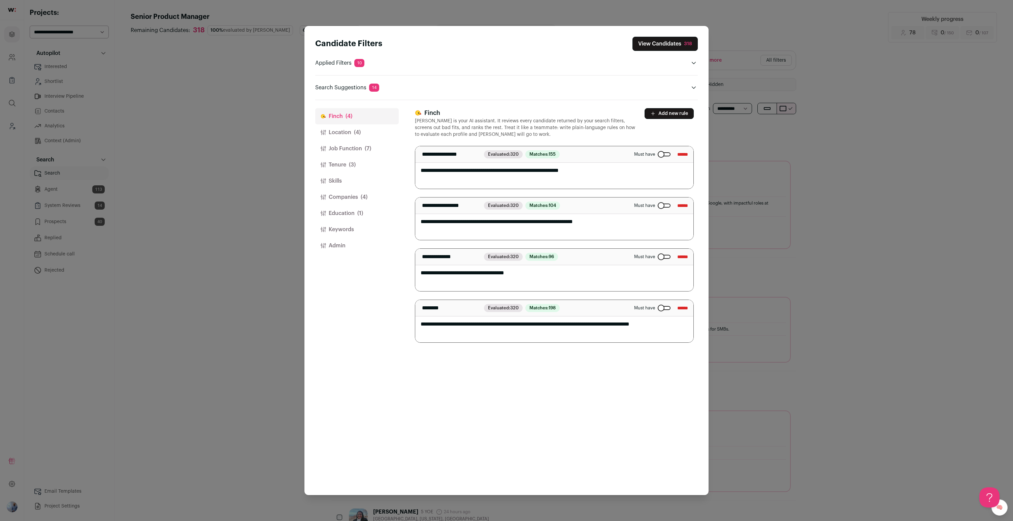
click at [330, 207] on button "Education (1)" at bounding box center [357, 213] width 84 height 16
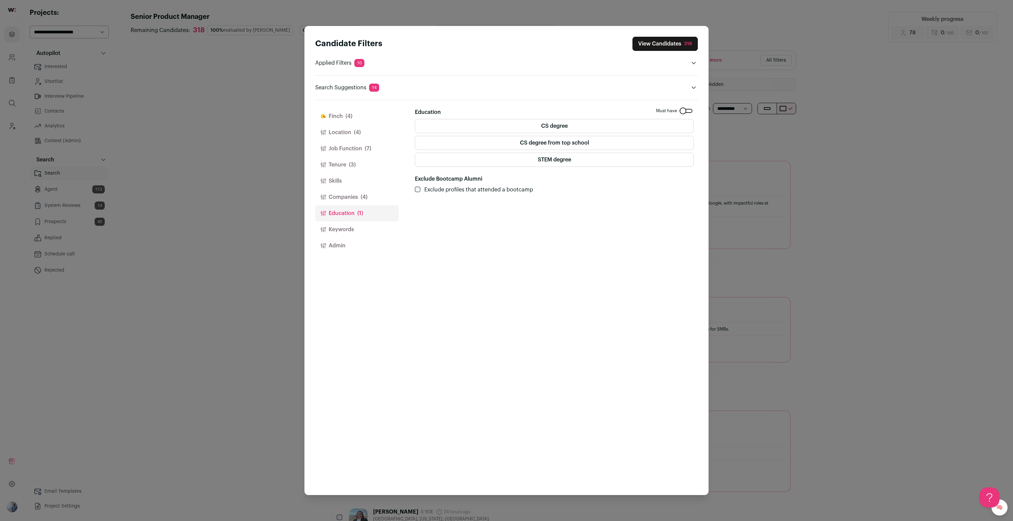
click at [341, 197] on button "Companies (4)" at bounding box center [357, 197] width 84 height 16
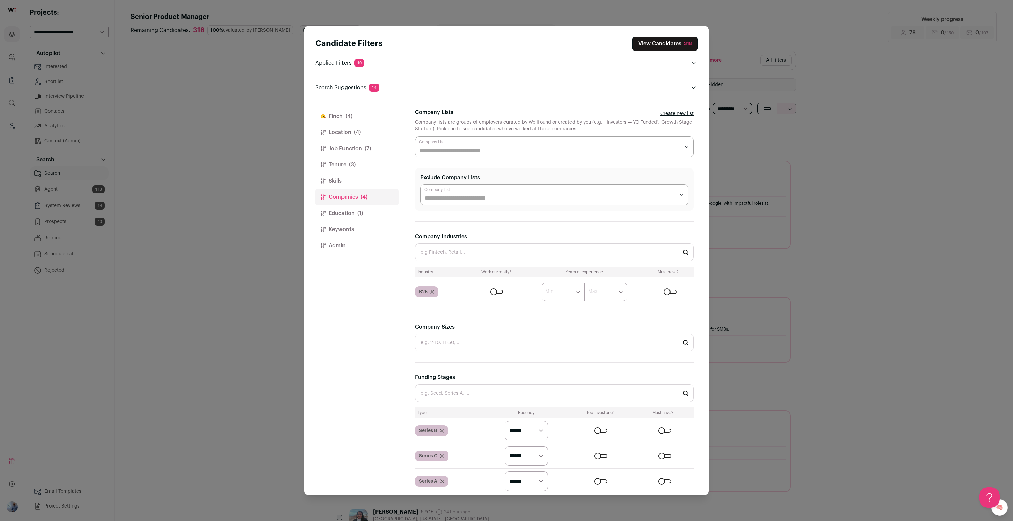
click at [354, 161] on span "(3)" at bounding box center [352, 165] width 7 height 8
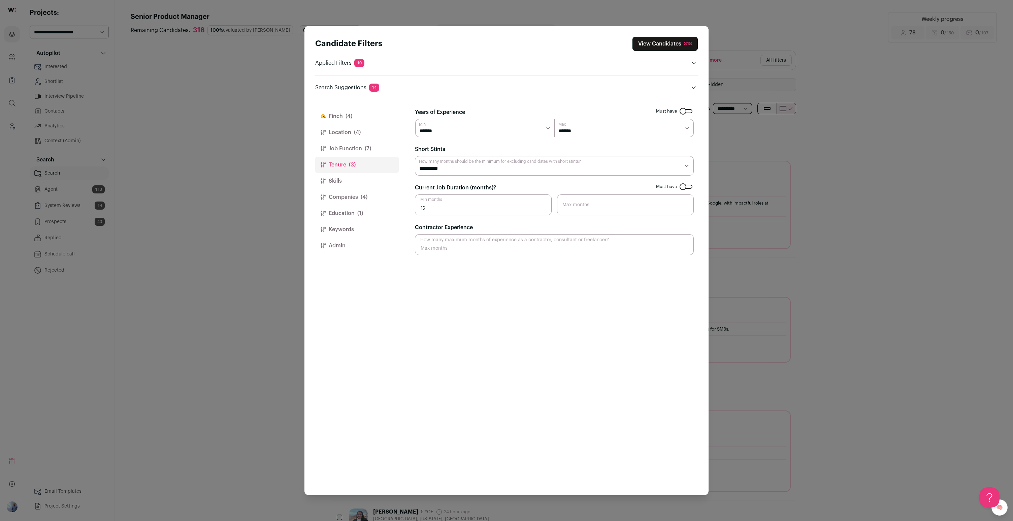
click at [365, 151] on span "(7)" at bounding box center [368, 148] width 6 height 8
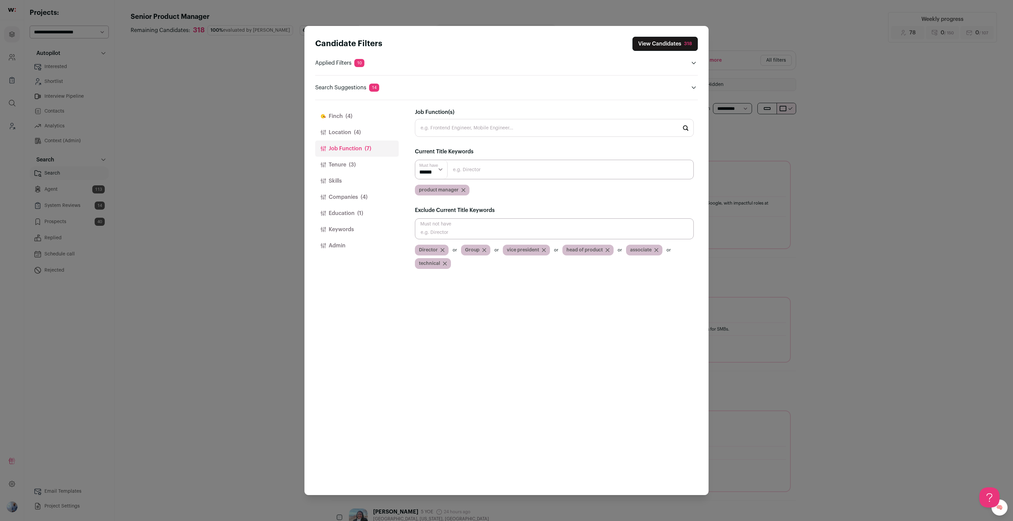
click at [158, 146] on div "Candidate Filters View Candidates 318 Applied Filters 10 B2b pm experience, Sta…" at bounding box center [506, 260] width 1013 height 521
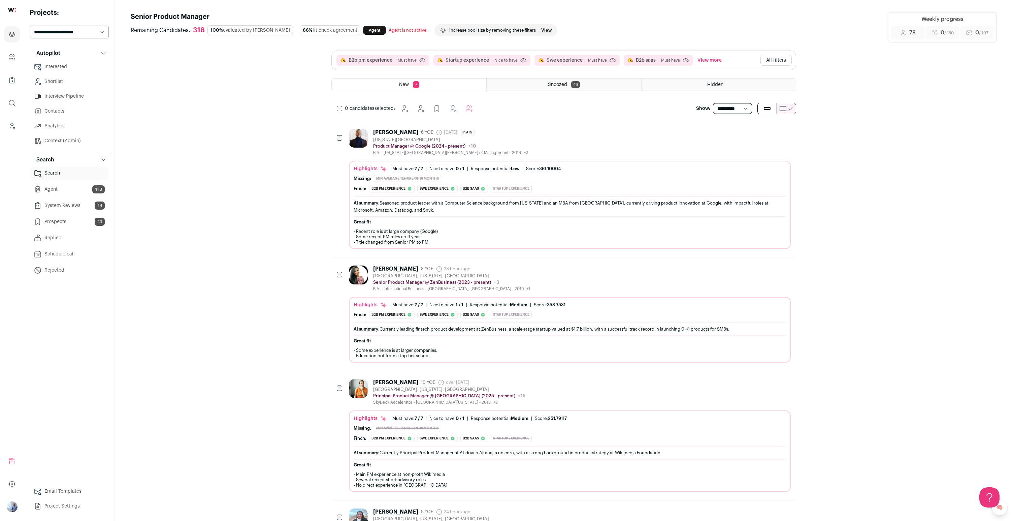
click at [775, 57] on button "All filters" at bounding box center [775, 60] width 31 height 11
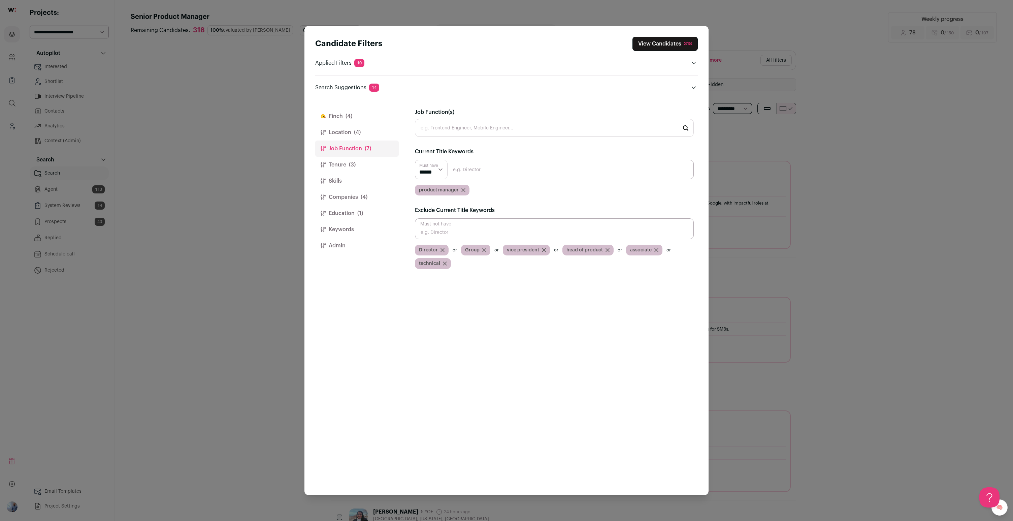
click at [340, 133] on button "Location (4)" at bounding box center [357, 132] width 84 height 16
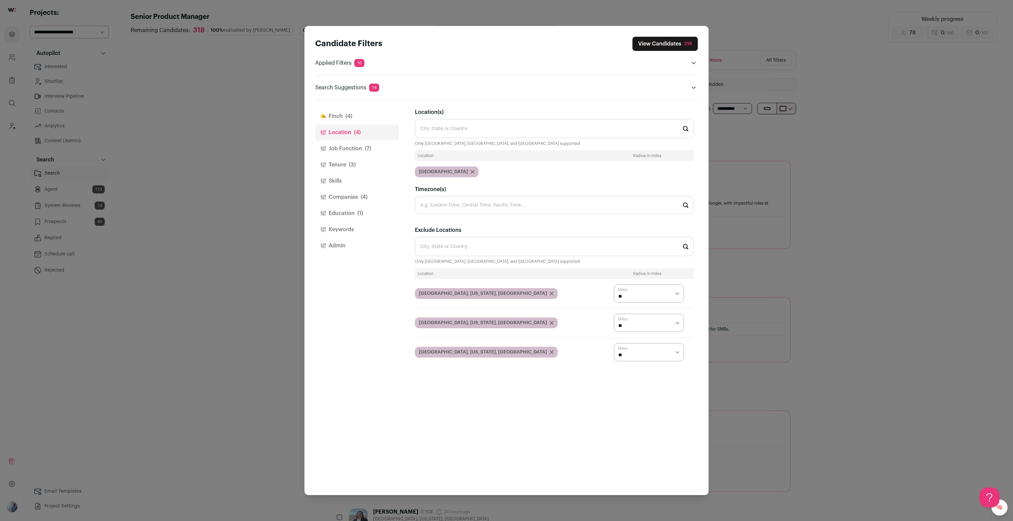
click at [354, 163] on span "(3)" at bounding box center [352, 165] width 7 height 8
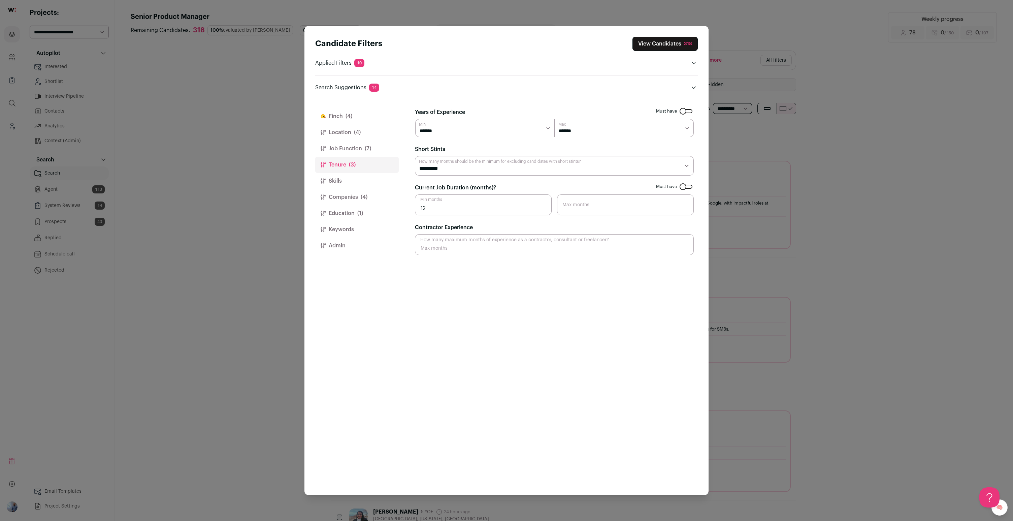
click at [355, 203] on button "Companies (4)" at bounding box center [357, 197] width 84 height 16
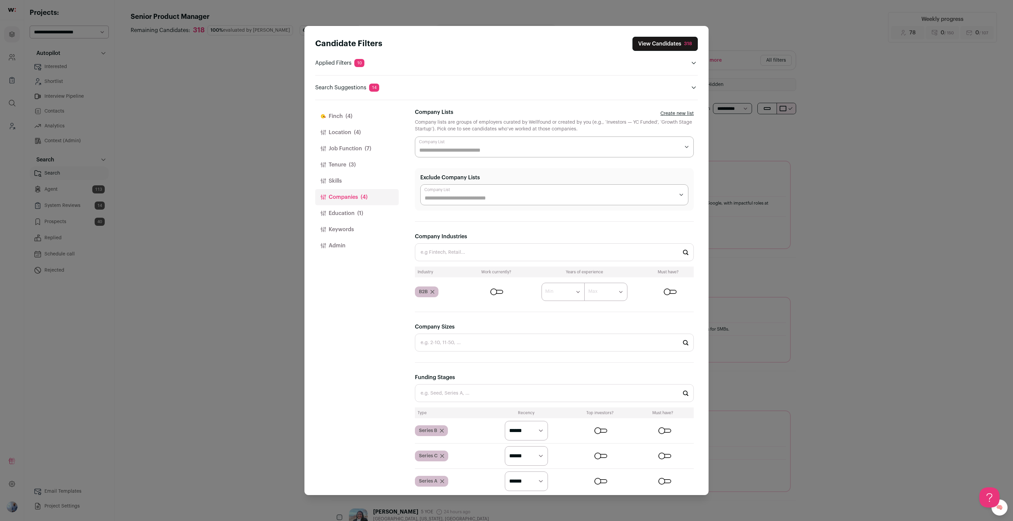
click at [371, 209] on button "Education (1)" at bounding box center [357, 213] width 84 height 16
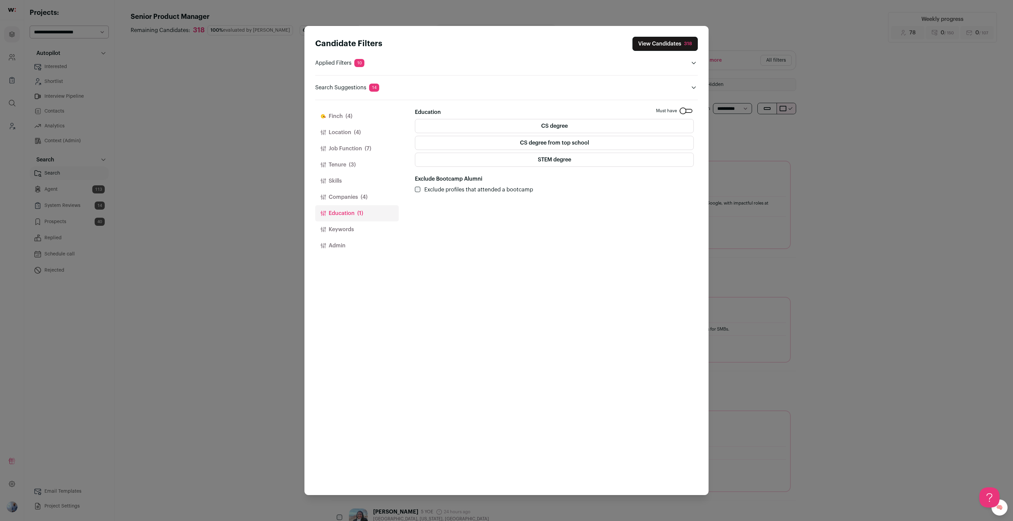
click at [493, 128] on label "CS degree" at bounding box center [554, 126] width 279 height 14
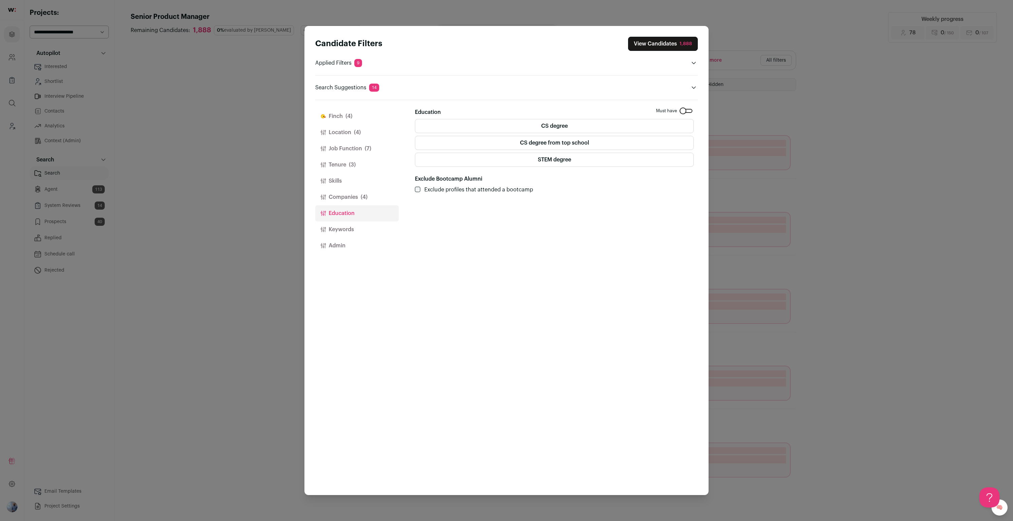
click at [493, 128] on label "CS degree" at bounding box center [554, 126] width 279 height 14
click at [348, 118] on span "(4)" at bounding box center [348, 116] width 7 height 8
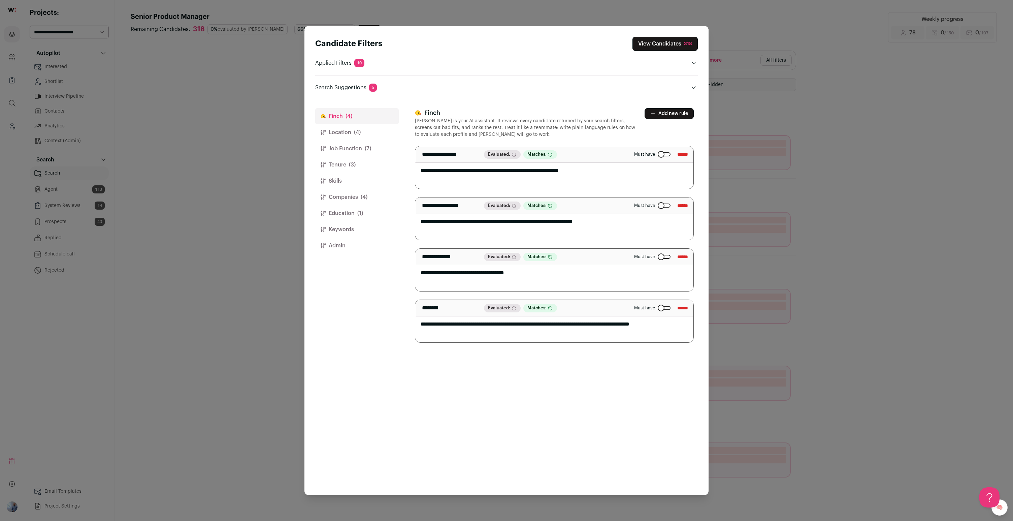
click at [151, 220] on div "Candidate Filters View Candidates 318 Applied Filters 10 B2b pm experience, Sta…" at bounding box center [506, 260] width 1013 height 521
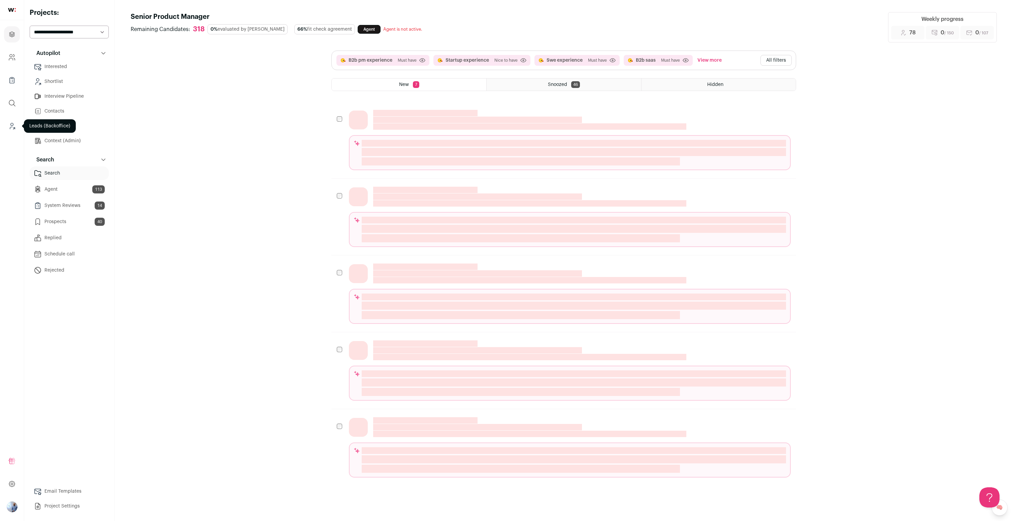
click at [12, 127] on icon "Leads (Backoffice)" at bounding box center [12, 126] width 8 height 8
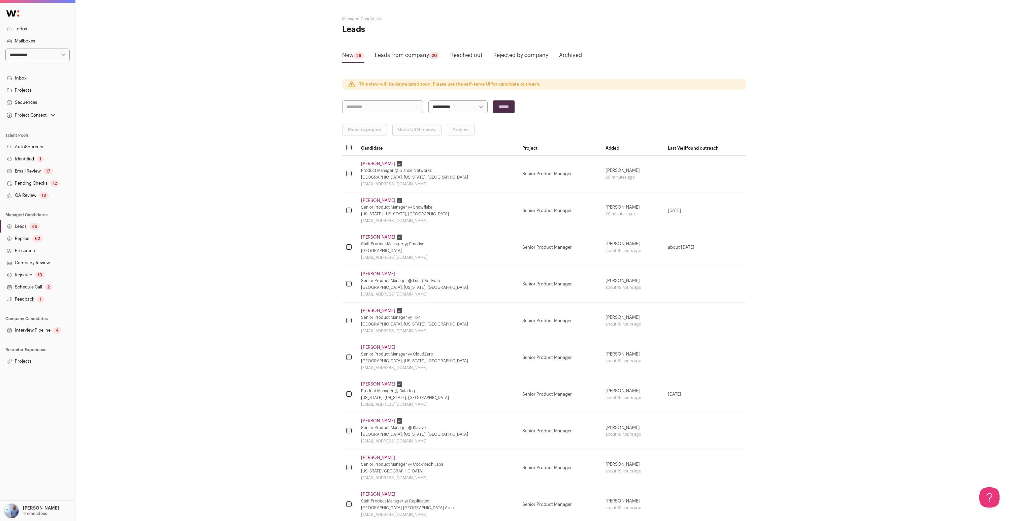
click at [36, 49] on select "**********" at bounding box center [37, 54] width 64 height 13
click at [41, 57] on select "**********" at bounding box center [37, 54] width 64 height 13
select select "*****"
click at [5, 48] on select "**********" at bounding box center [37, 54] width 64 height 13
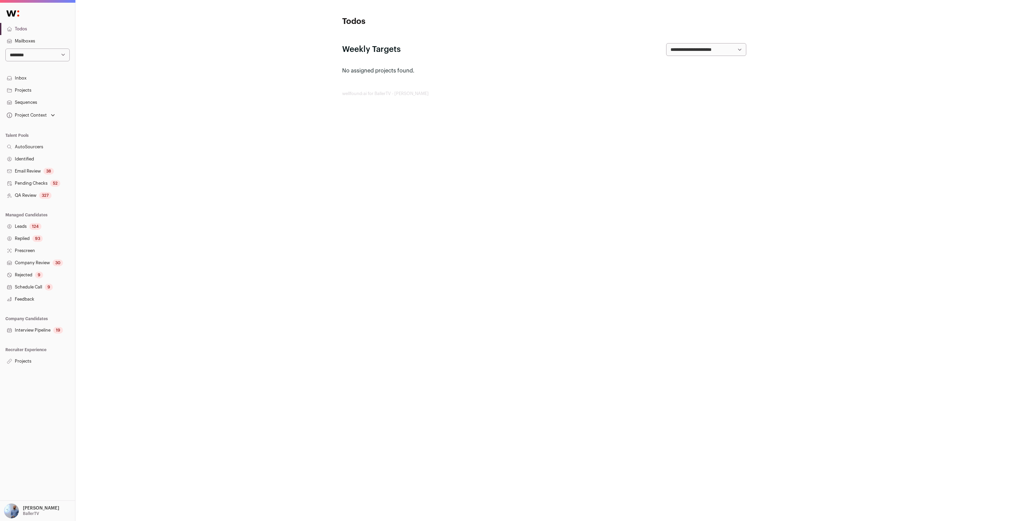
click at [48, 118] on div "Project Context" at bounding box center [30, 114] width 51 height 9
click at [45, 146] on div "AI Computer Vision Algorithms Developer Design Engineer Senior Product Manager" at bounding box center [37, 140] width 59 height 32
click at [45, 143] on link "Design Engineer" at bounding box center [37, 142] width 59 height 8
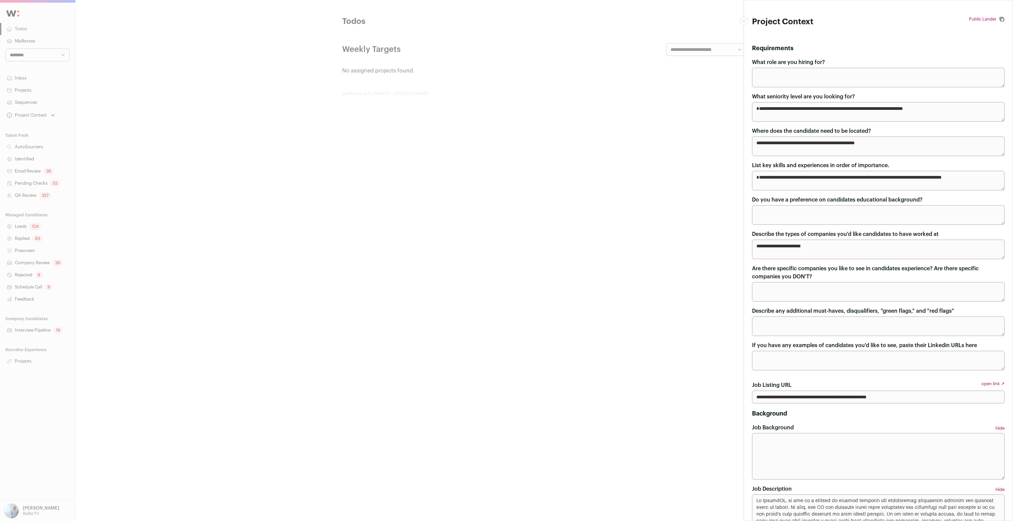
click at [93, 86] on div "**********" at bounding box center [506, 260] width 1013 height 521
click at [93, 86] on div "**********" at bounding box center [543, 56] width 937 height 112
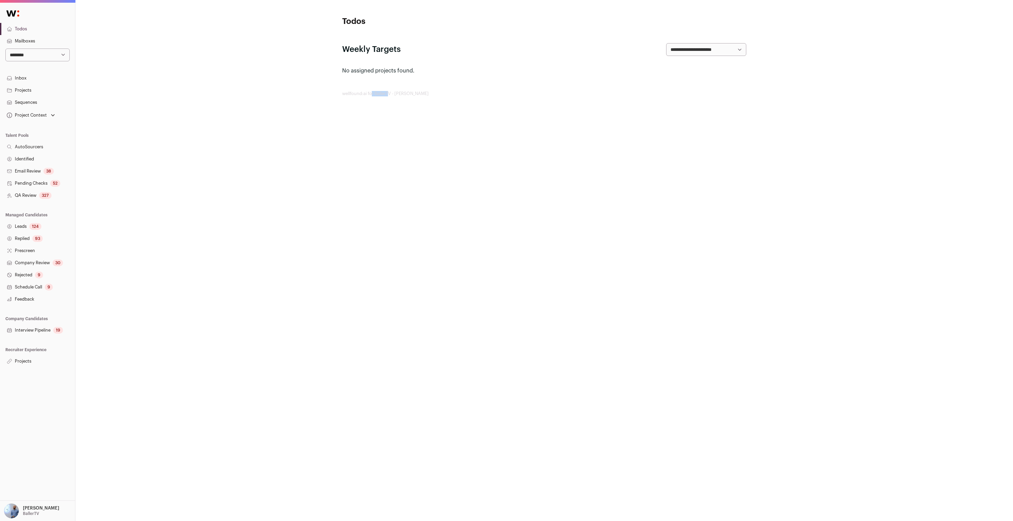
click at [44, 61] on select "**********" at bounding box center [37, 54] width 64 height 13
select select "*****"
click at [5, 48] on select "**********" at bounding box center [37, 54] width 64 height 13
click at [35, 363] on link "Projects" at bounding box center [37, 361] width 75 height 12
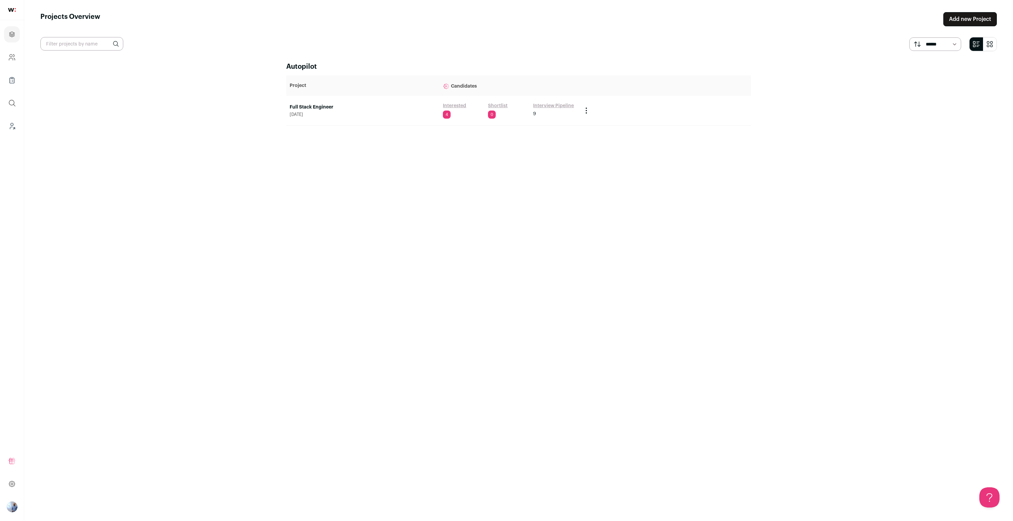
click at [323, 104] on link "Full Stack Engineer" at bounding box center [363, 107] width 146 height 7
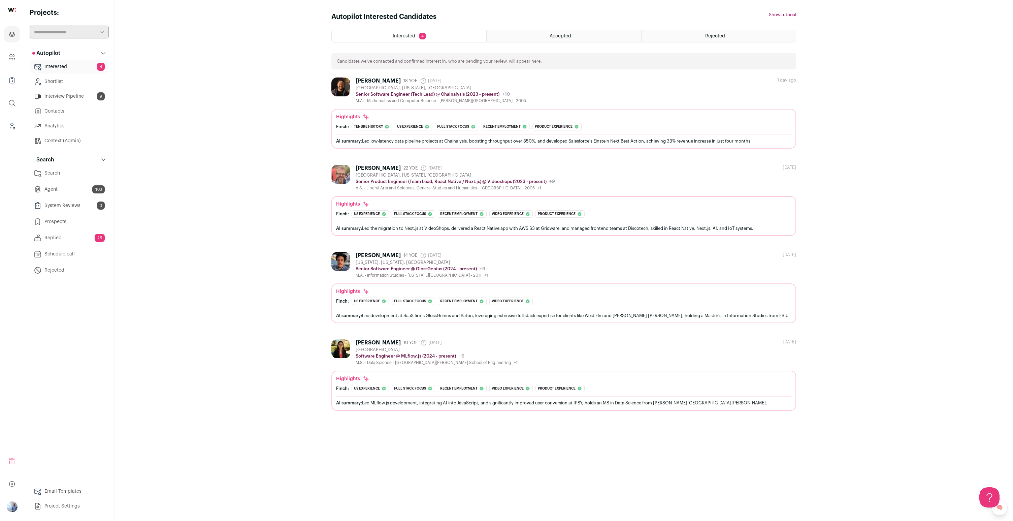
click at [58, 176] on link "Search" at bounding box center [69, 172] width 79 height 13
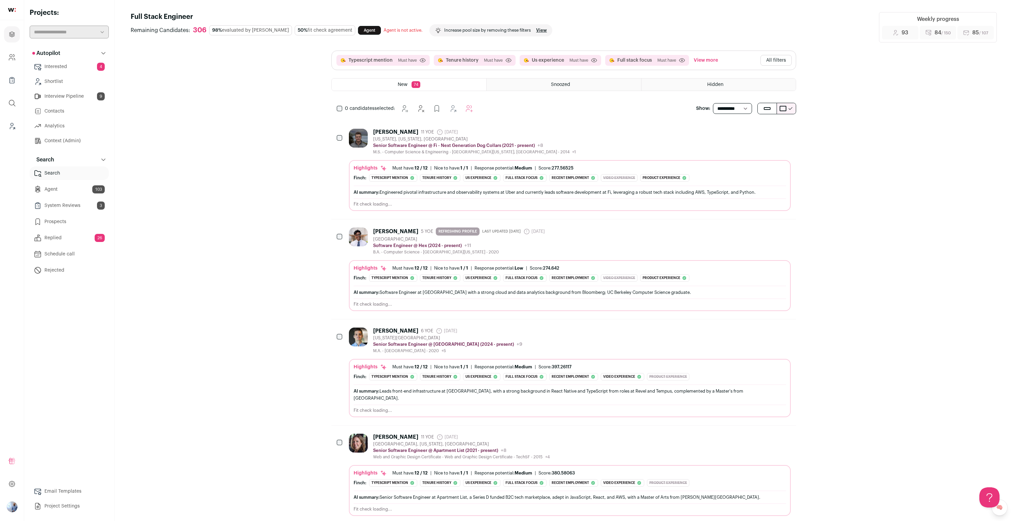
click at [42, 139] on link "Context (Admin)" at bounding box center [69, 140] width 79 height 13
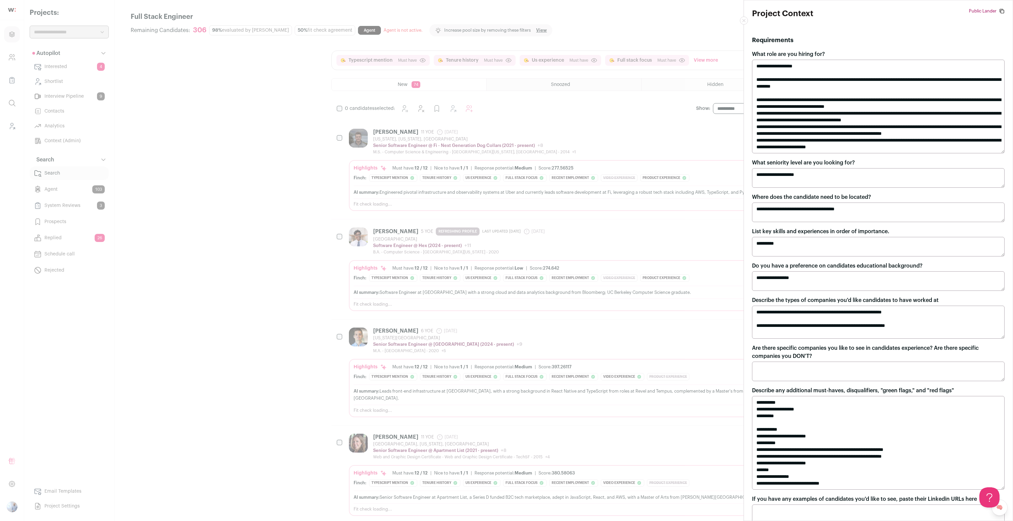
scroll to position [14, 0]
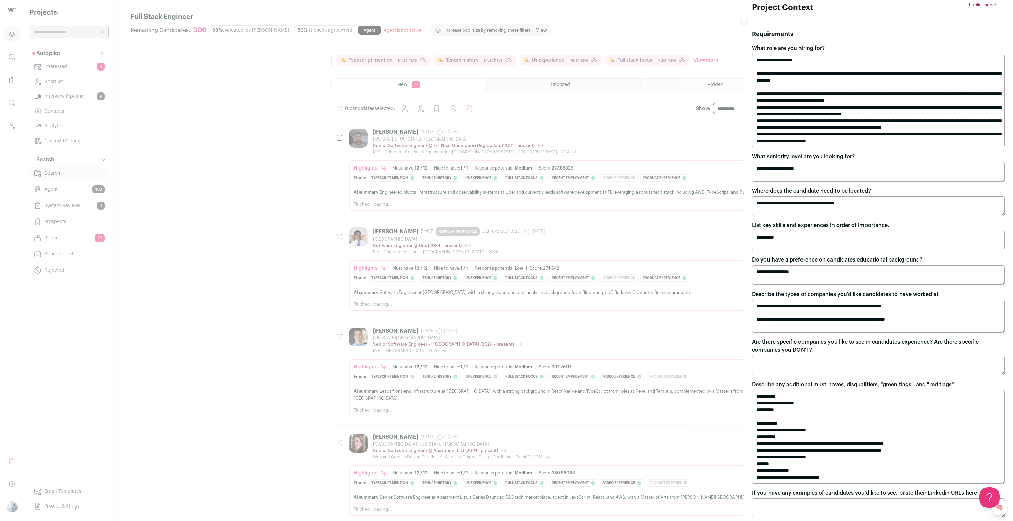
click at [652, 343] on div "**********" at bounding box center [506, 260] width 1013 height 521
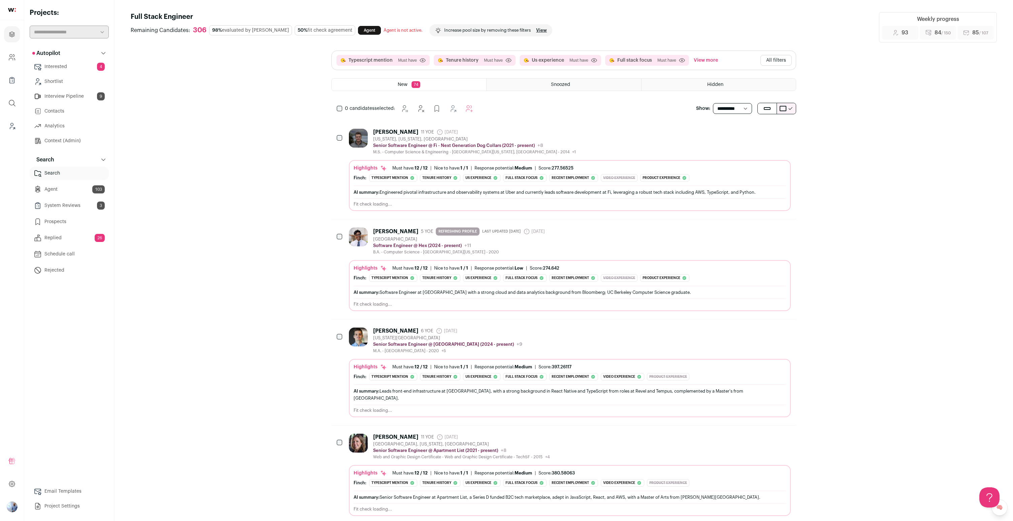
click at [777, 58] on button "All filters" at bounding box center [775, 60] width 31 height 11
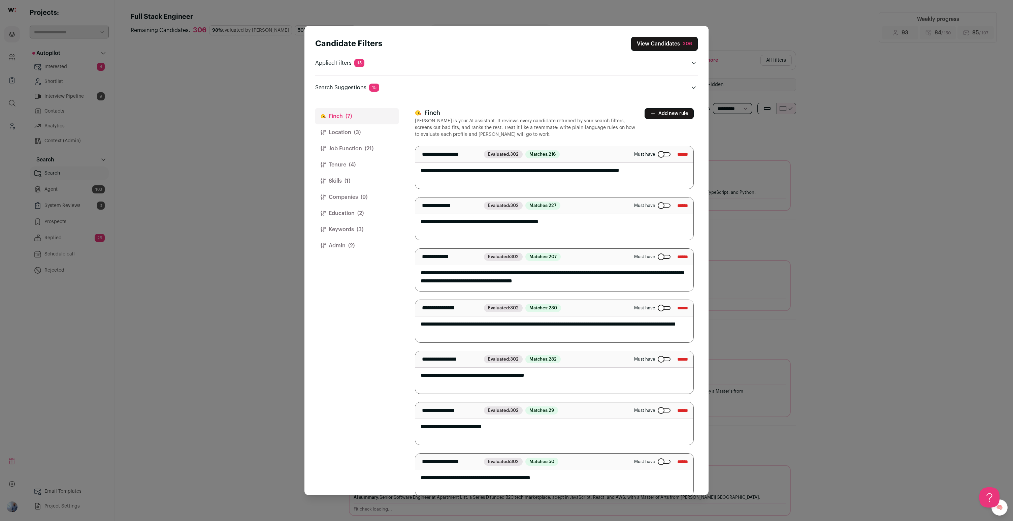
click at [368, 129] on button "Location (3)" at bounding box center [357, 132] width 84 height 16
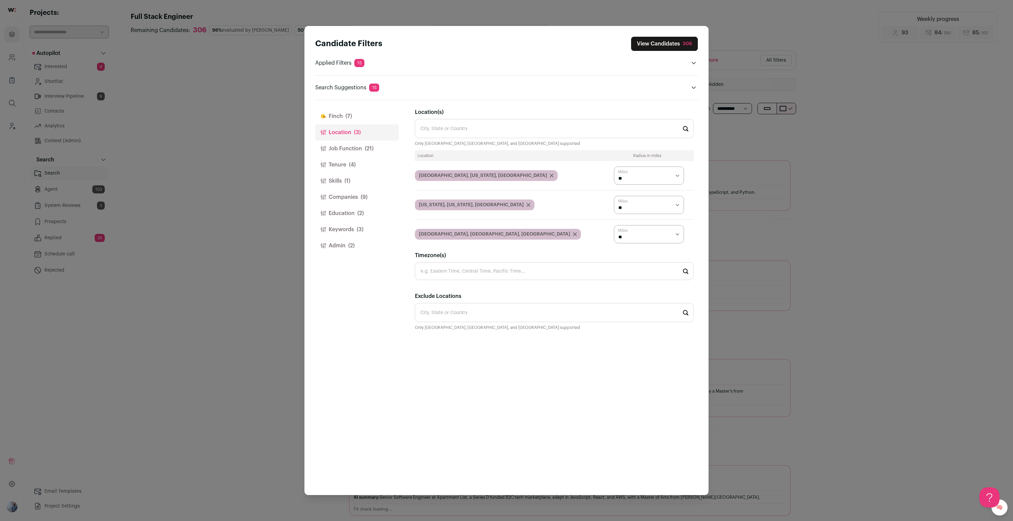
click at [349, 149] on button "Job Function (21)" at bounding box center [357, 148] width 84 height 16
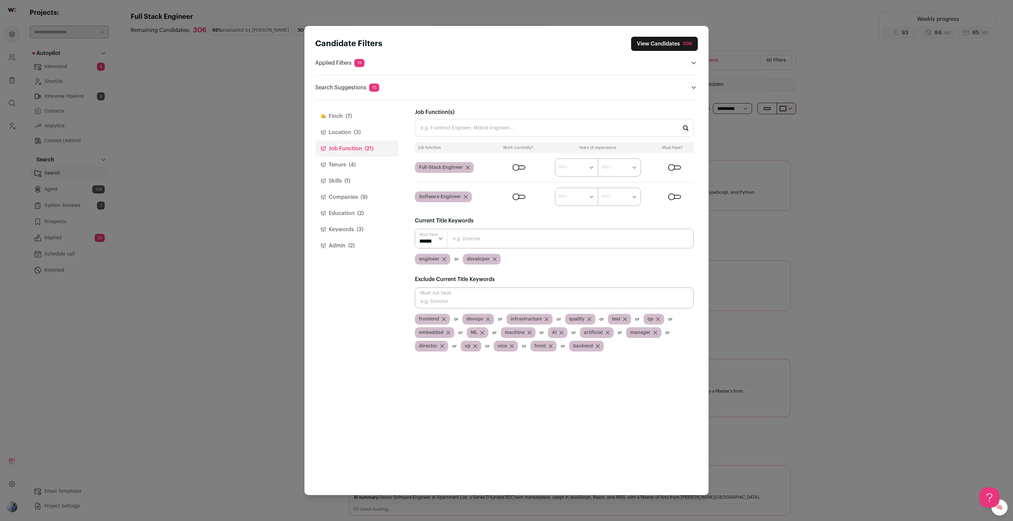
click at [443, 259] on icon "Close modal via background" at bounding box center [444, 259] width 4 height 4
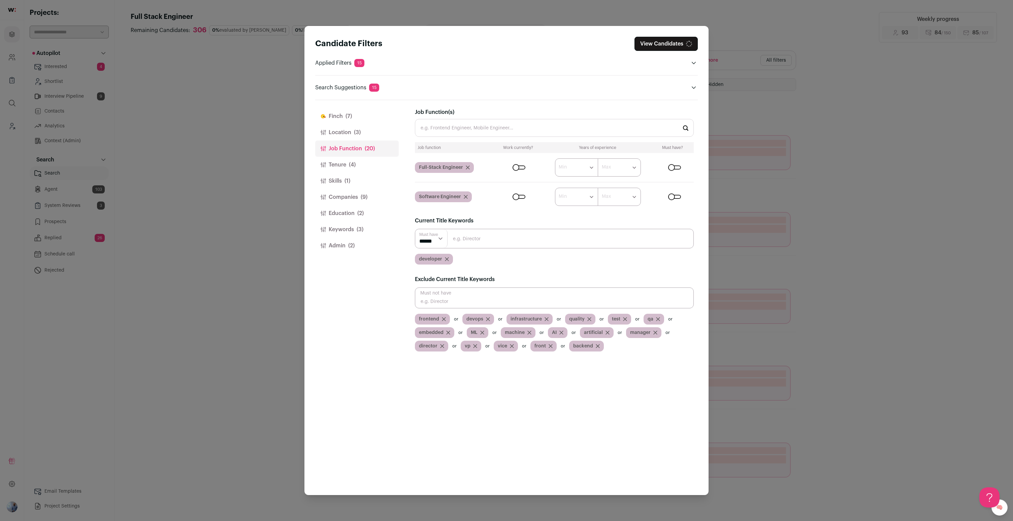
click at [447, 256] on div "developer" at bounding box center [434, 259] width 38 height 11
click at [447, 259] on icon "Close modal via background" at bounding box center [447, 259] width 4 height 4
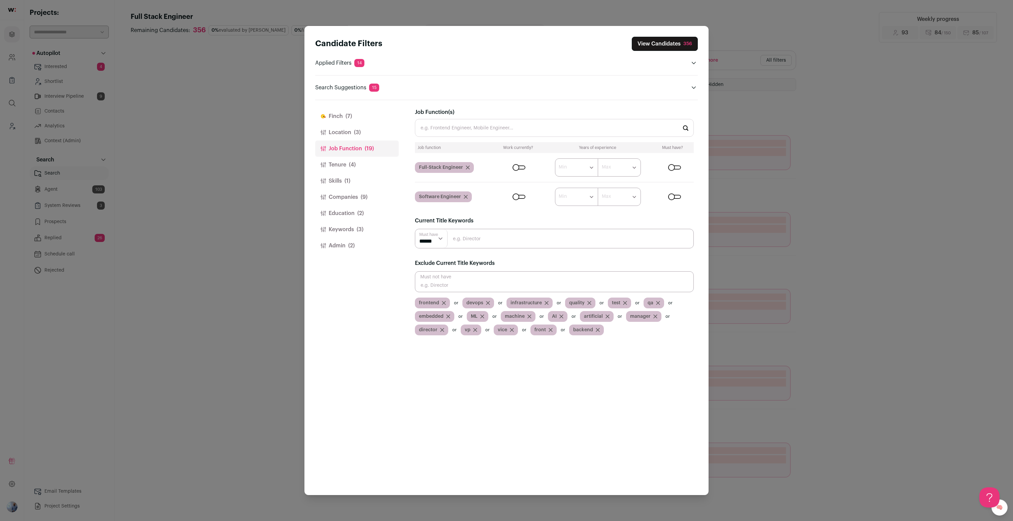
click at [354, 166] on span "(4)" at bounding box center [352, 165] width 7 height 8
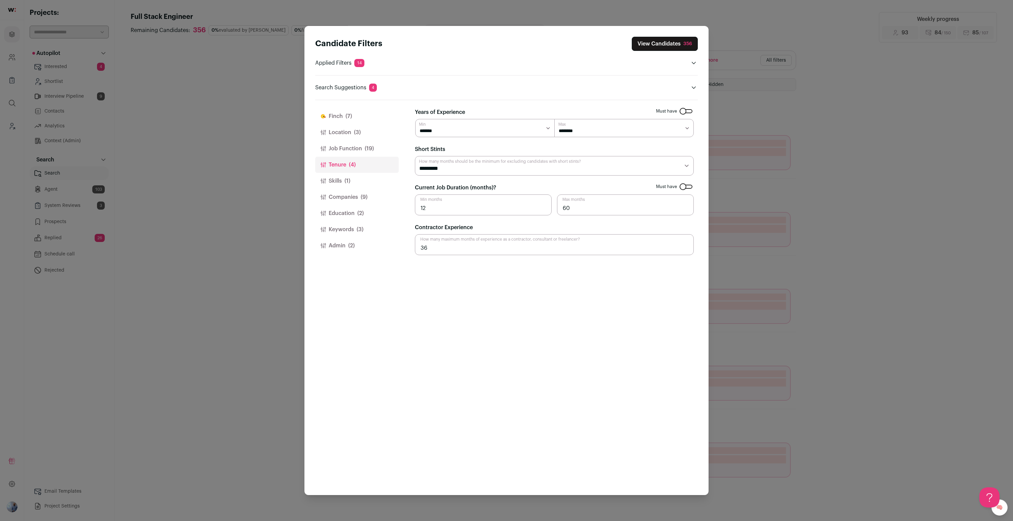
click at [439, 249] on input "36" at bounding box center [554, 244] width 279 height 21
click at [359, 178] on button "Skills (1)" at bounding box center [357, 181] width 84 height 16
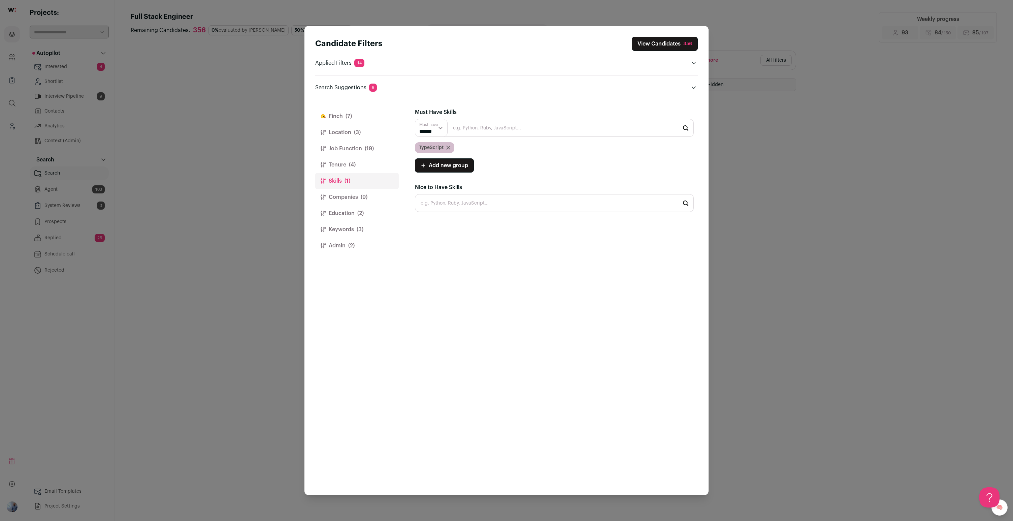
scroll to position [0, 0]
click at [359, 191] on button "Companies (9)" at bounding box center [357, 197] width 84 height 16
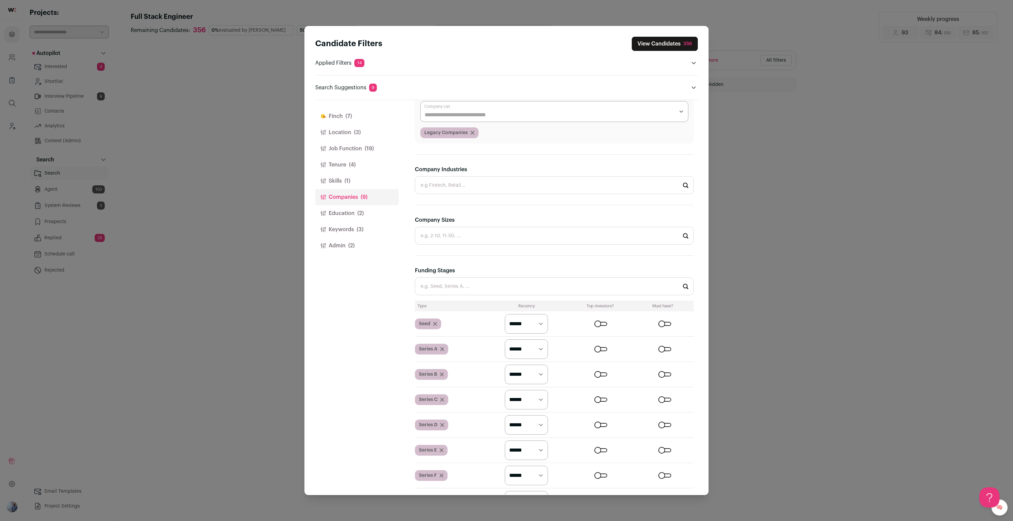
click at [481, 360] on div "Type Recency Top investors? Must have? Seed ********* ******* ****** Series A *…" at bounding box center [554, 405] width 279 height 210
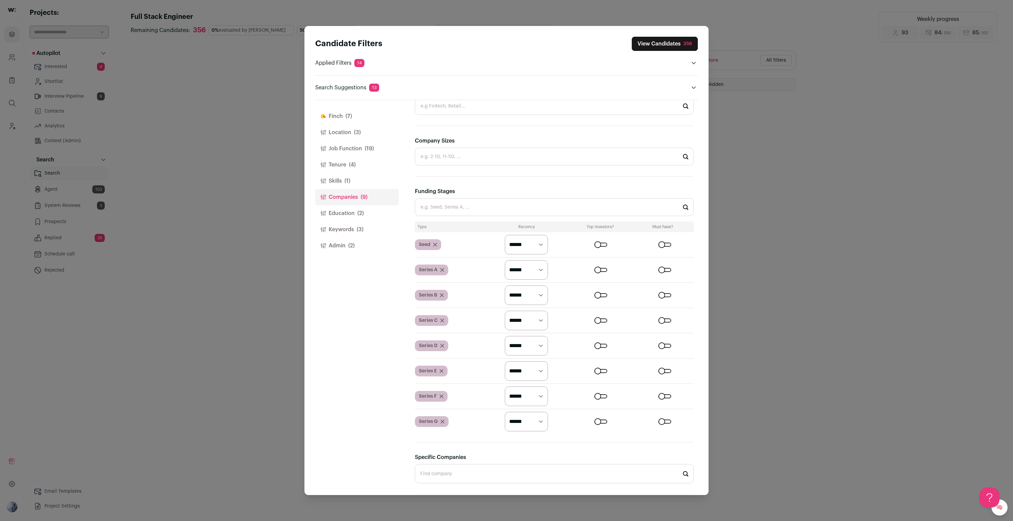
scroll to position [141, 0]
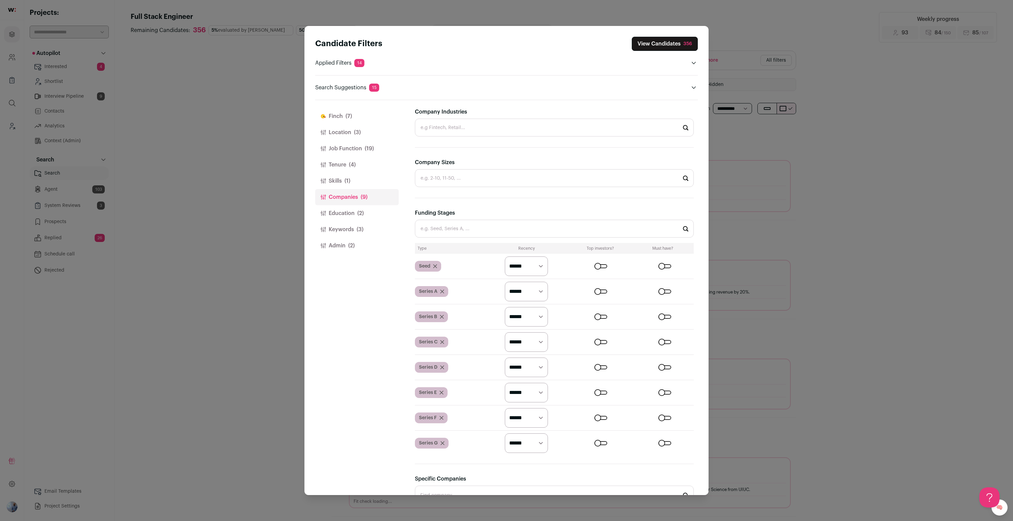
click at [336, 208] on button "Education (2)" at bounding box center [357, 213] width 84 height 16
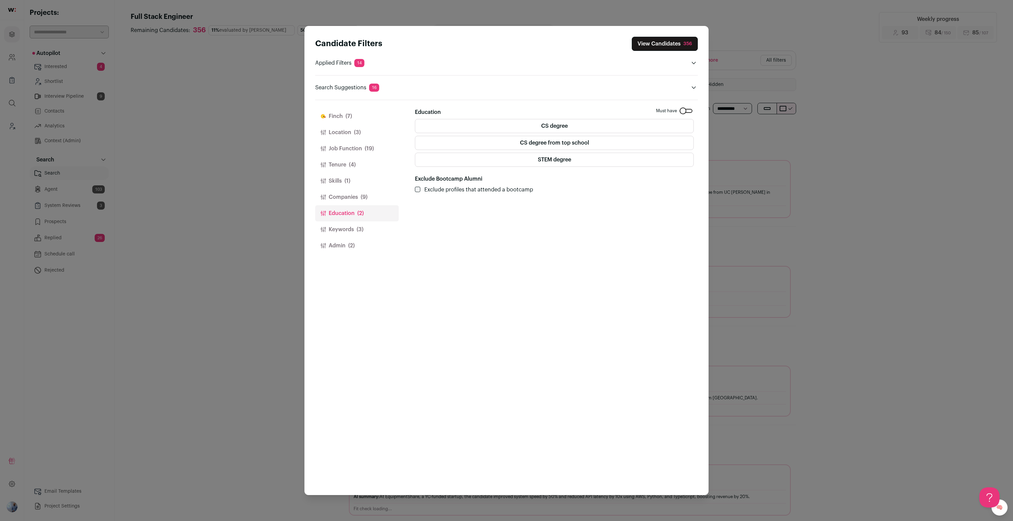
click at [369, 223] on button "Keywords (3)" at bounding box center [357, 229] width 84 height 16
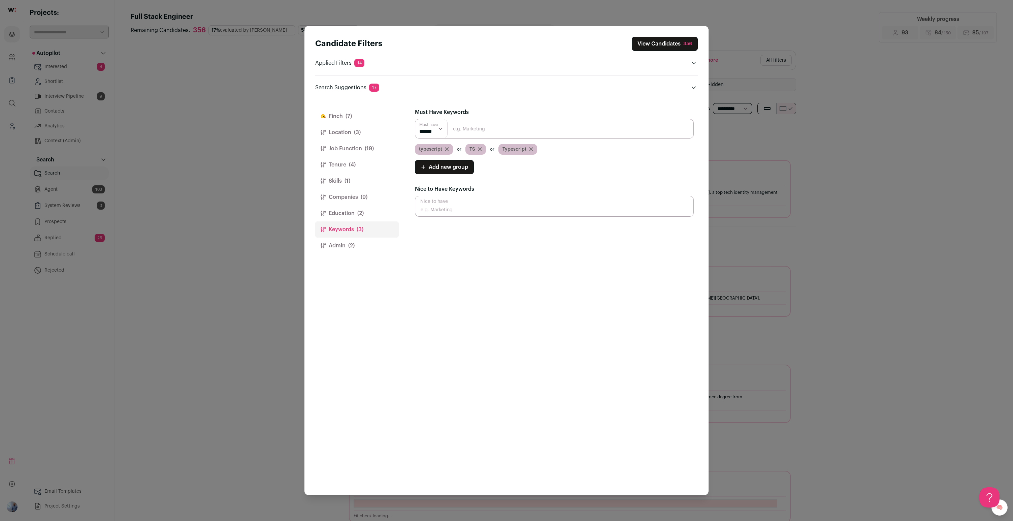
click at [447, 148] on icon "Close modal via background" at bounding box center [446, 148] width 3 height 3
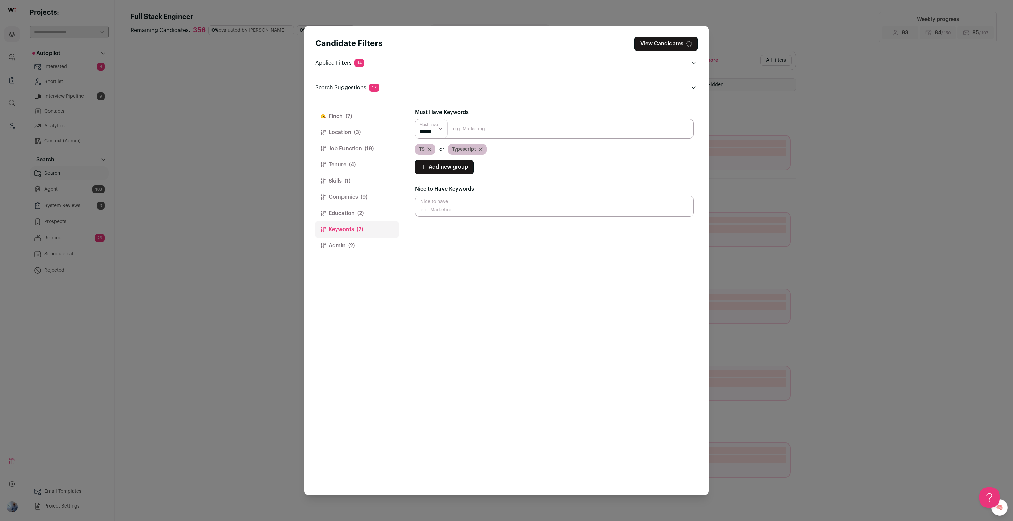
click at [428, 148] on icon "Close modal via background" at bounding box center [429, 149] width 4 height 4
click at [446, 150] on icon "Close modal via background" at bounding box center [447, 149] width 4 height 4
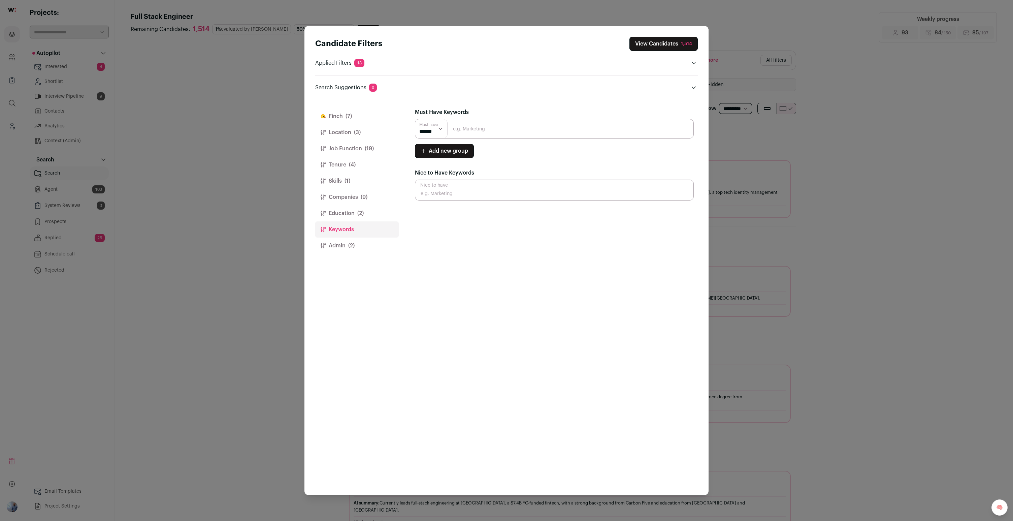
click at [344, 243] on button "Admin (2)" at bounding box center [357, 245] width 84 height 16
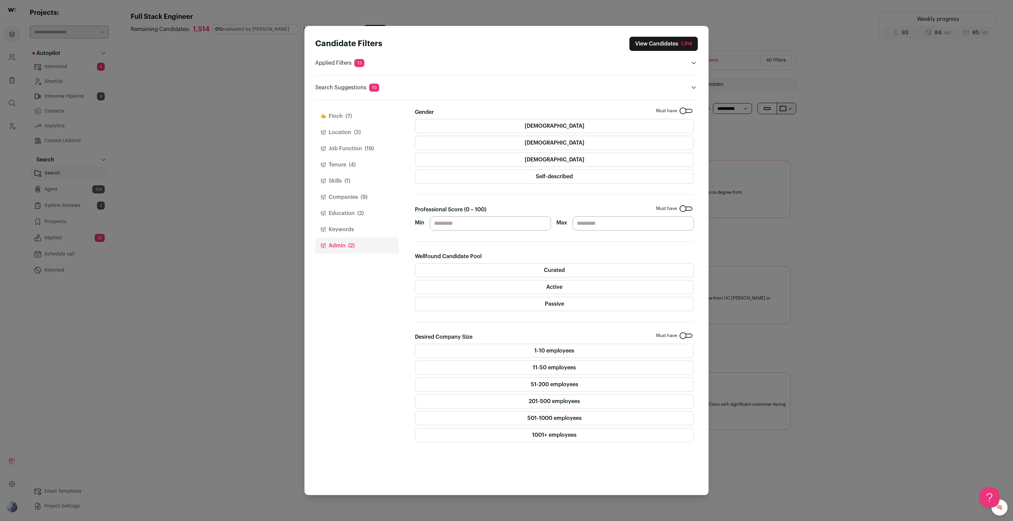
click at [670, 43] on button "View Candidates 1,514" at bounding box center [663, 44] width 68 height 14
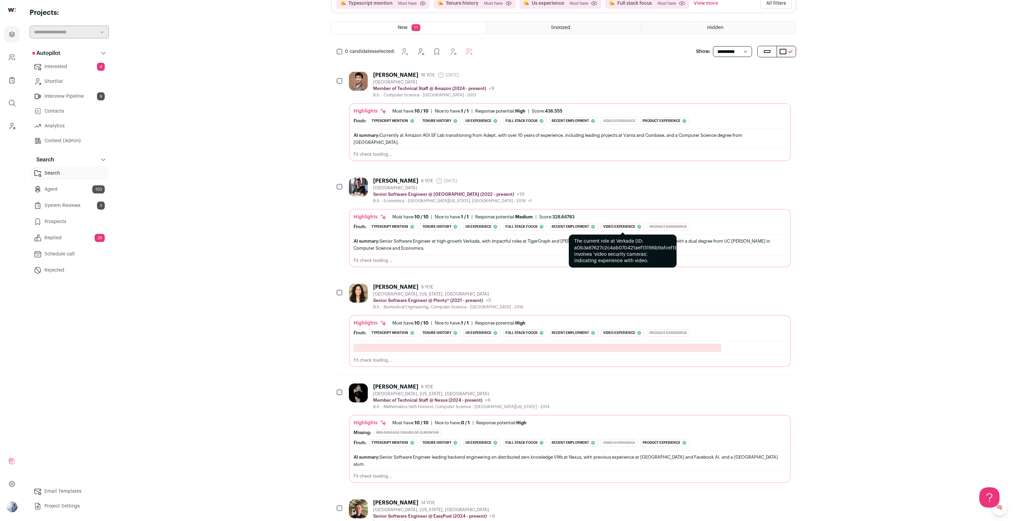
scroll to position [97, 0]
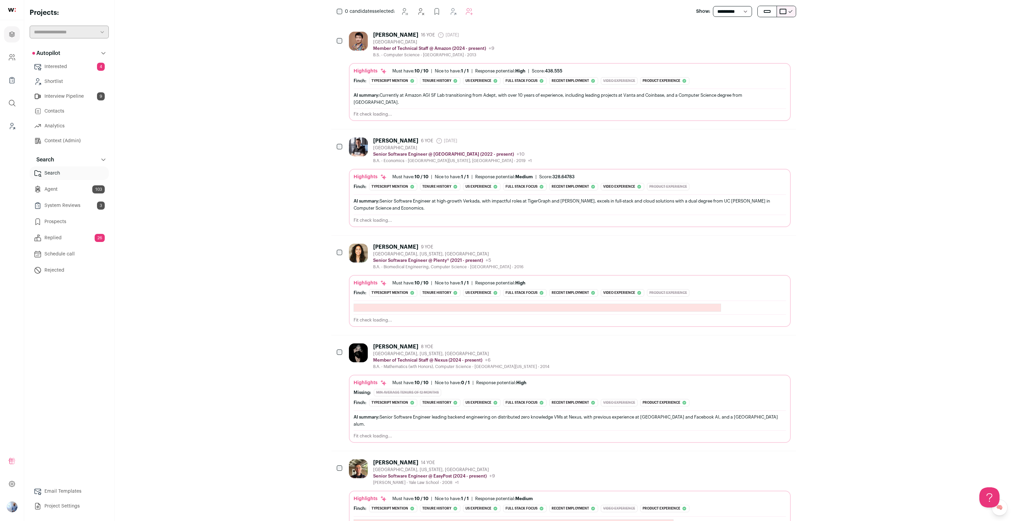
click at [582, 245] on div "Anuja Sarwate 9 YOE San Francisco, California, United States Senior Software En…" at bounding box center [570, 256] width 442 height 26
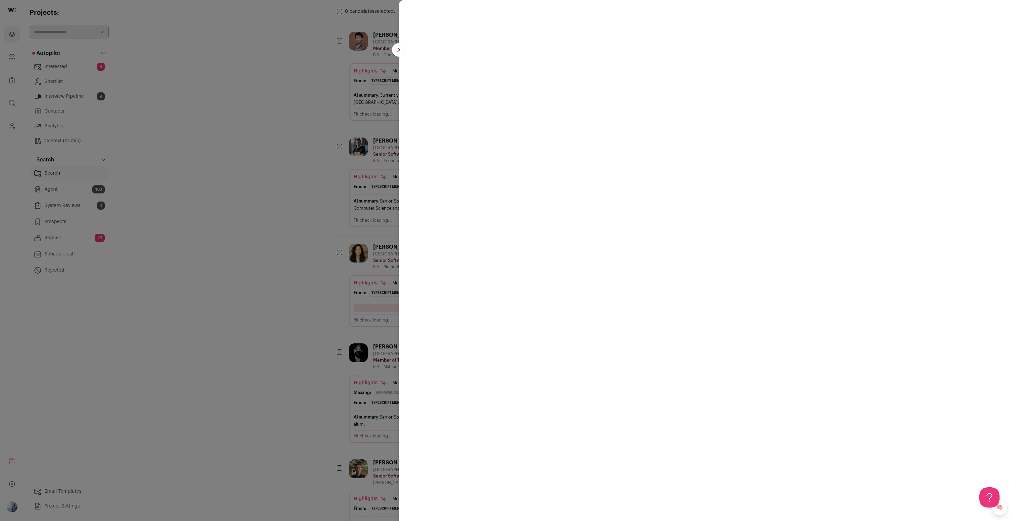
click at [582, 245] on turbo-frame at bounding box center [706, 260] width 614 height 521
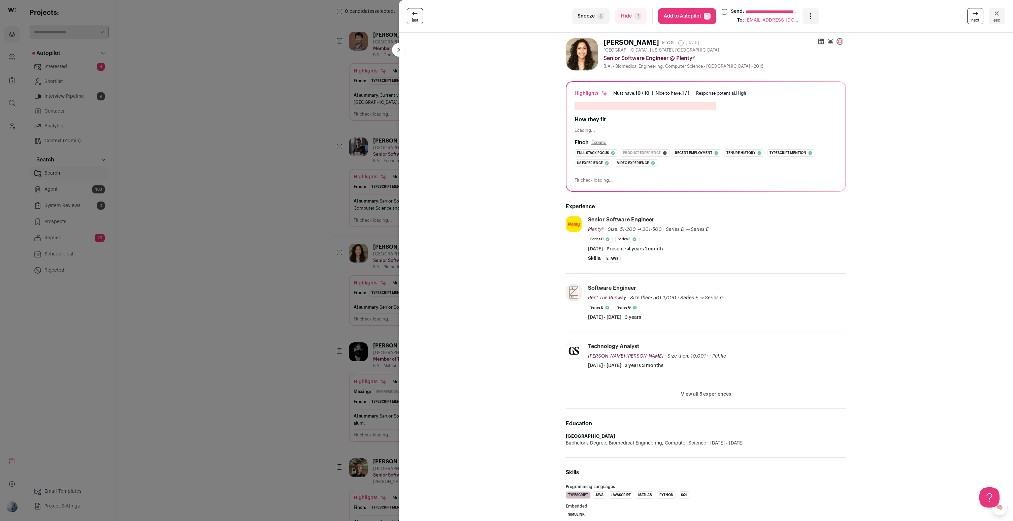
click at [305, 276] on html "Projects Company and ATS Settings Company Lists (Experimental) Global Search Le…" at bounding box center [506, 482] width 1013 height 1158
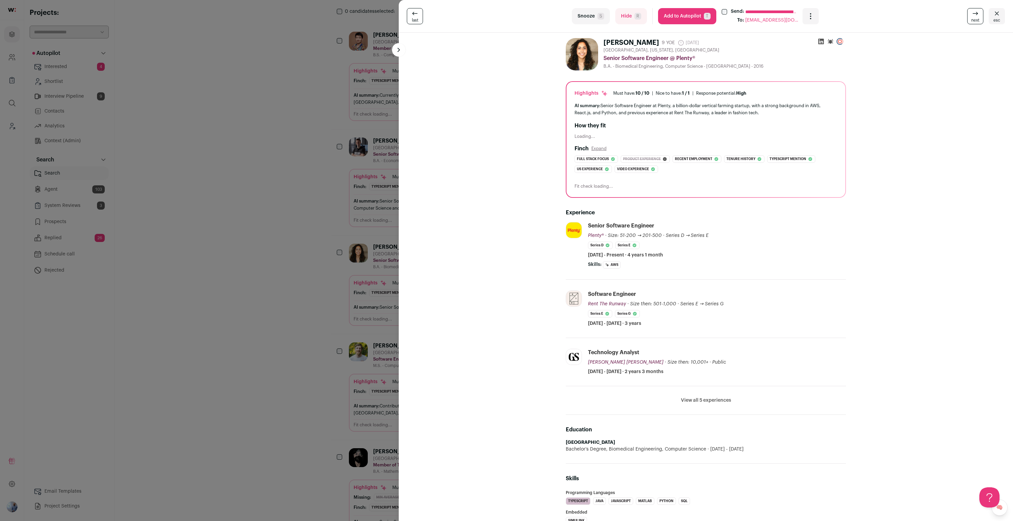
click at [305, 275] on div "**********" at bounding box center [506, 260] width 1013 height 521
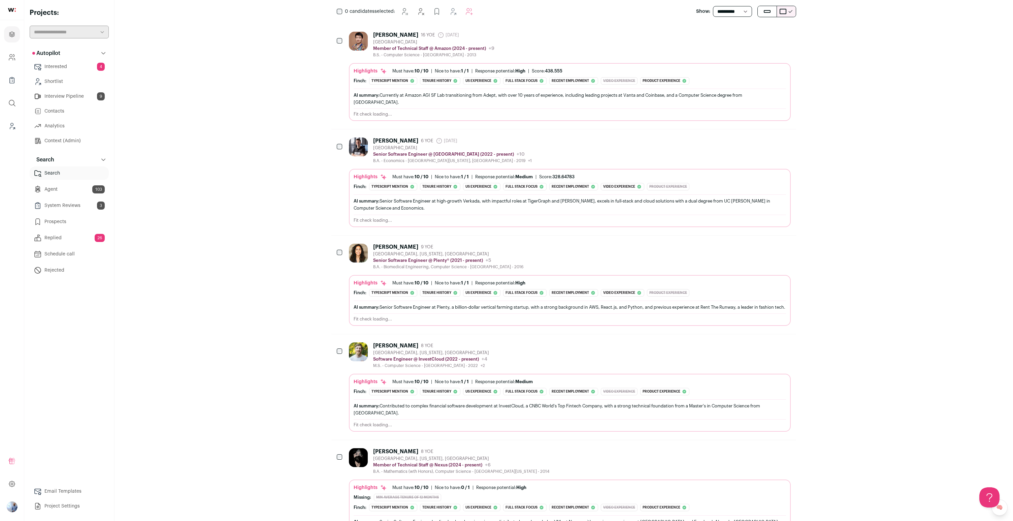
scroll to position [0, 0]
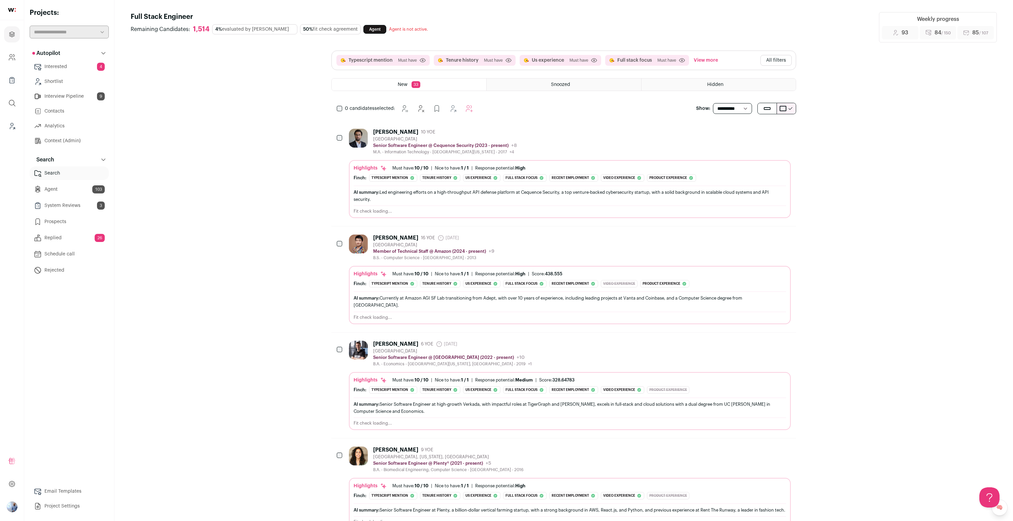
click at [770, 62] on button "All filters" at bounding box center [775, 60] width 31 height 11
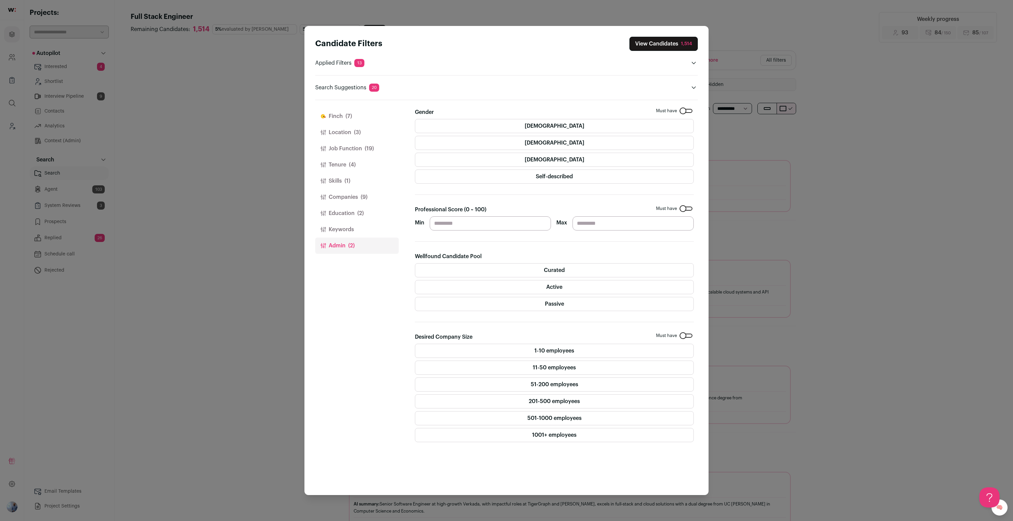
click at [469, 275] on label "Curated" at bounding box center [554, 270] width 279 height 14
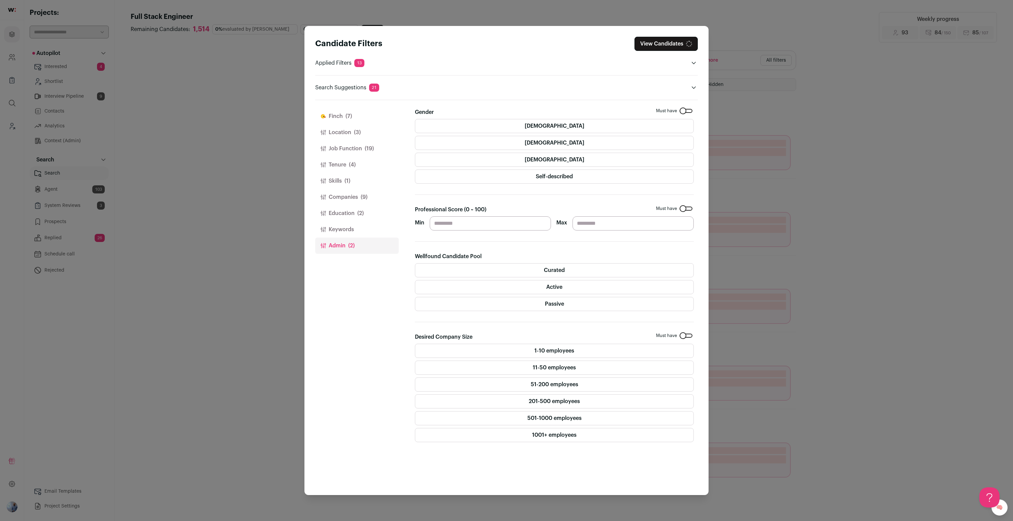
click at [470, 293] on label "Active" at bounding box center [554, 287] width 279 height 14
click at [472, 308] on label "Passive" at bounding box center [554, 304] width 279 height 14
click at [536, 294] on div "Curated Active Passive" at bounding box center [554, 287] width 279 height 48
click at [536, 293] on label "Active" at bounding box center [554, 287] width 279 height 14
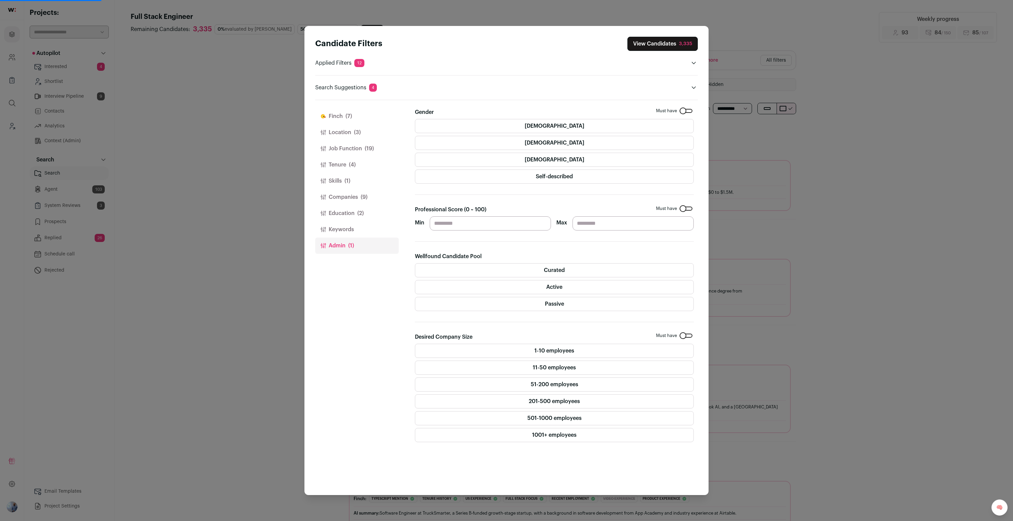
click at [457, 224] on input "**" at bounding box center [490, 223] width 121 height 14
type input "*"
click at [301, 401] on div "Candidate Filters View Candidates 3,335 Applied Filters 12 Typescript mention, …" at bounding box center [506, 260] width 1013 height 521
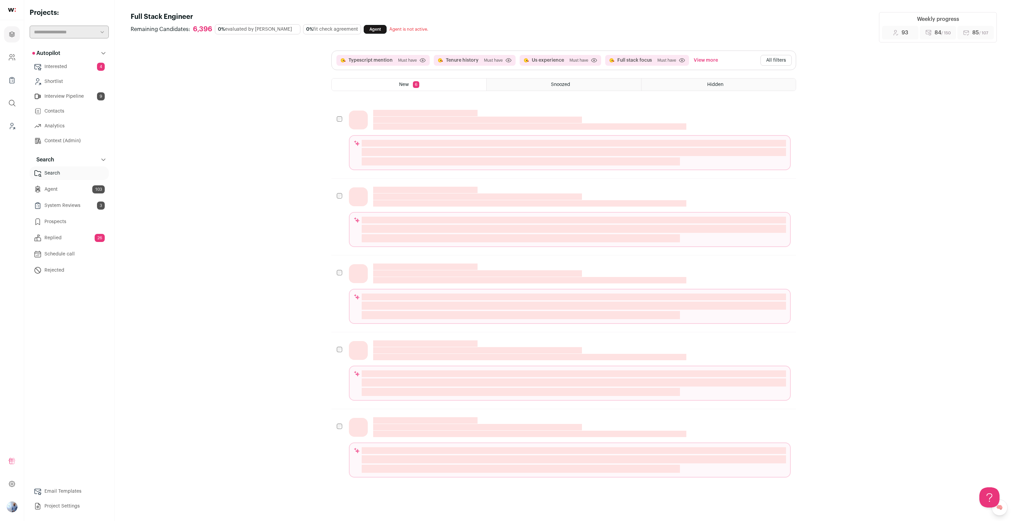
click at [771, 58] on button "All filters" at bounding box center [775, 60] width 31 height 11
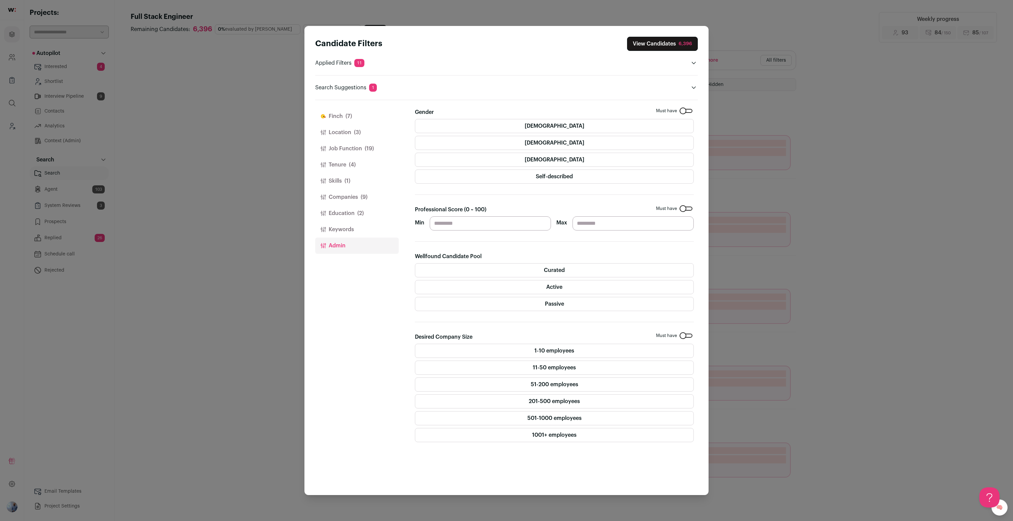
click at [487, 222] on input "*" at bounding box center [490, 223] width 121 height 14
type input "*"
type input "**"
click at [308, 290] on div "Candidate Filters View Candidates 6,396 Applied Filters 11 Typescript mention, …" at bounding box center [506, 260] width 404 height 468
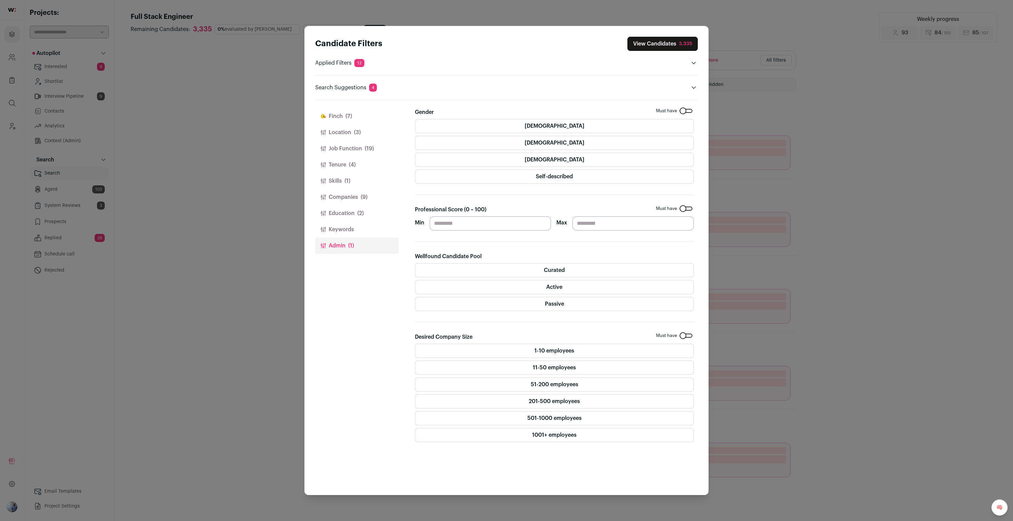
click at [355, 197] on button "Companies (9)" at bounding box center [357, 197] width 84 height 16
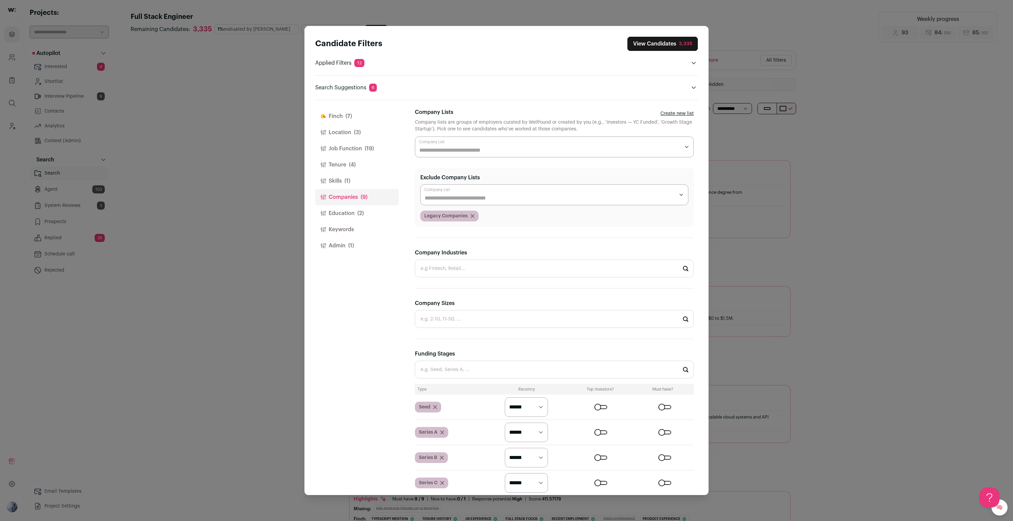
scroll to position [0, 0]
click at [345, 155] on button "Job Function (19)" at bounding box center [357, 148] width 84 height 16
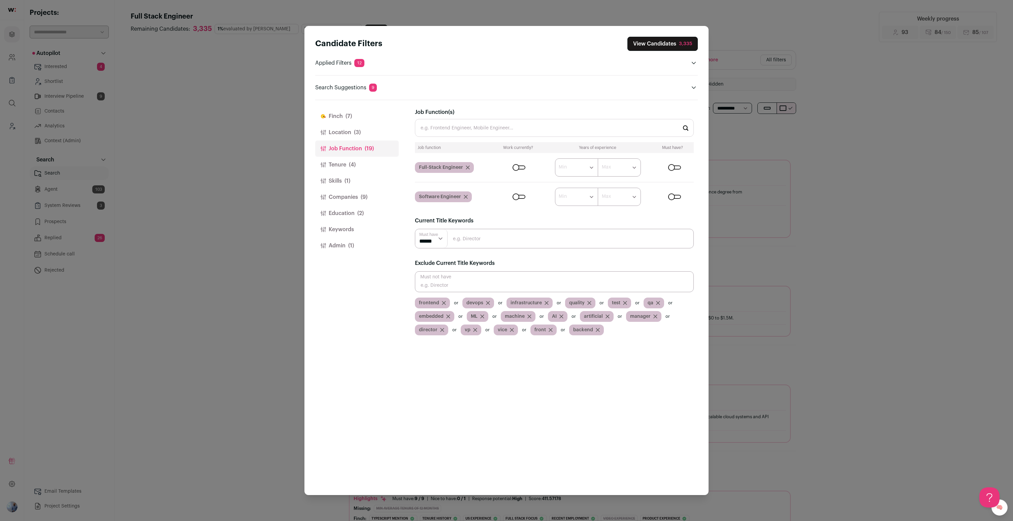
click at [346, 148] on button "Job Function (19)" at bounding box center [357, 148] width 84 height 16
click at [346, 163] on button "Tenure (4)" at bounding box center [357, 165] width 84 height 16
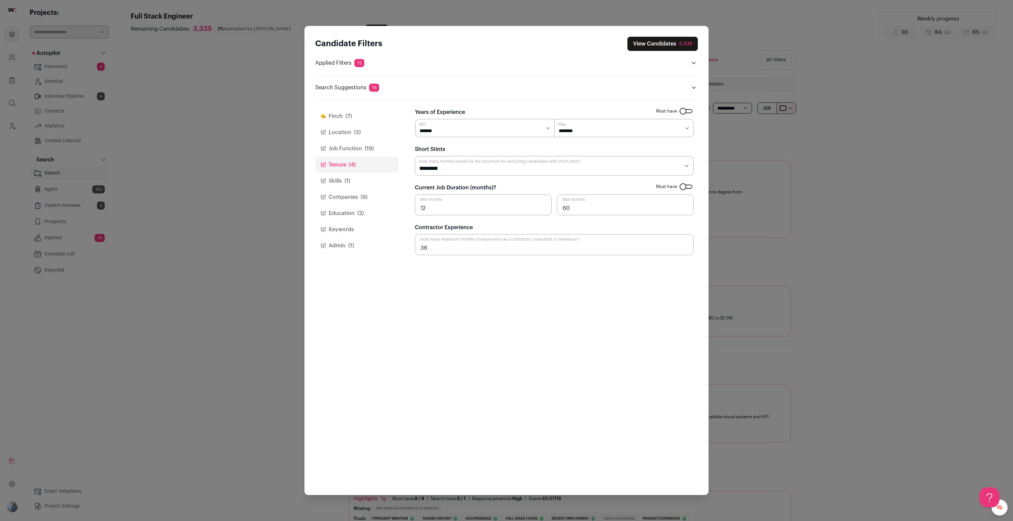
click at [335, 144] on button "Job Function (19)" at bounding box center [357, 148] width 84 height 16
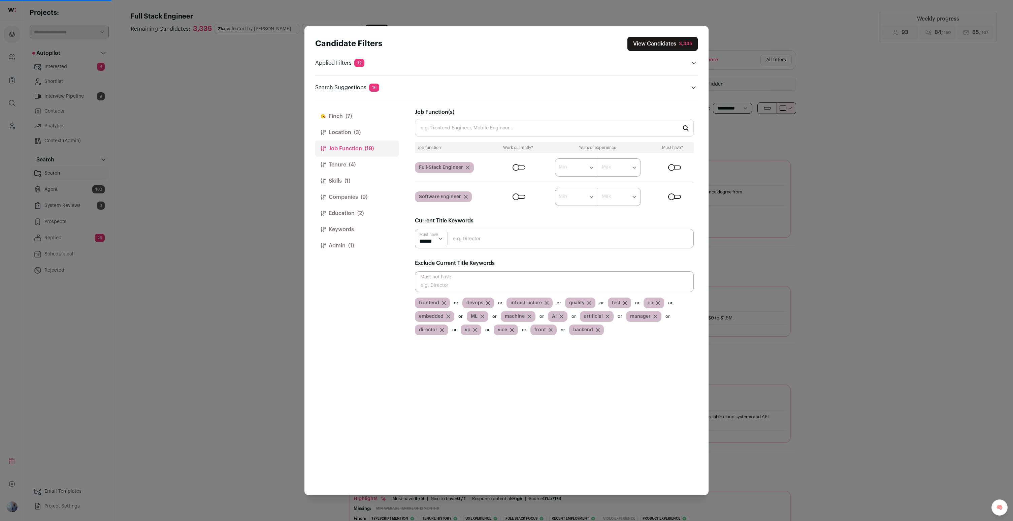
click at [360, 162] on button "Tenure (4)" at bounding box center [357, 165] width 84 height 16
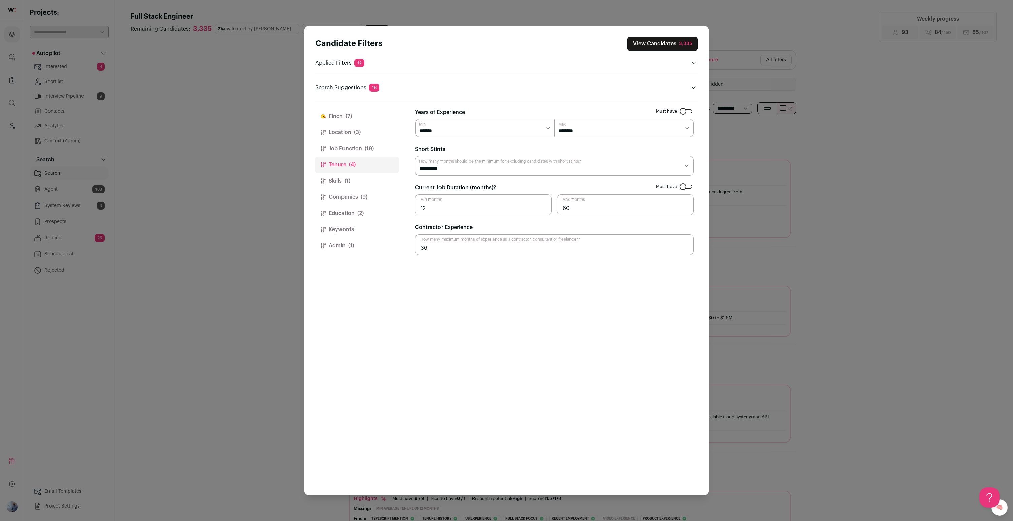
scroll to position [0, 0]
click at [356, 178] on button "Skills (1)" at bounding box center [357, 181] width 84 height 16
click at [356, 211] on button "Education (2)" at bounding box center [357, 213] width 84 height 16
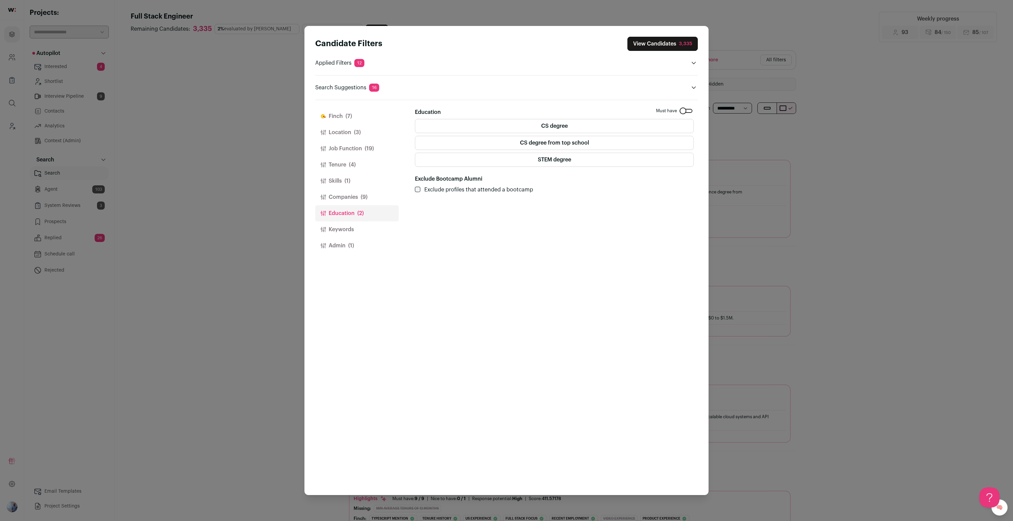
click at [359, 199] on button "Companies (9)" at bounding box center [357, 197] width 84 height 16
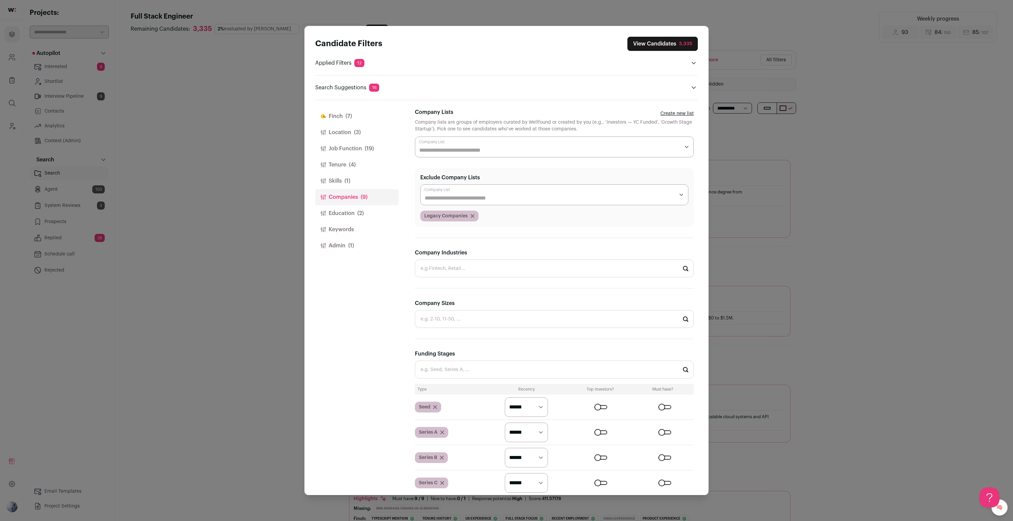
click at [364, 222] on button "Keywords" at bounding box center [357, 229] width 84 height 16
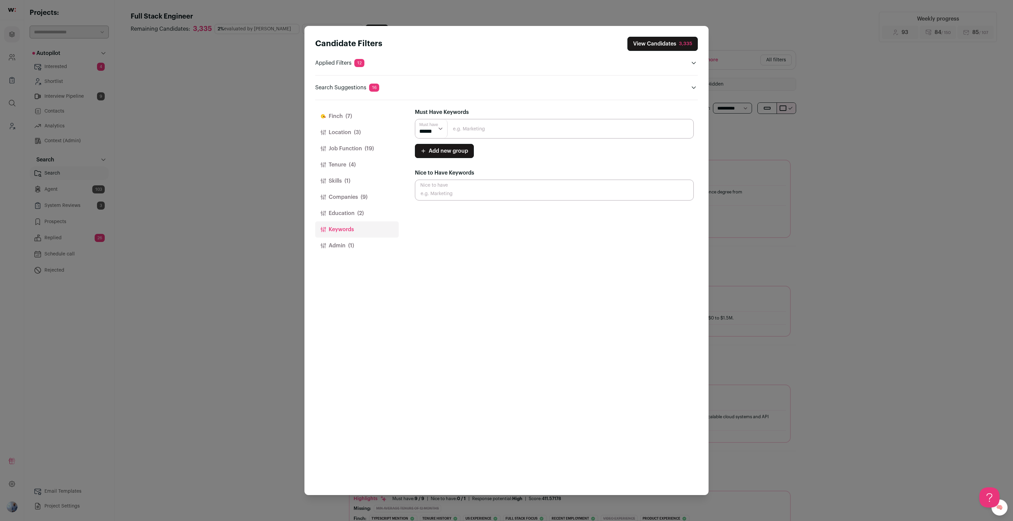
click at [354, 197] on button "Companies (9)" at bounding box center [357, 197] width 84 height 16
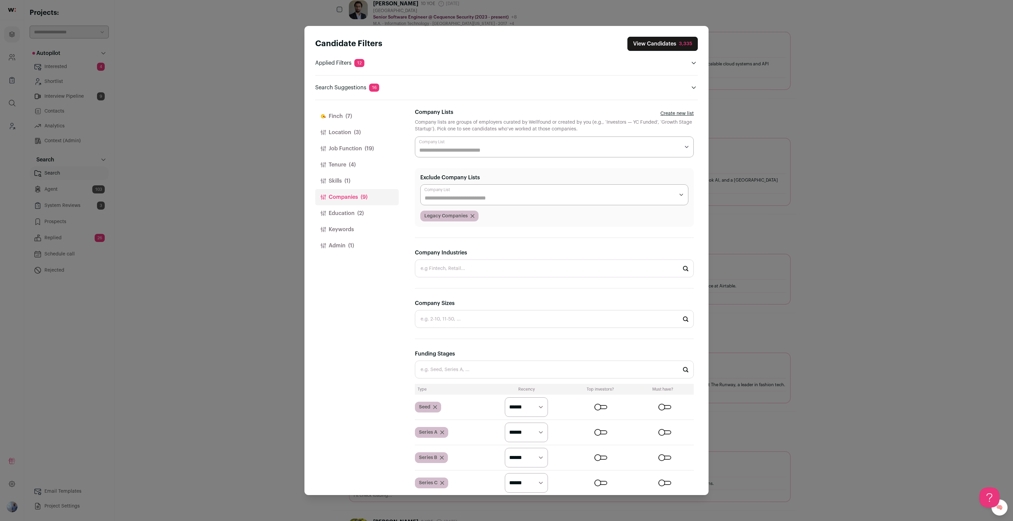
scroll to position [472, 0]
click at [189, 156] on div "Candidate Filters View Candidates 3,335 Applied Filters 12 Typescript mention, …" at bounding box center [506, 260] width 1013 height 521
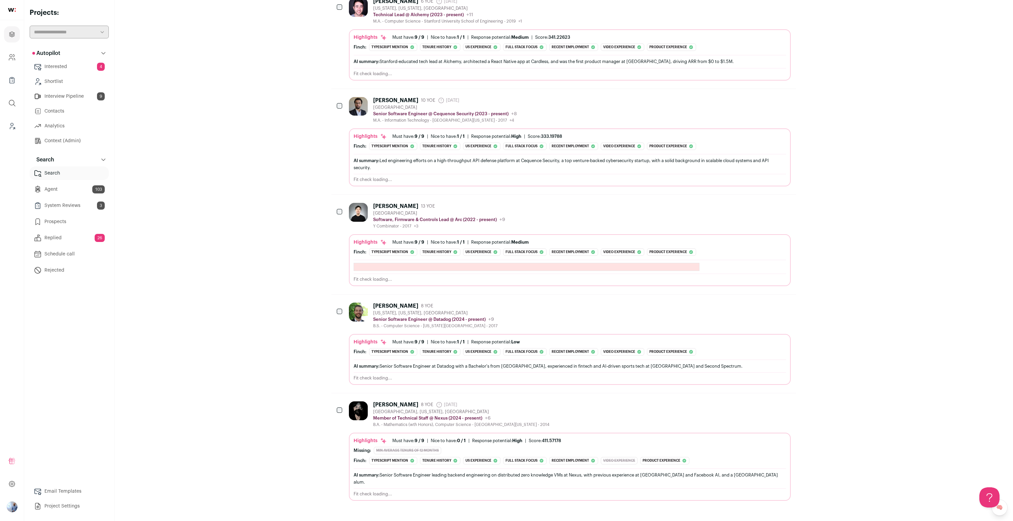
scroll to position [721, 0]
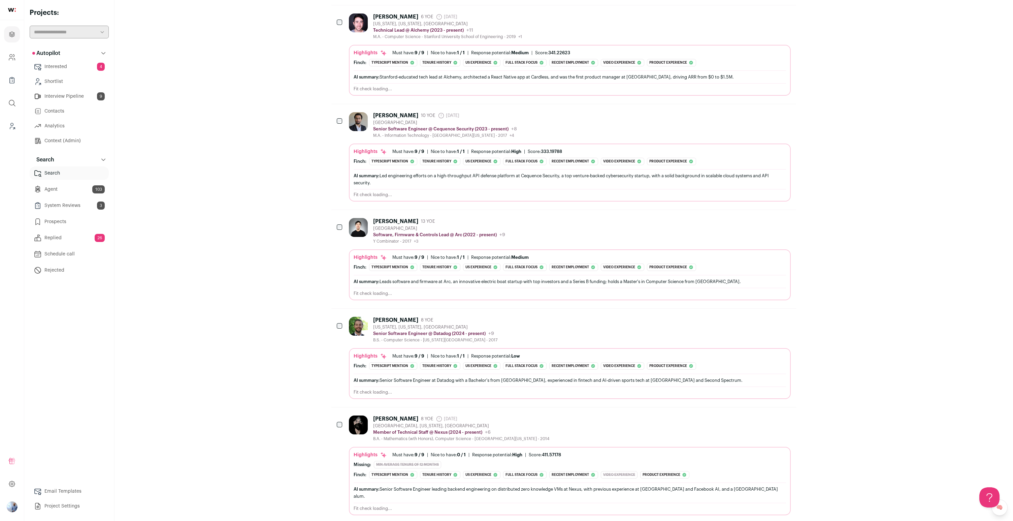
click at [93, 186] on span "103" at bounding box center [98, 189] width 12 height 8
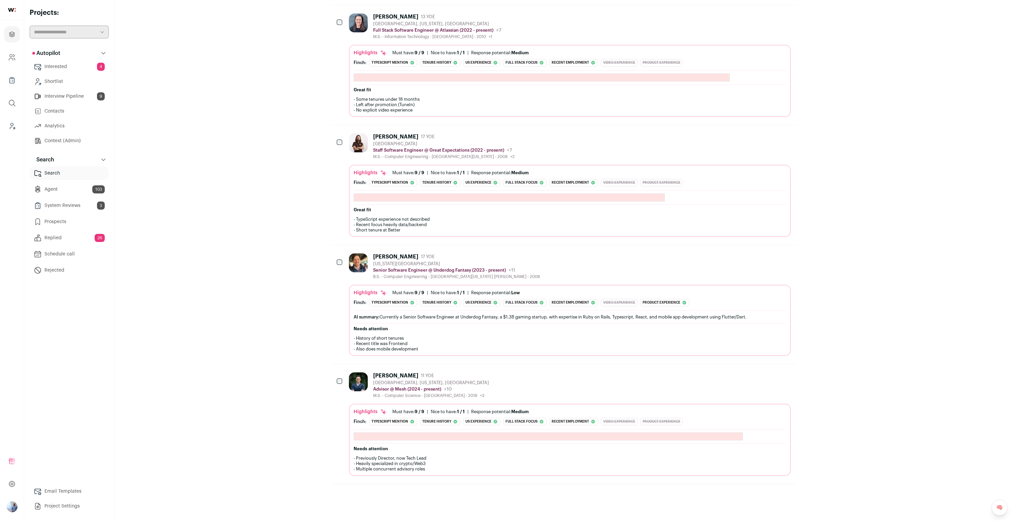
scroll to position [809, 0]
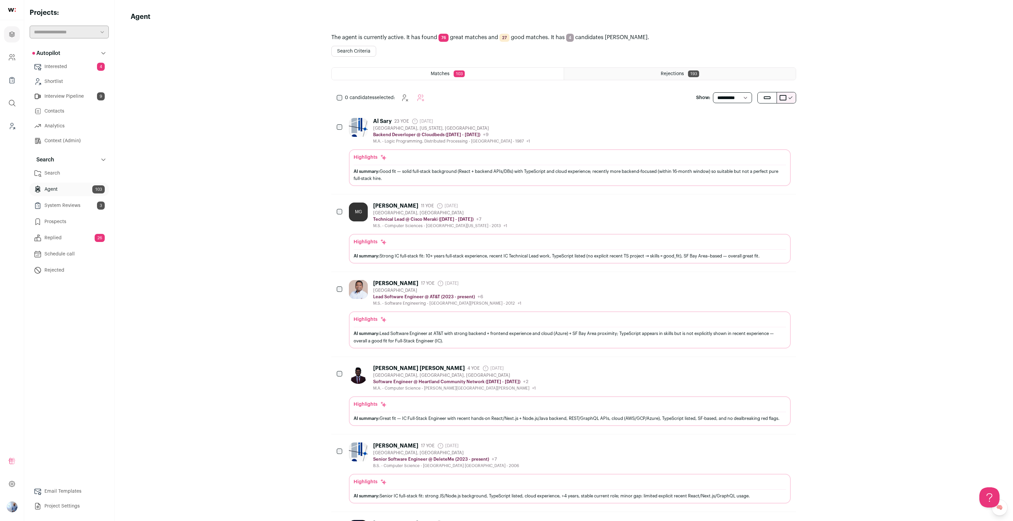
click at [598, 144] on div "Al Sary 23 YOE 22 days ago Admin only. The last time the profile was scraped. S…" at bounding box center [570, 152] width 442 height 68
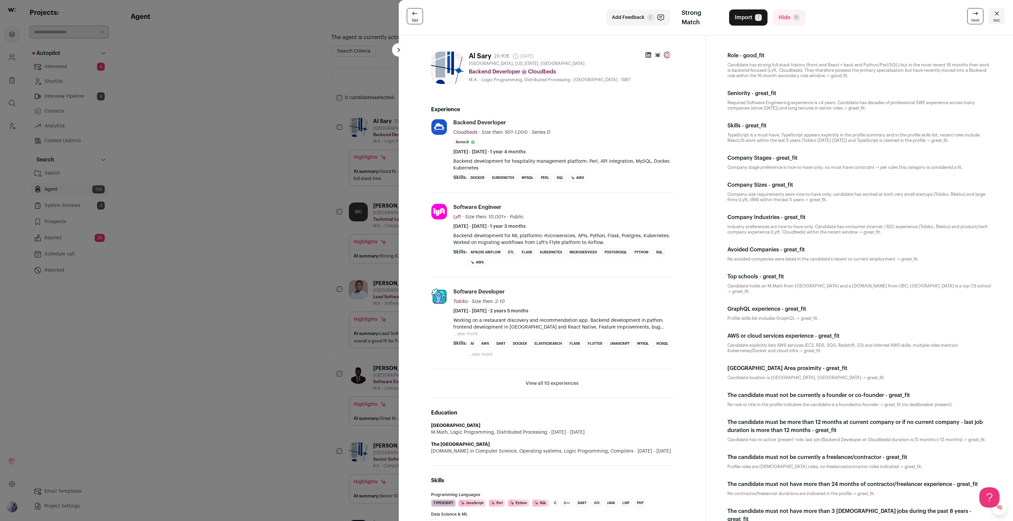
click at [319, 217] on div "last Add Feedback F Strong Match Import T Hide R next esc Al Sary 23 YOE 22 day…" at bounding box center [506, 260] width 1013 height 521
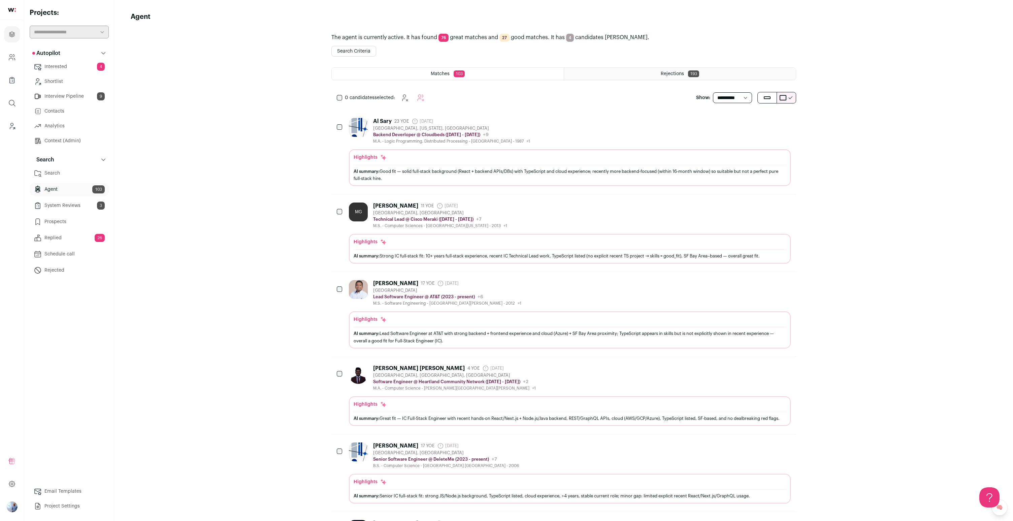
click at [414, 215] on div "Oakland, CA" at bounding box center [440, 212] width 134 height 5
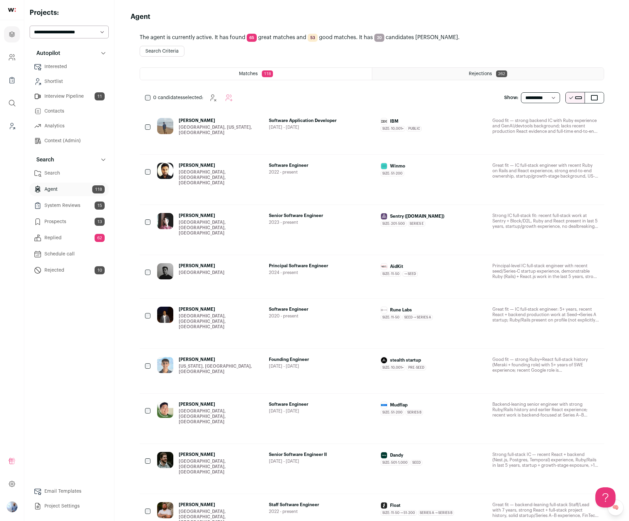
click at [86, 29] on select "**********" at bounding box center [69, 32] width 79 height 13
select select "*****"
click at [30, 26] on select "**********" at bounding box center [69, 32] width 79 height 13
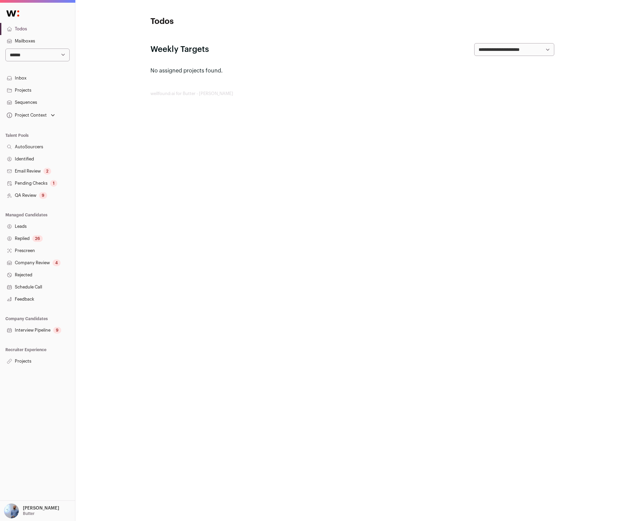
click at [49, 60] on select "**********" at bounding box center [37, 54] width 64 height 13
select select "*"
click at [5, 48] on select "**********" at bounding box center [37, 54] width 64 height 13
click at [32, 358] on link "Projects" at bounding box center [37, 361] width 75 height 12
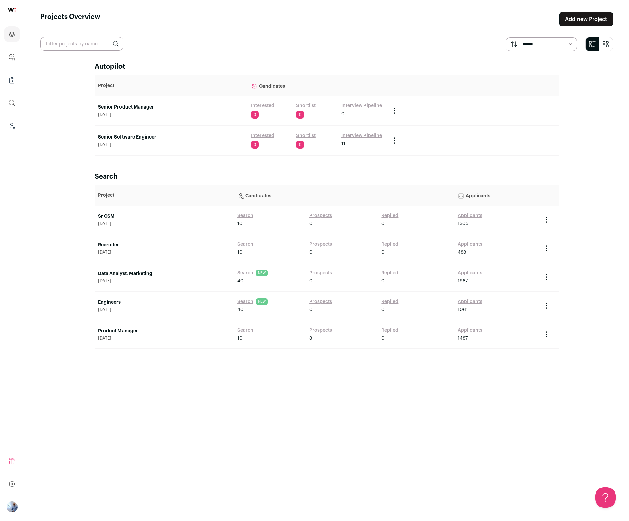
click at [128, 109] on link "Senior Product Manager" at bounding box center [171, 107] width 146 height 7
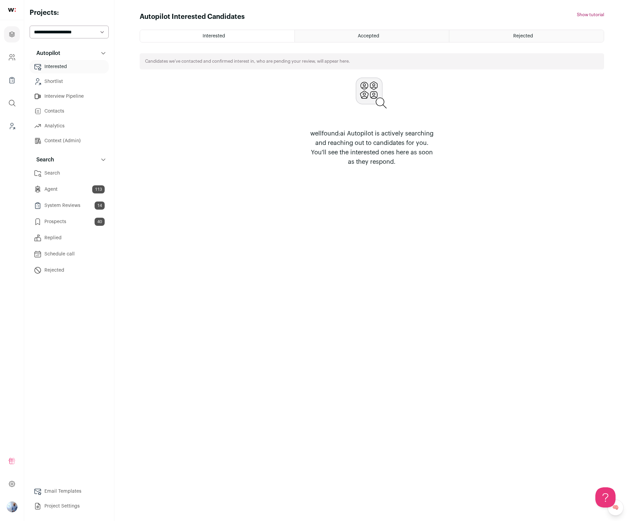
click at [101, 144] on link "Context (Admin)" at bounding box center [69, 140] width 79 height 13
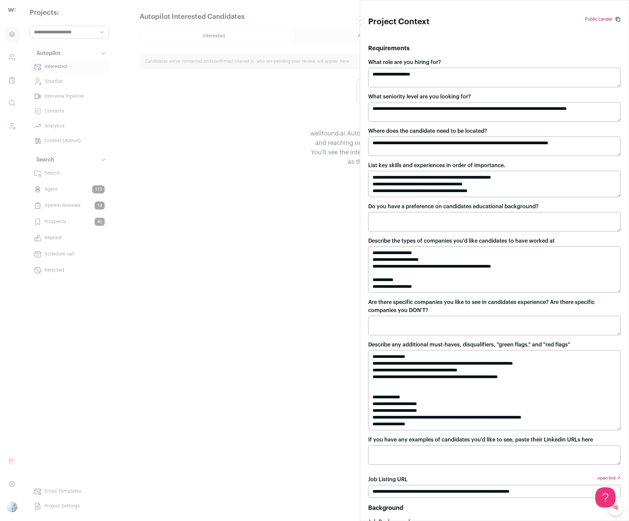
click at [410, 260] on textarea "**********" at bounding box center [494, 269] width 253 height 46
click at [407, 266] on textarea "**********" at bounding box center [494, 269] width 253 height 46
click at [463, 289] on textarea "**********" at bounding box center [494, 269] width 253 height 46
drag, startPoint x: 501, startPoint y: 279, endPoint x: 379, endPoint y: 215, distance: 137.7
click at [379, 215] on div "**********" at bounding box center [494, 261] width 253 height 406
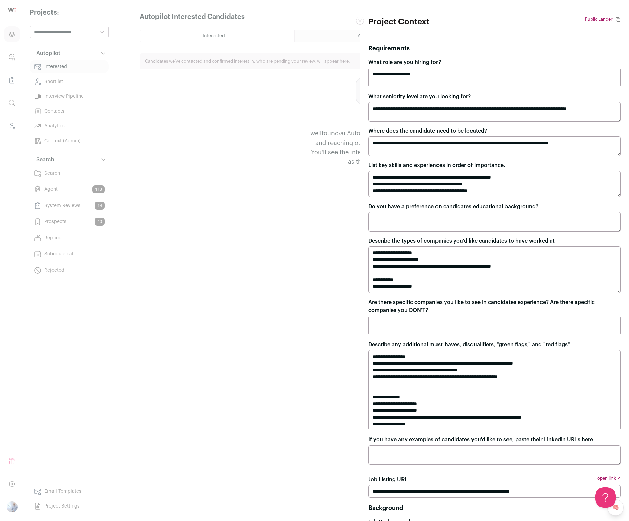
click at [454, 224] on textarea "Do you have a preference on candidates educational background?" at bounding box center [494, 222] width 253 height 20
click at [444, 204] on label "Do you have a preference on candidates educational background?" at bounding box center [453, 206] width 170 height 8
click at [444, 212] on textarea "Do you have a preference on candidates educational background?" at bounding box center [494, 222] width 253 height 20
click at [444, 204] on label "Do you have a preference on candidates educational background?" at bounding box center [453, 206] width 170 height 8
click at [444, 212] on textarea "Do you have a preference on candidates educational background?" at bounding box center [494, 222] width 253 height 20
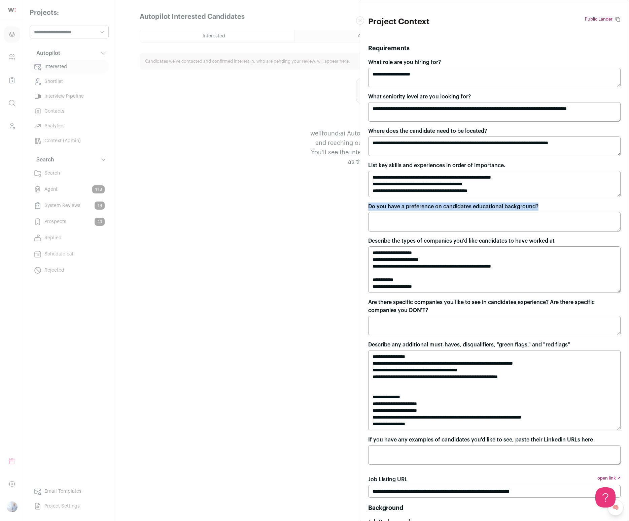
click at [444, 204] on label "Do you have a preference on candidates educational background?" at bounding box center [453, 206] width 170 height 8
click at [444, 212] on textarea "Do you have a preference on candidates educational background?" at bounding box center [494, 222] width 253 height 20
click at [442, 224] on textarea "Do you have a preference on candidates educational background?" at bounding box center [494, 222] width 253 height 20
click at [447, 196] on textarea "**********" at bounding box center [494, 184] width 253 height 26
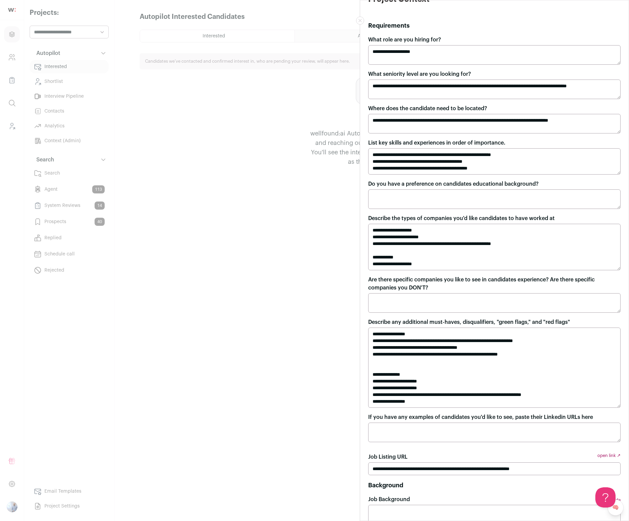
scroll to position [18, 0]
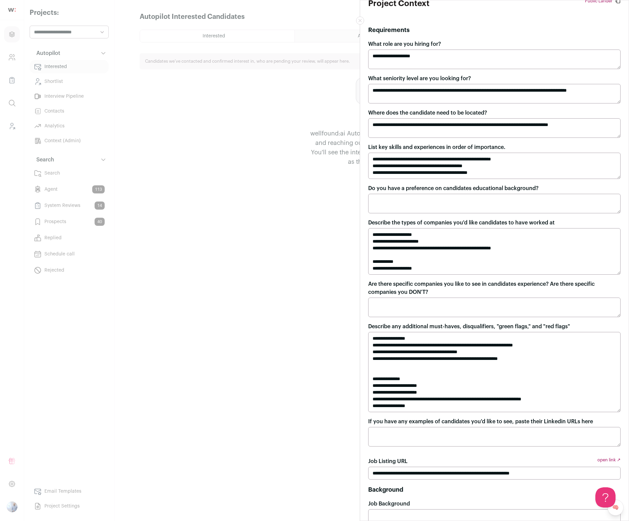
drag, startPoint x: 425, startPoint y: 404, endPoint x: 349, endPoint y: 328, distance: 106.9
click at [349, 328] on div "**********" at bounding box center [314, 260] width 629 height 521
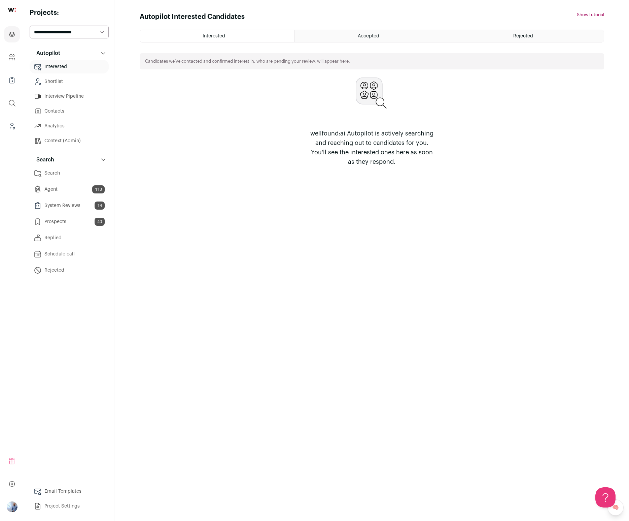
click at [44, 135] on link "Context (Admin)" at bounding box center [69, 140] width 79 height 13
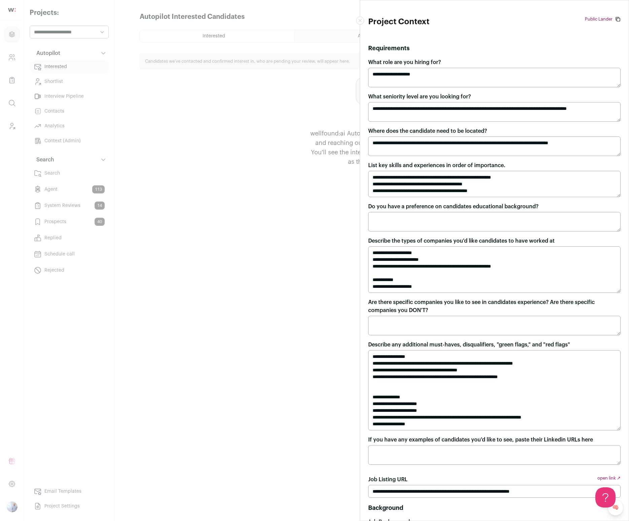
drag, startPoint x: 453, startPoint y: 425, endPoint x: 355, endPoint y: 315, distance: 147.4
click at [355, 315] on div "**********" at bounding box center [314, 260] width 629 height 521
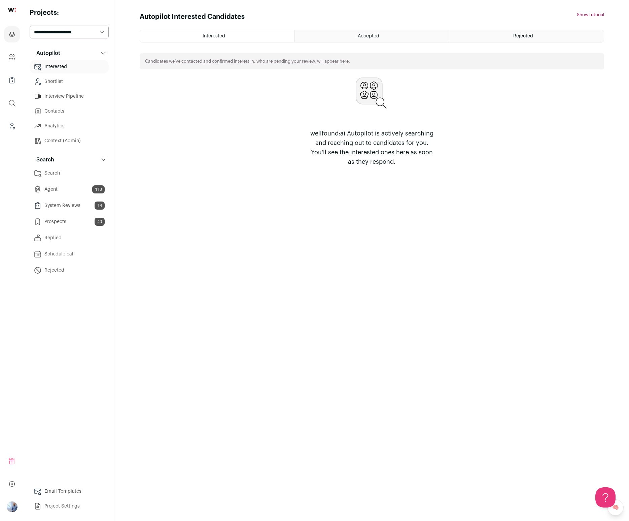
click at [72, 133] on ul "Interested Shortlist Interview Pipeline Contacts Analytics Context (Admin)" at bounding box center [69, 104] width 79 height 88
click at [71, 136] on link "Context (Admin)" at bounding box center [69, 140] width 79 height 13
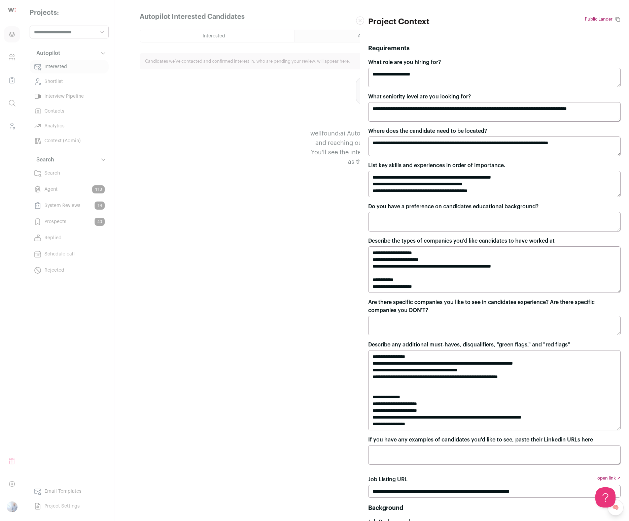
drag, startPoint x: 421, startPoint y: 424, endPoint x: 363, endPoint y: 357, distance: 88.5
click at [363, 357] on div "**********" at bounding box center [494, 260] width 269 height 520
click at [173, 209] on div "**********" at bounding box center [314, 260] width 629 height 521
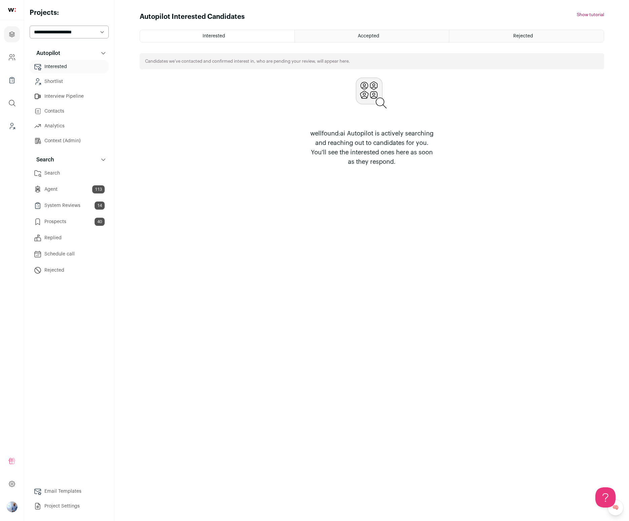
click at [173, 209] on div "Autopilot Interested Candidates Hide tutorial Show tutorial Interested Accepted…" at bounding box center [372, 260] width 465 height 496
click at [41, 176] on link "Search" at bounding box center [69, 172] width 79 height 13
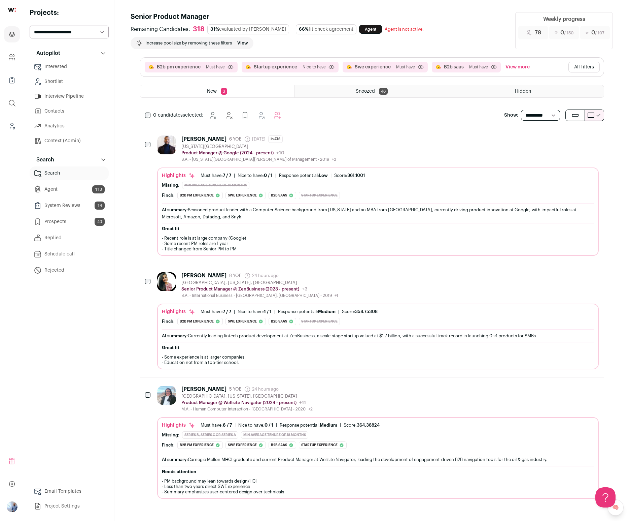
click at [577, 64] on button "All filters" at bounding box center [584, 67] width 31 height 11
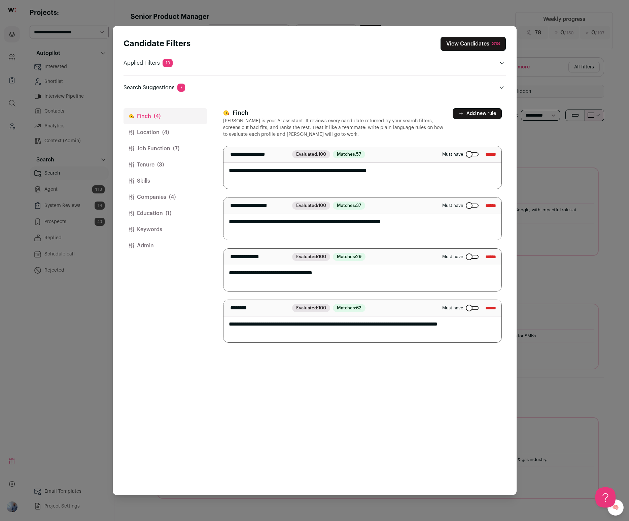
click at [160, 135] on button "Location (4)" at bounding box center [166, 132] width 84 height 16
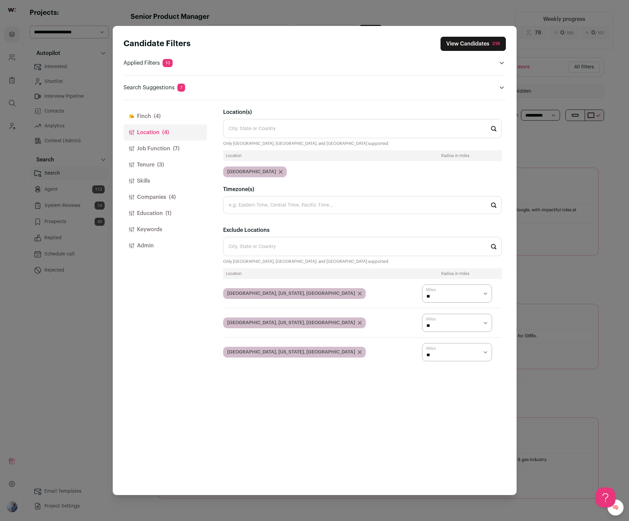
click at [189, 147] on button "Job Function (7)" at bounding box center [166, 148] width 84 height 16
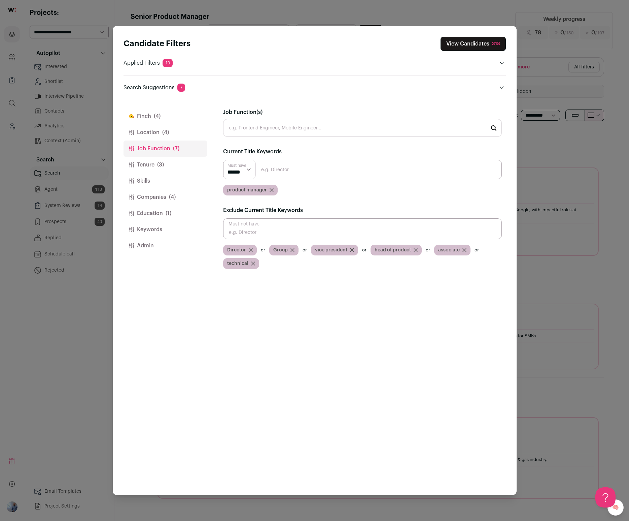
click at [151, 163] on button "Tenure (3)" at bounding box center [166, 165] width 84 height 16
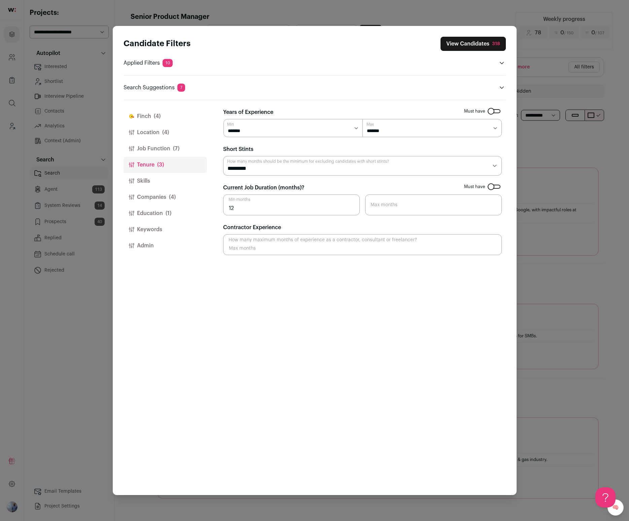
click at [146, 180] on button "Skills" at bounding box center [166, 181] width 84 height 16
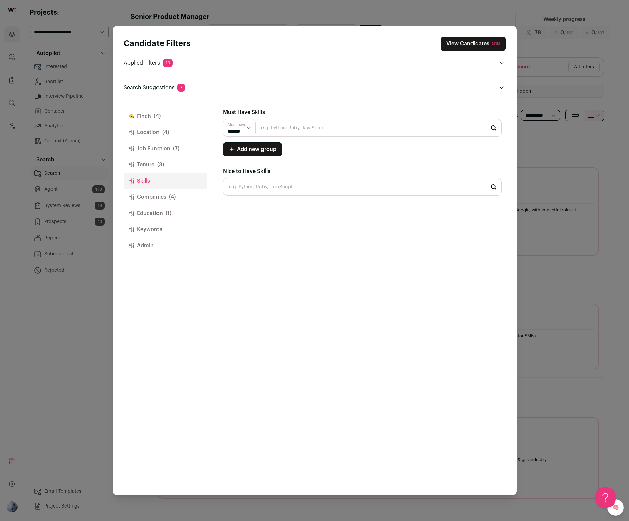
click at [154, 194] on button "Companies (4)" at bounding box center [166, 197] width 84 height 16
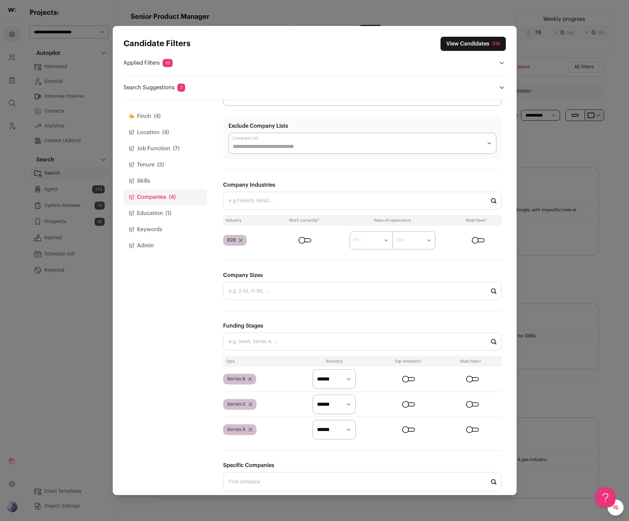
scroll to position [107, 0]
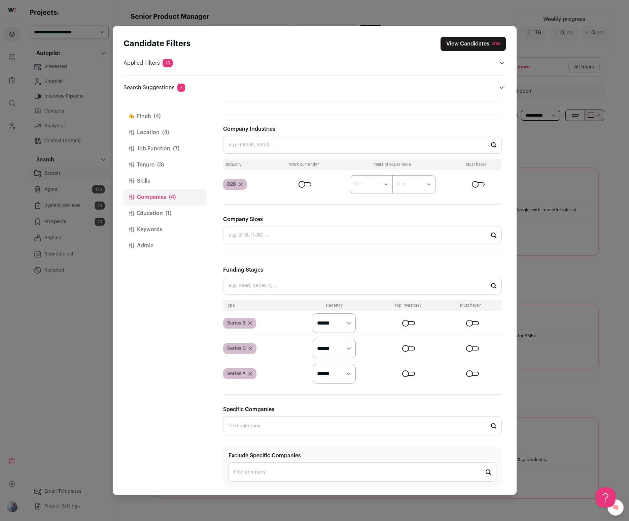
click at [187, 215] on button "Education (1)" at bounding box center [166, 213] width 84 height 16
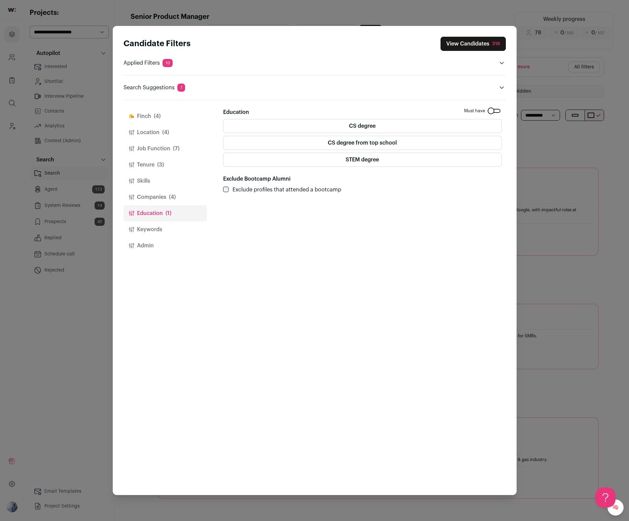
click at [367, 164] on label "STEM degree" at bounding box center [362, 160] width 279 height 14
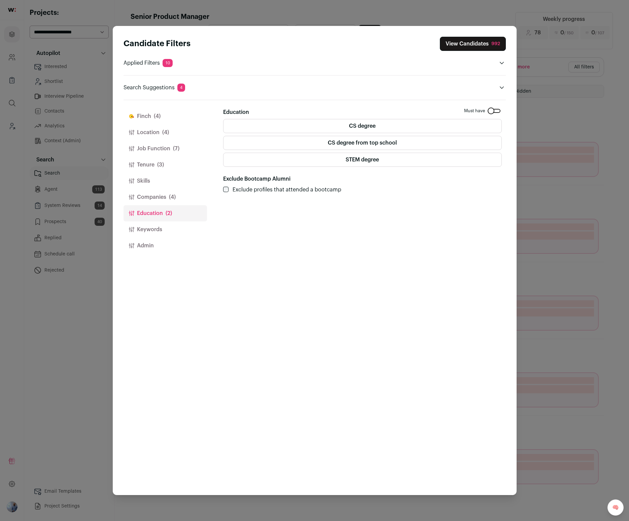
click at [481, 43] on button "View Candidates 992" at bounding box center [473, 44] width 66 height 14
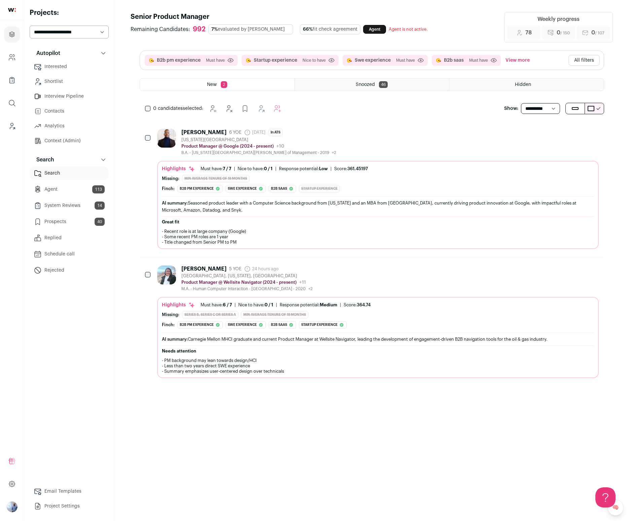
click at [414, 141] on div "John Kendall 6 YOE 28 days ago Admin only. The last time the profile was scrape…" at bounding box center [378, 142] width 442 height 27
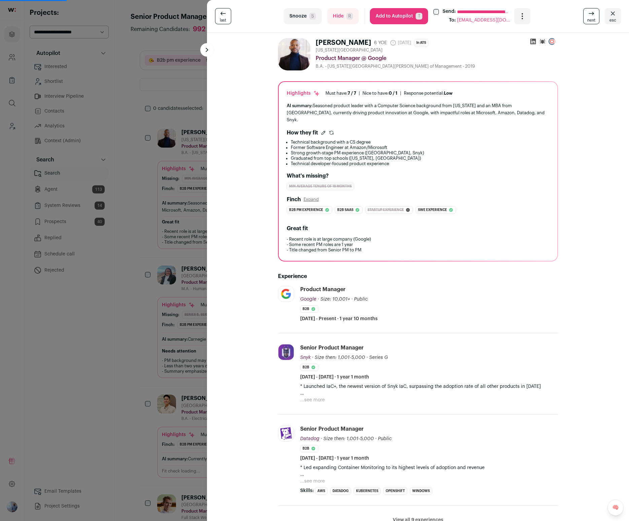
click at [419, 43] on span "In ATS" at bounding box center [421, 42] width 14 height 7
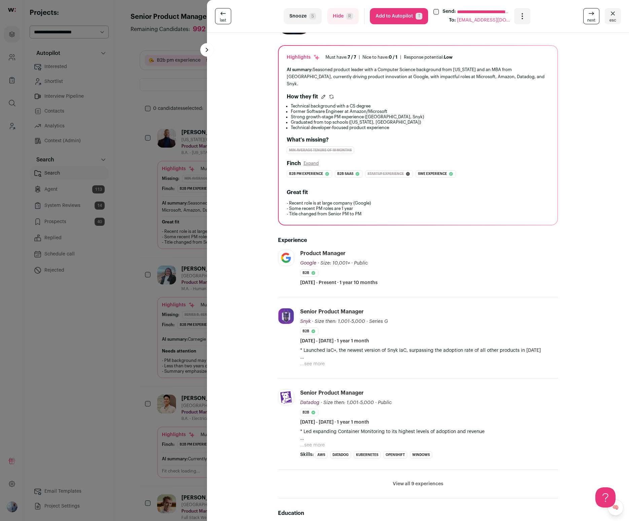
scroll to position [56, 0]
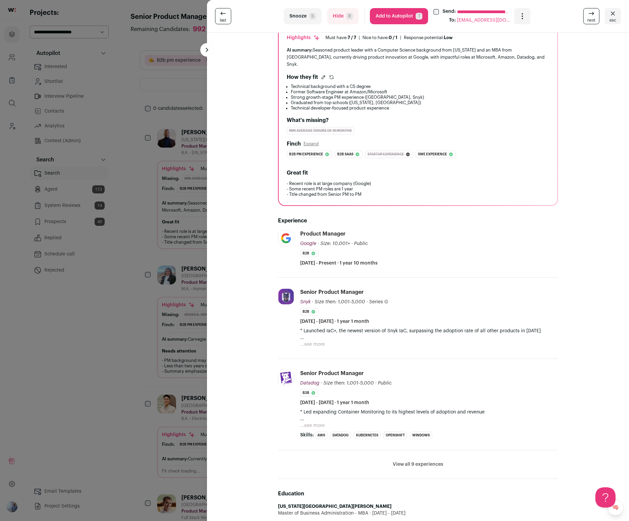
click at [422, 450] on li "View all 9 experiences View less" at bounding box center [418, 464] width 280 height 29
click at [419, 461] on button "View all 9 experiences" at bounding box center [418, 464] width 51 height 7
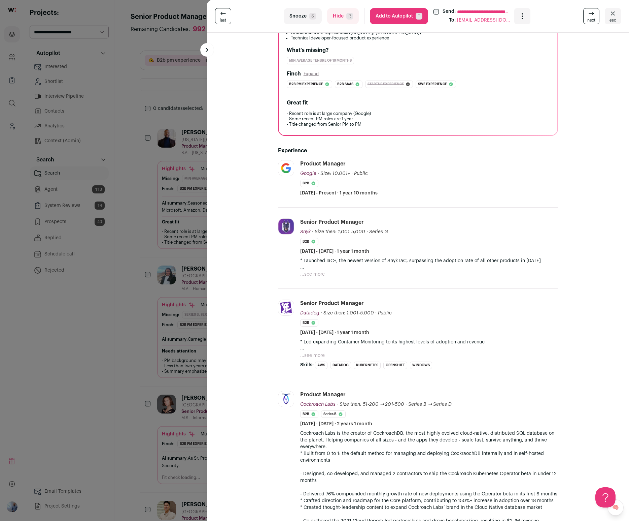
scroll to position [0, 0]
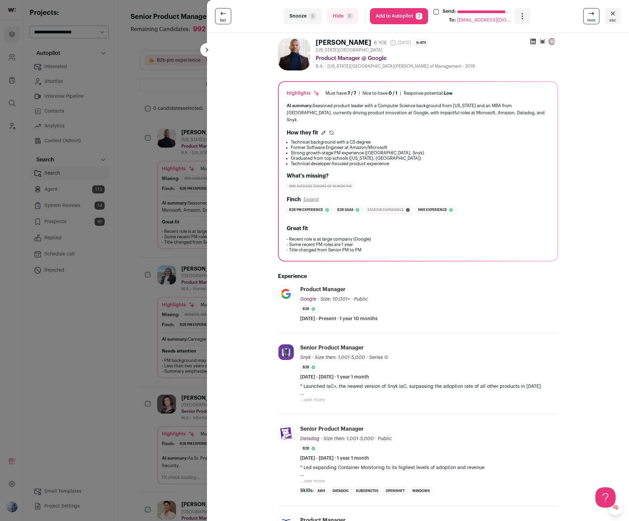
click at [180, 269] on div "**********" at bounding box center [314, 260] width 629 height 521
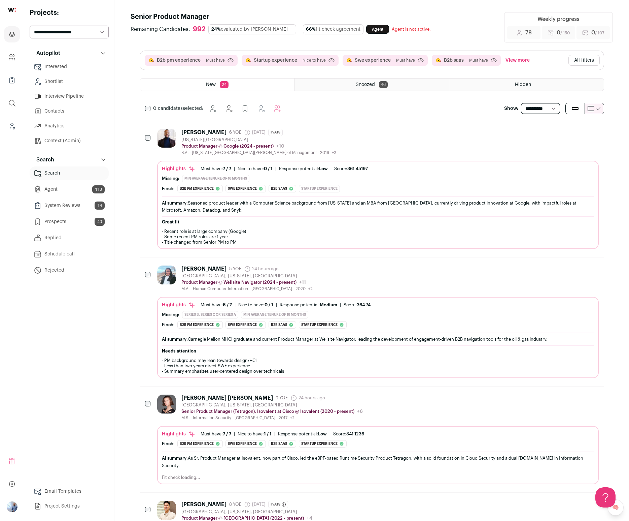
click at [587, 58] on button "All filters" at bounding box center [584, 60] width 31 height 11
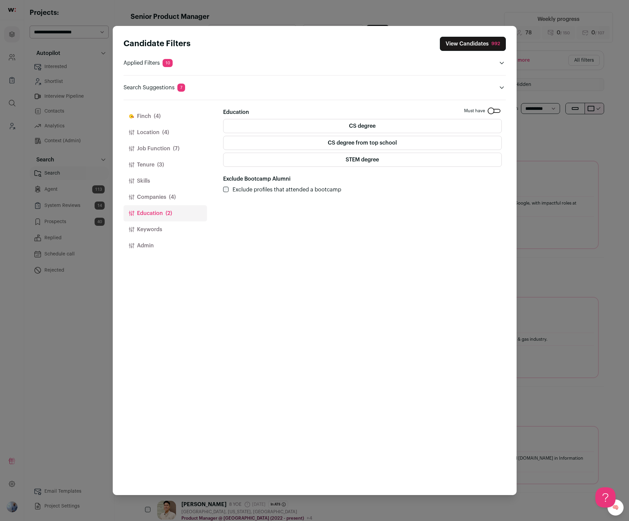
click at [164, 201] on button "Companies (4)" at bounding box center [166, 197] width 84 height 16
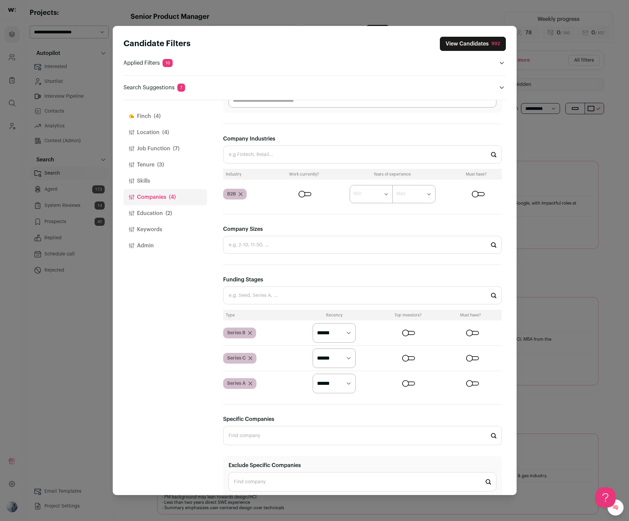
scroll to position [107, 0]
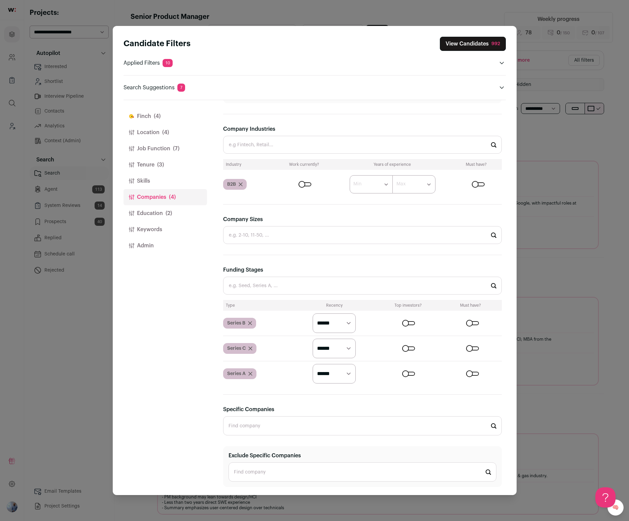
click at [303, 228] on input "Company Sizes" at bounding box center [362, 235] width 279 height 18
click at [289, 264] on li "11-50" at bounding box center [363, 271] width 278 height 18
type input "11-50"
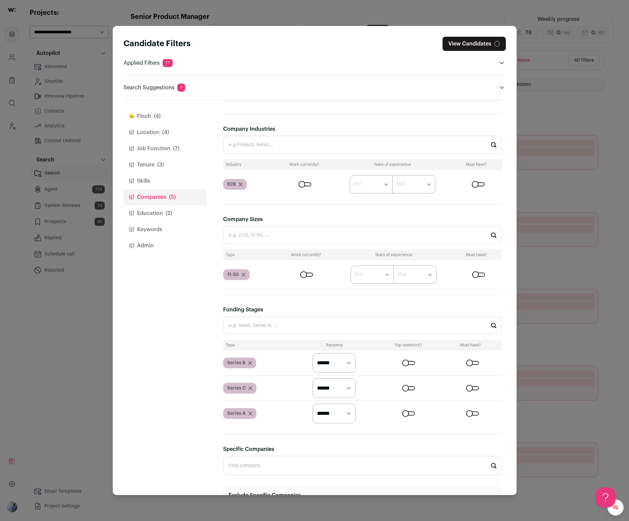
click at [277, 235] on input "Company Sizes" at bounding box center [362, 235] width 279 height 18
type input "4"
type input "51-200"
click at [266, 252] on li "51-200" at bounding box center [363, 253] width 278 height 18
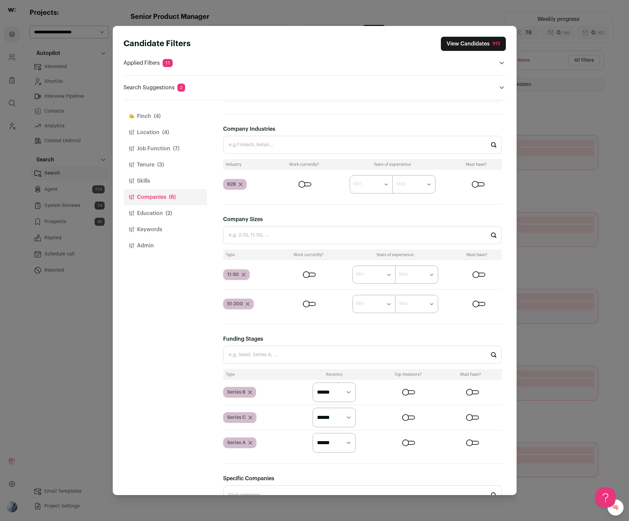
click at [310, 277] on form "****** ******* ******* ******* ******* ******* ******* ******* ******* ********…" at bounding box center [392, 274] width 220 height 18
click at [311, 276] on div "Close modal via background" at bounding box center [309, 274] width 13 height 4
click at [309, 302] on div "Close modal via background" at bounding box center [309, 304] width 13 height 4
click at [267, 247] on div "Company Sizes Type Work currently? Years of experience Must have? 11-50 ****** …" at bounding box center [362, 264] width 279 height 98
click at [266, 236] on input "Company Sizes" at bounding box center [362, 235] width 279 height 18
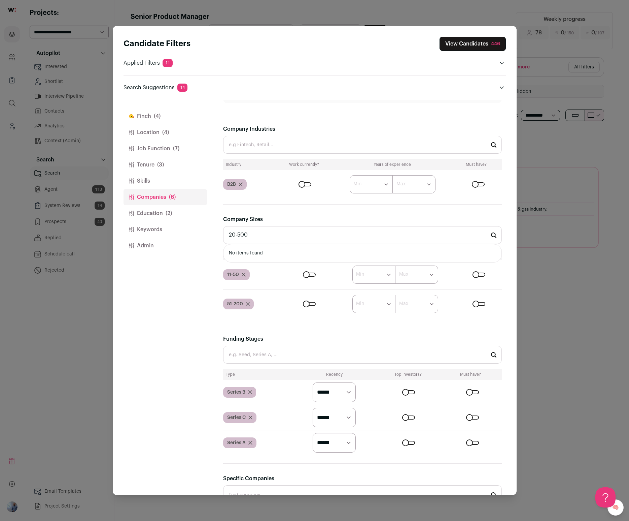
scroll to position [0, 0]
type input "201-500"
click at [250, 251] on li "201-500" at bounding box center [363, 253] width 278 height 18
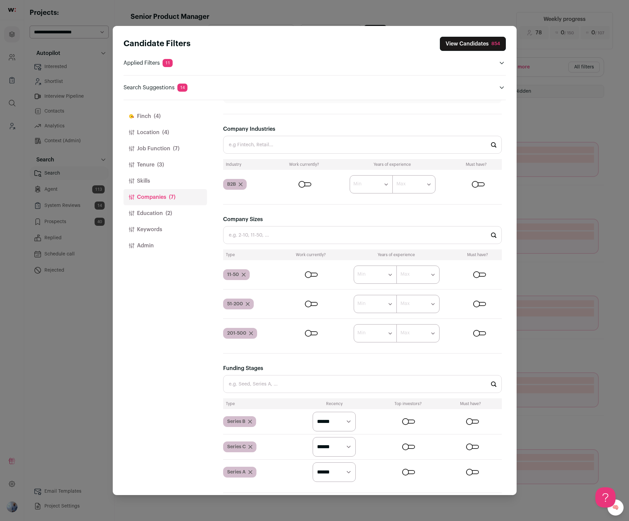
click at [307, 336] on form "****** ******* ******* ******* ******* ******* ******* ******* ******* ********…" at bounding box center [393, 333] width 217 height 18
click at [307, 335] on div "Close modal via background" at bounding box center [311, 333] width 13 height 4
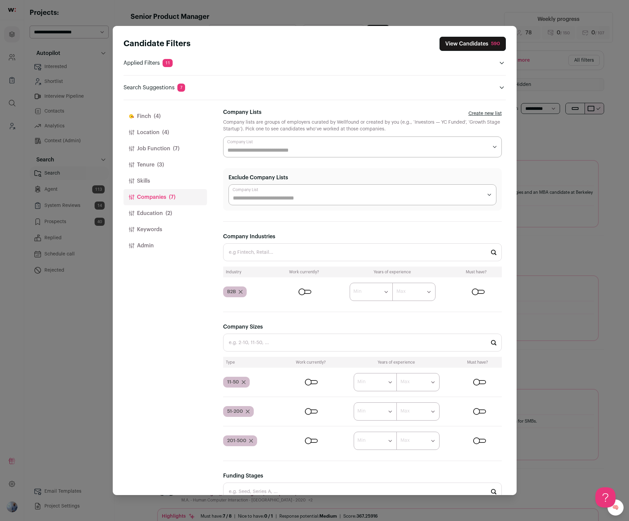
scroll to position [11, 0]
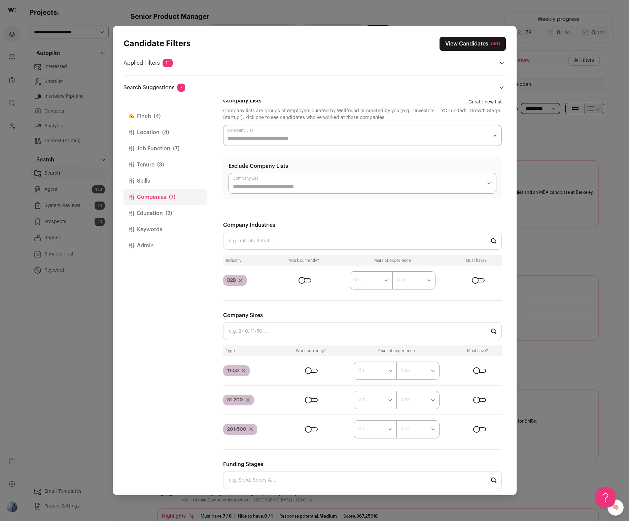
click at [470, 44] on button "View Candidates 590" at bounding box center [473, 44] width 66 height 14
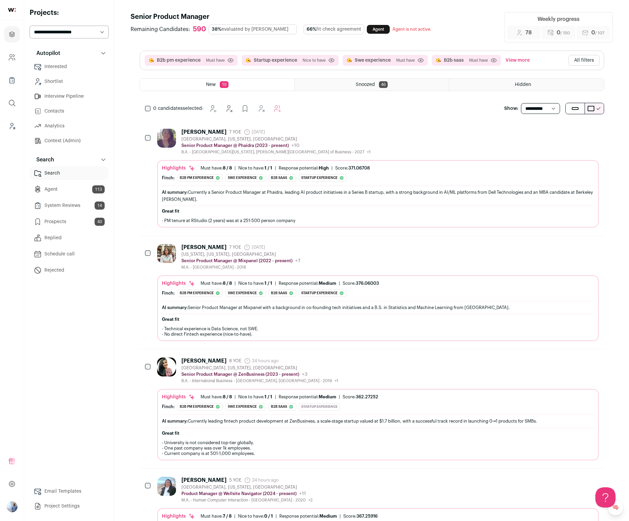
click at [403, 159] on div "Fiona Liu 7 YOE 23 days ago Admin only. The last time the profile was scraped. …" at bounding box center [378, 178] width 442 height 99
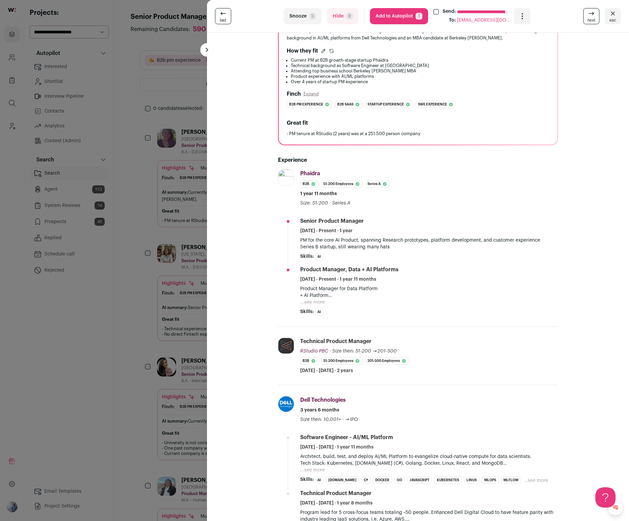
scroll to position [0, 0]
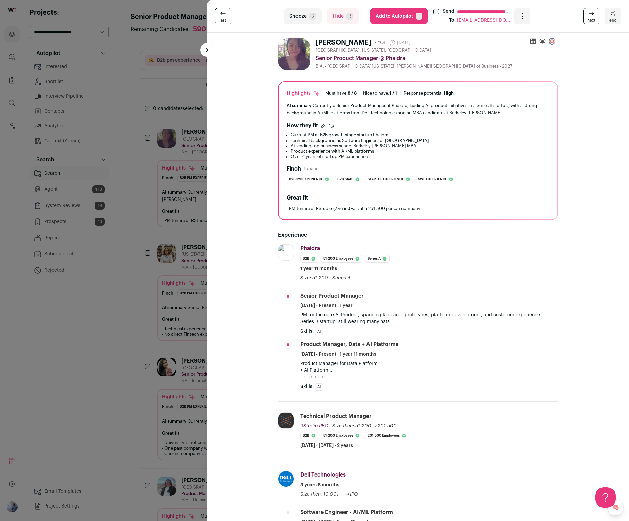
click at [389, 18] on button "Add to Autopilot T" at bounding box center [399, 16] width 58 height 16
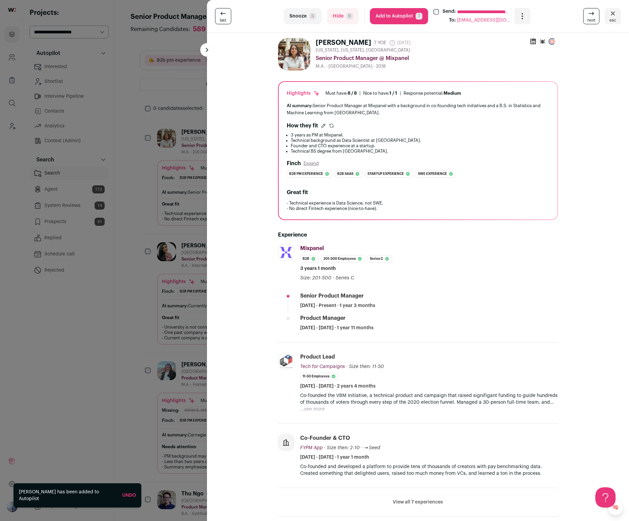
click at [389, 18] on button "Add to Autopilot T" at bounding box center [399, 16] width 58 height 16
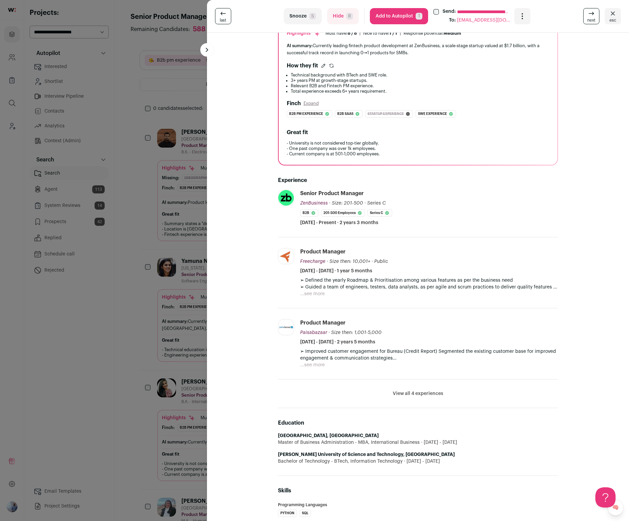
click at [174, 311] on div "**********" at bounding box center [314, 260] width 629 height 521
click at [174, 311] on div "Highlights Must have: 8 / 8 How many must haves have been fulfilled? | Nice to …" at bounding box center [378, 327] width 432 height 67
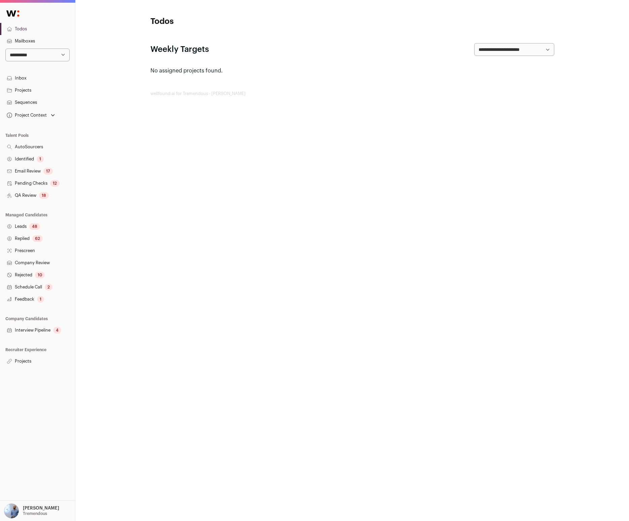
click at [57, 58] on select "**********" at bounding box center [37, 54] width 64 height 13
select select "**"
click at [5, 48] on select "**********" at bounding box center [37, 54] width 64 height 13
click at [37, 358] on link "Projects" at bounding box center [37, 361] width 75 height 12
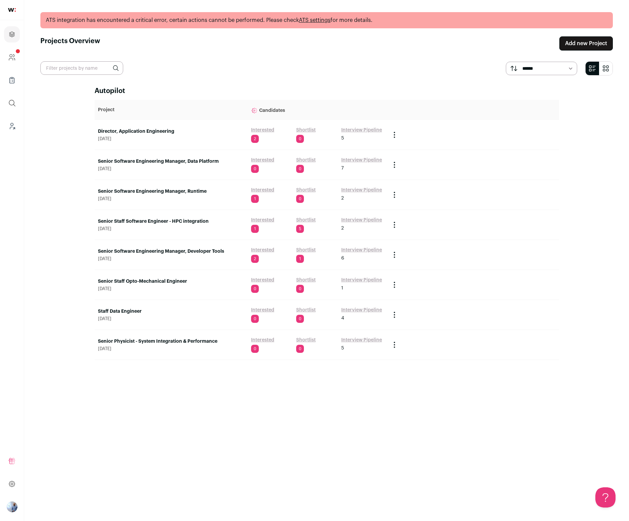
click at [324, 25] on div "ATS integration has encountered a critical error, certain actions cannot be per…" at bounding box center [326, 20] width 573 height 16
click at [320, 24] on div "ATS integration has encountered a critical error, certain actions cannot be per…" at bounding box center [326, 20] width 573 height 16
click at [311, 20] on link "ATS settings" at bounding box center [315, 20] width 32 height 5
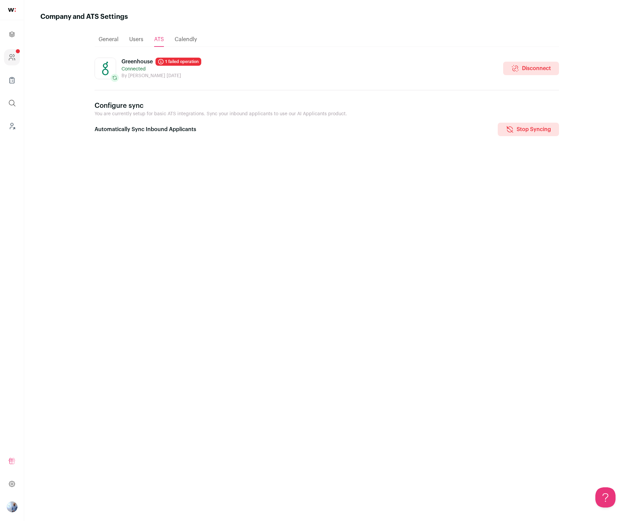
click at [193, 67] on p "Connected" at bounding box center [162, 69] width 80 height 7
click at [188, 65] on link "1 failed operation" at bounding box center [179, 62] width 46 height 8
click at [188, 65] on html "Projects Company and ATS Settings Company Lists (Experimental) Global Search Le…" at bounding box center [314, 260] width 629 height 521
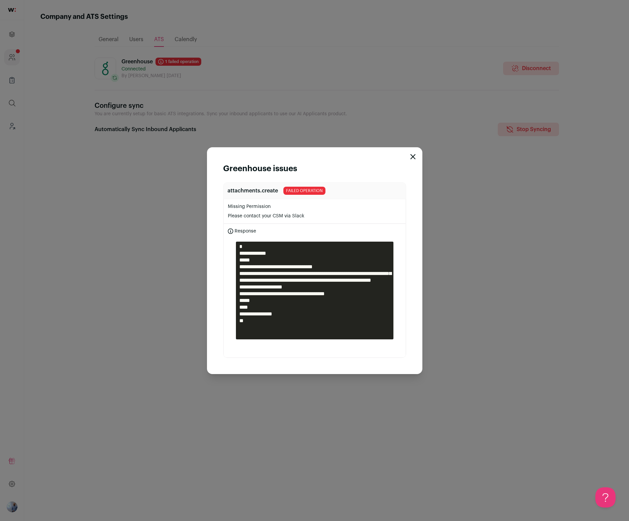
click at [323, 292] on pre "**********" at bounding box center [315, 290] width 158 height 98
drag, startPoint x: 349, startPoint y: 287, endPoint x: 259, endPoint y: 287, distance: 90.2
click at [259, 287] on pre "**********" at bounding box center [315, 290] width 158 height 98
copy pre "**********"
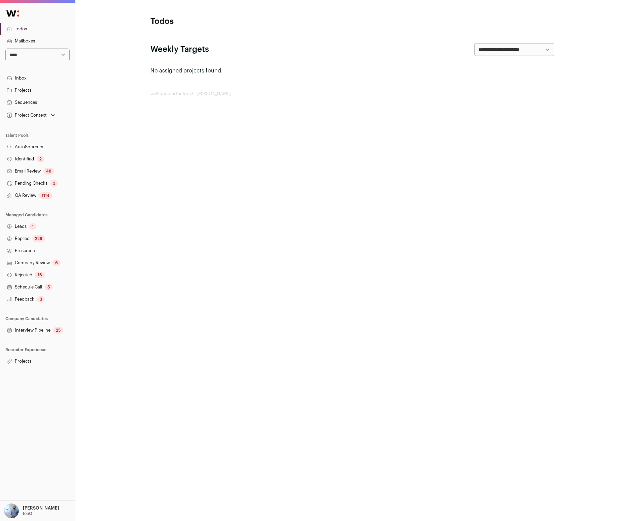
click at [42, 335] on link "Interview Pipeline 25" at bounding box center [37, 330] width 75 height 12
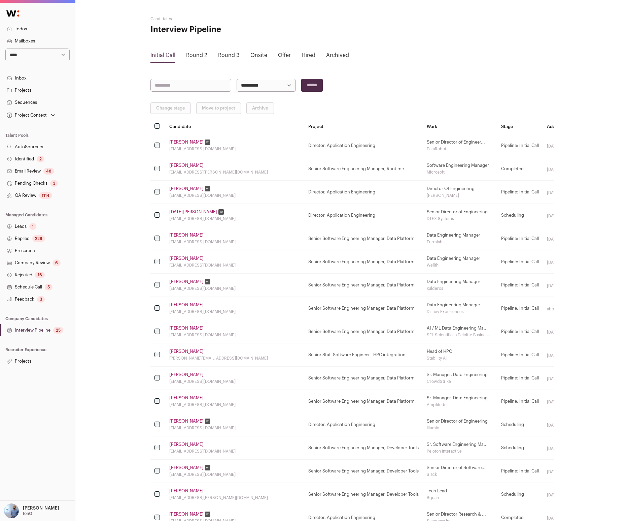
click at [180, 145] on td "[PERSON_NAME] [EMAIL_ADDRESS][DOMAIN_NAME]" at bounding box center [234, 145] width 139 height 23
click at [180, 143] on link "[PERSON_NAME]" at bounding box center [186, 141] width 34 height 5
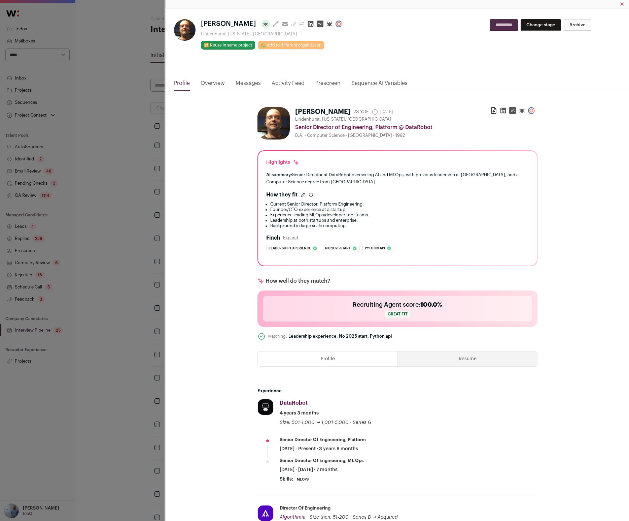
click at [213, 77] on div "[PERSON_NAME] Last update: [DATE] View most recent conversation in Front [GEOGR…" at bounding box center [397, 43] width 463 height 71
click at [212, 85] on link "Overview" at bounding box center [213, 84] width 24 height 11
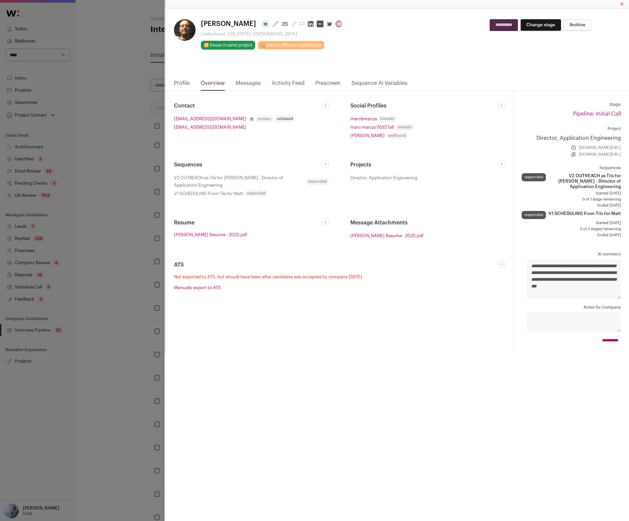
click at [202, 286] on link "Manually export to ATS" at bounding box center [197, 287] width 47 height 4
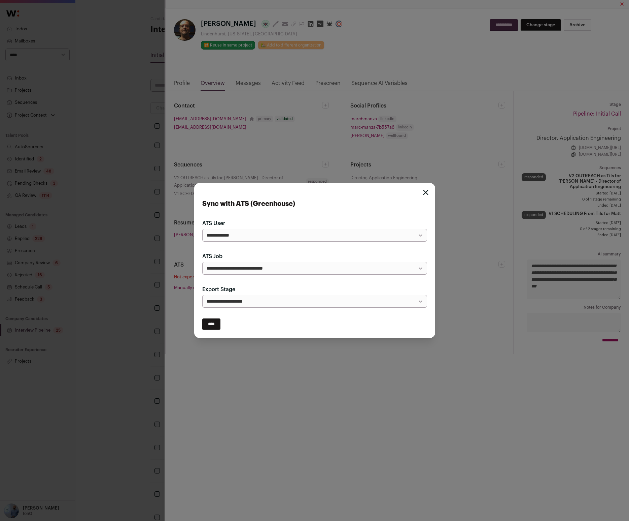
click at [213, 328] on input "****" at bounding box center [211, 323] width 18 height 11
click at [256, 191] on div "**********" at bounding box center [314, 260] width 241 height 155
drag, startPoint x: 271, startPoint y: 165, endPoint x: 274, endPoint y: 166, distance: 3.4
click at [271, 166] on div "**********" at bounding box center [314, 260] width 629 height 521
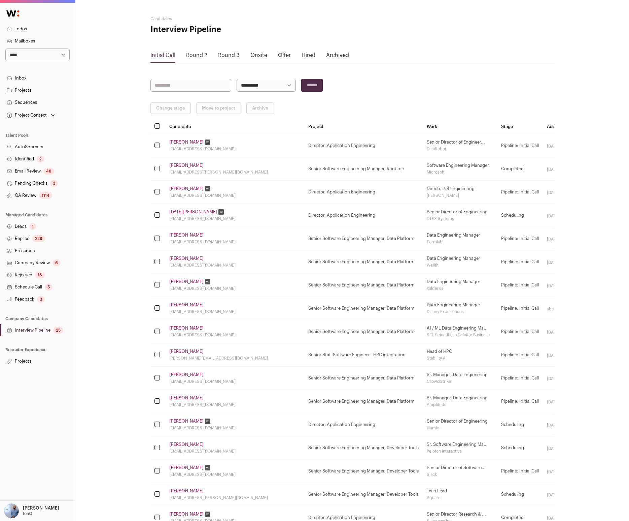
click at [92, 251] on div "**********" at bounding box center [352, 376] width 554 height 752
click at [194, 167] on link "[PERSON_NAME]" at bounding box center [186, 165] width 34 height 5
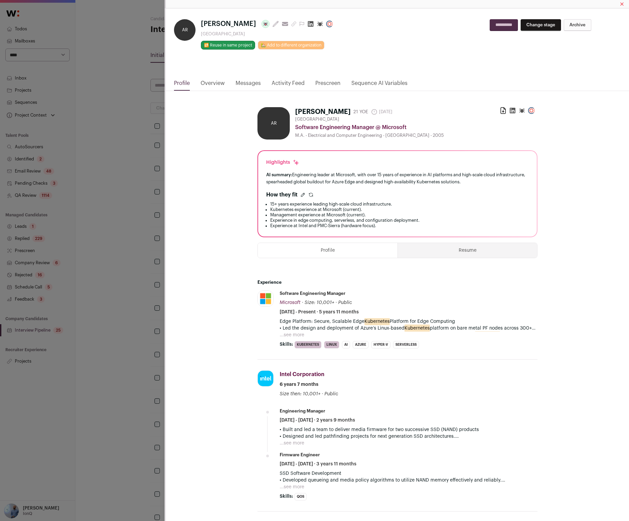
click at [201, 81] on link "Overview" at bounding box center [213, 84] width 24 height 11
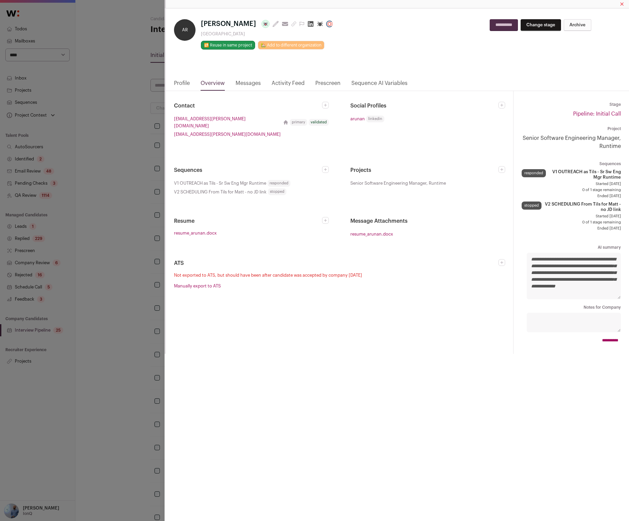
click at [115, 263] on div "AR [PERSON_NAME] Last update: [DATE] View most recent conversation in Front [GE…" at bounding box center [314, 260] width 629 height 521
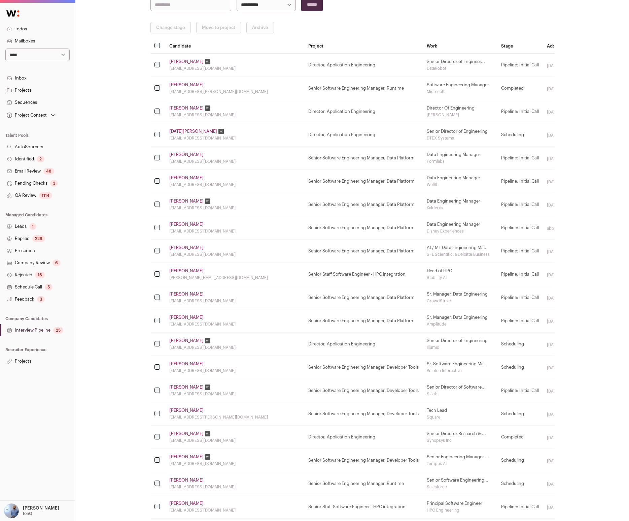
scroll to position [92, 0]
